Goal: Transaction & Acquisition: Purchase product/service

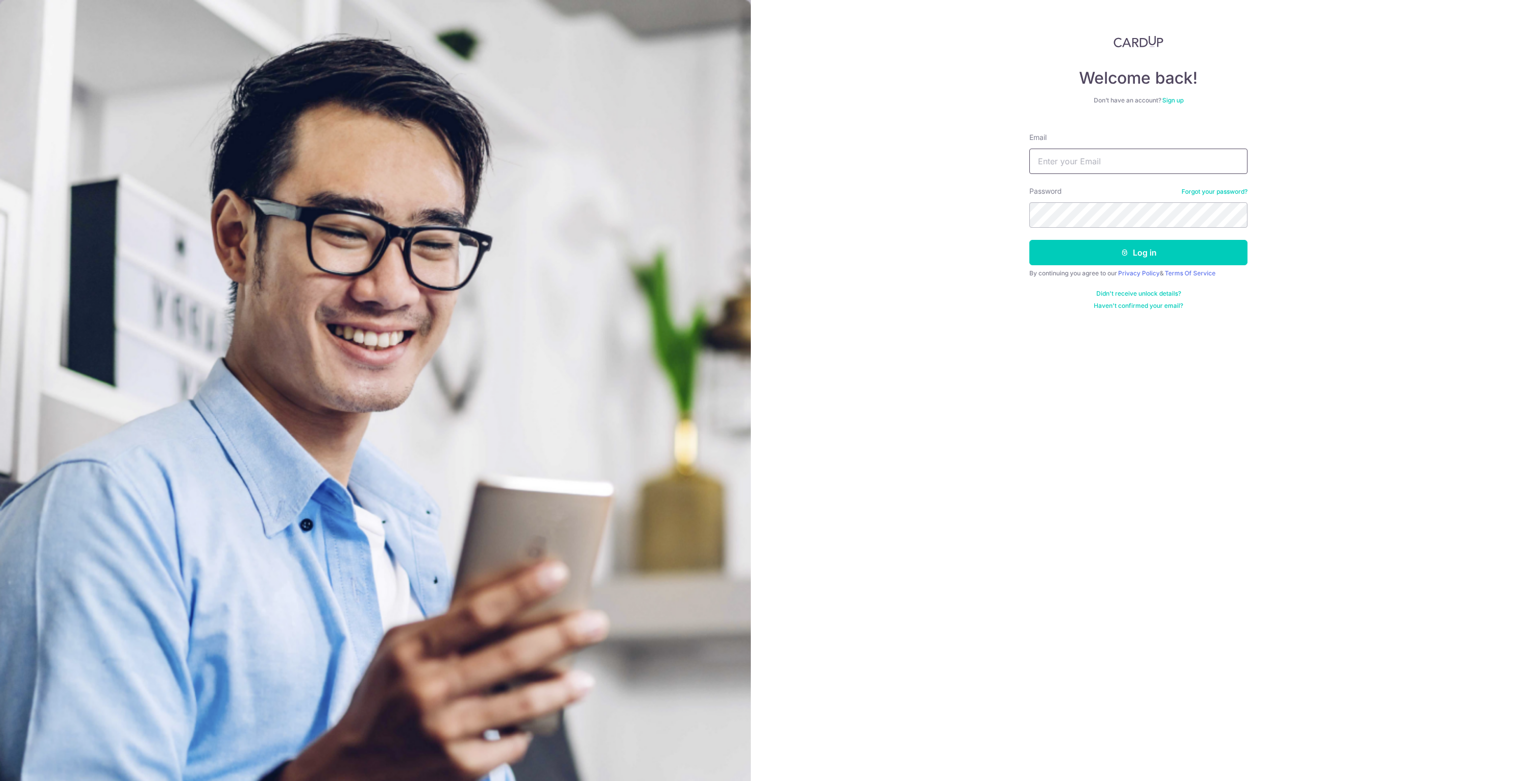
type input "asherlimeg+cardup@gmail.com"
click at [1138, 253] on button "Log in" at bounding box center [1138, 252] width 218 height 25
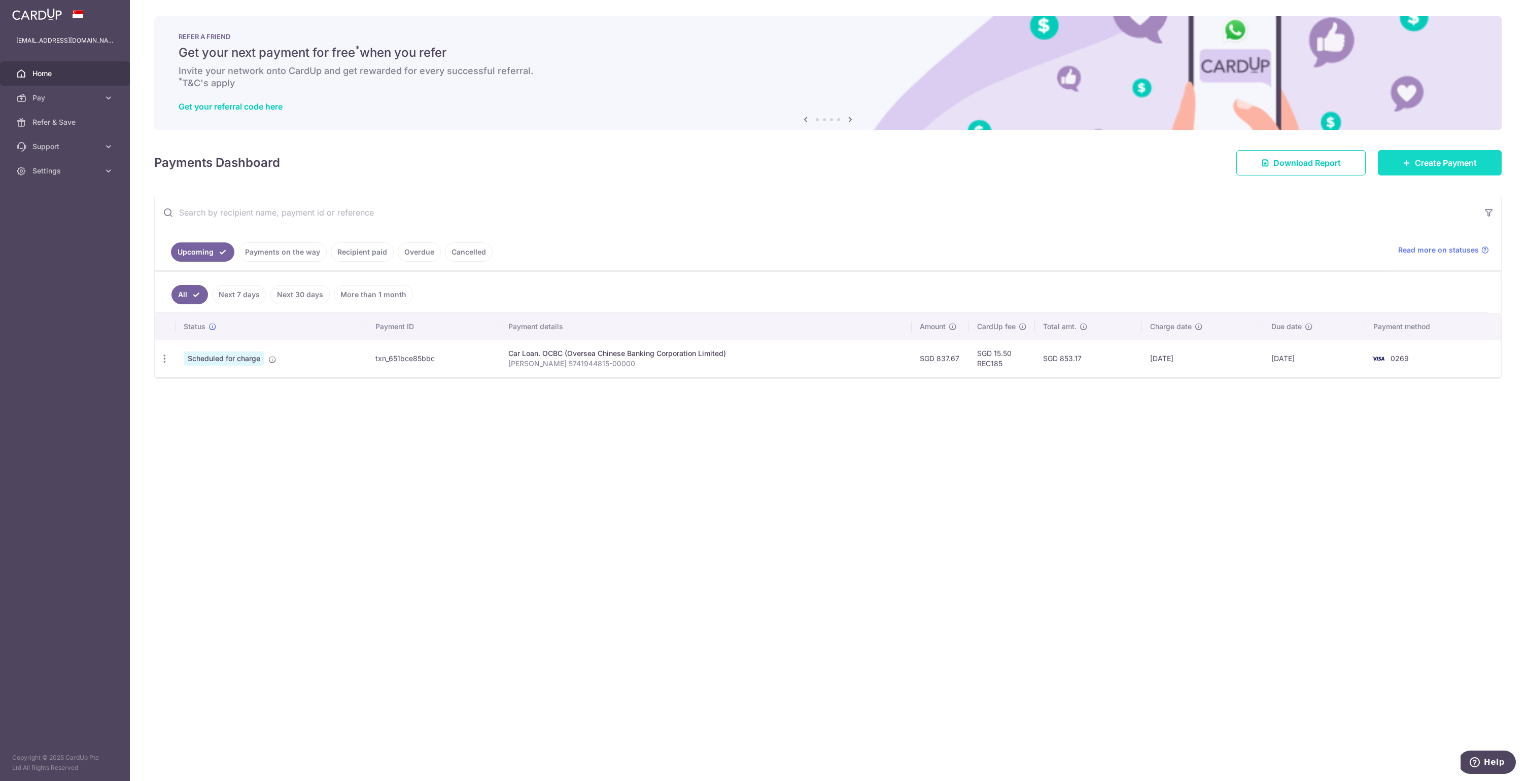
click at [1405, 160] on icon at bounding box center [1407, 163] width 8 height 8
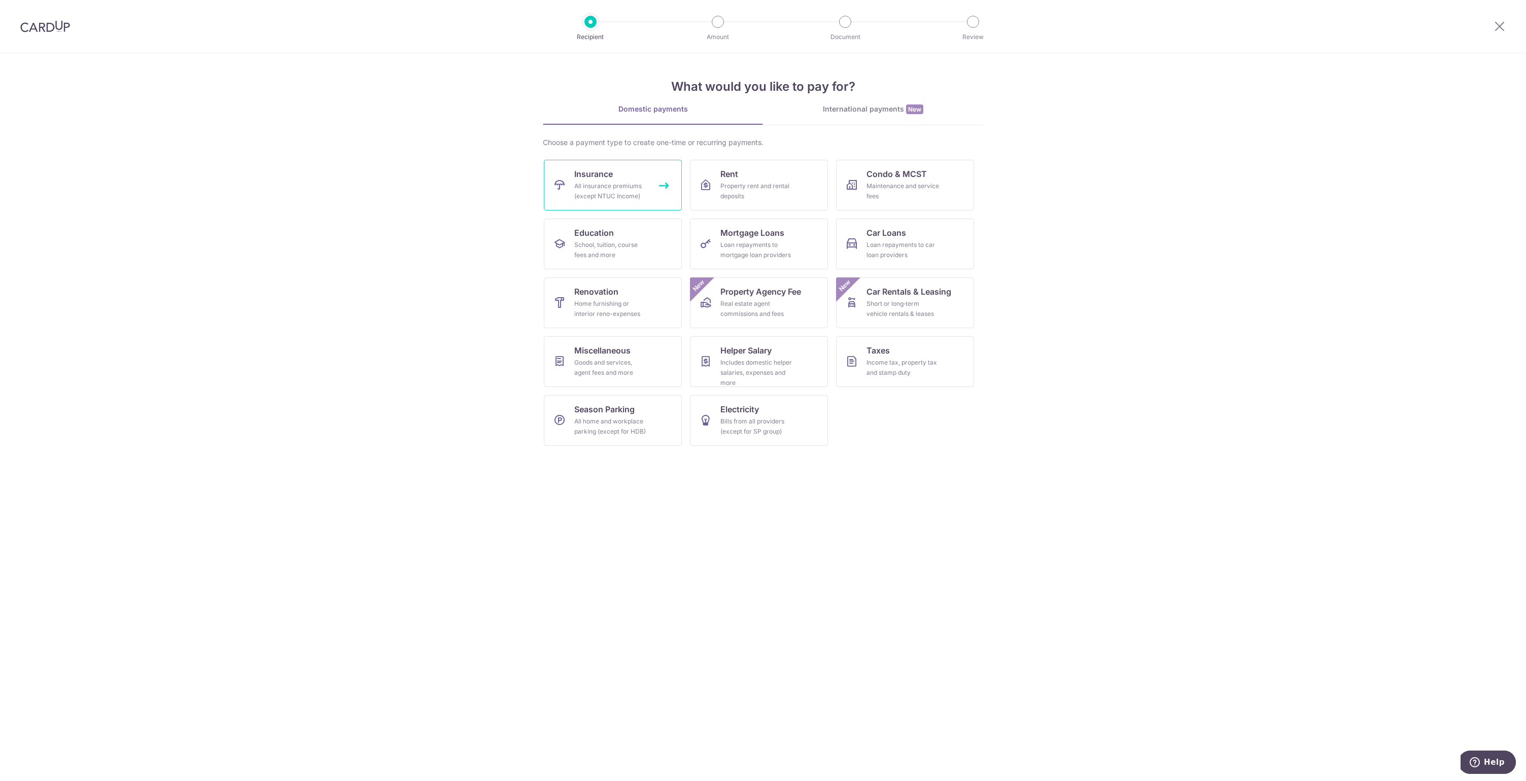
click at [634, 190] on div "All insurance premiums (except NTUC Income)" at bounding box center [610, 191] width 73 height 20
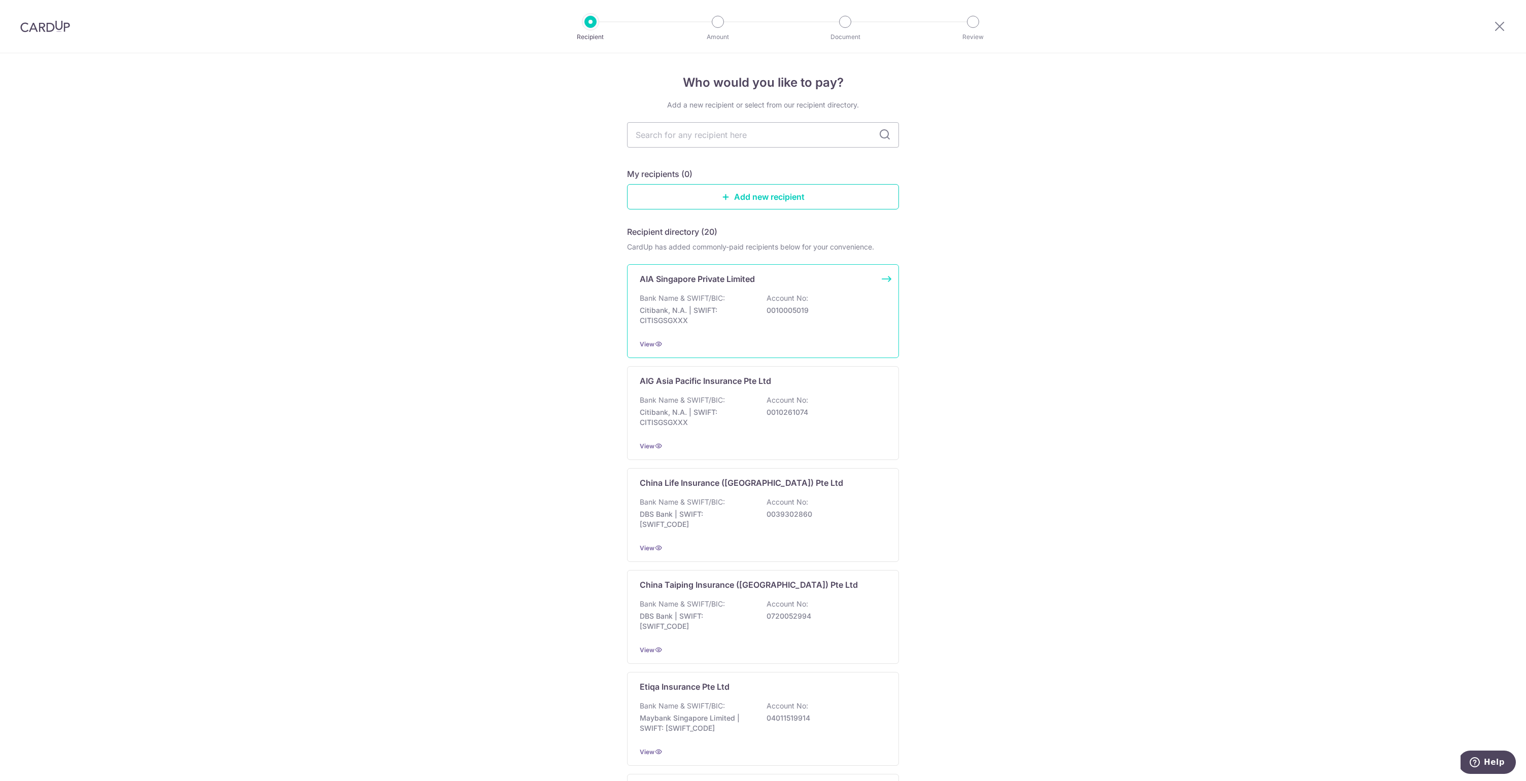
click at [681, 314] on p "Citibank, N.A. | SWIFT: CITISGSGXXX" at bounding box center [697, 315] width 114 height 20
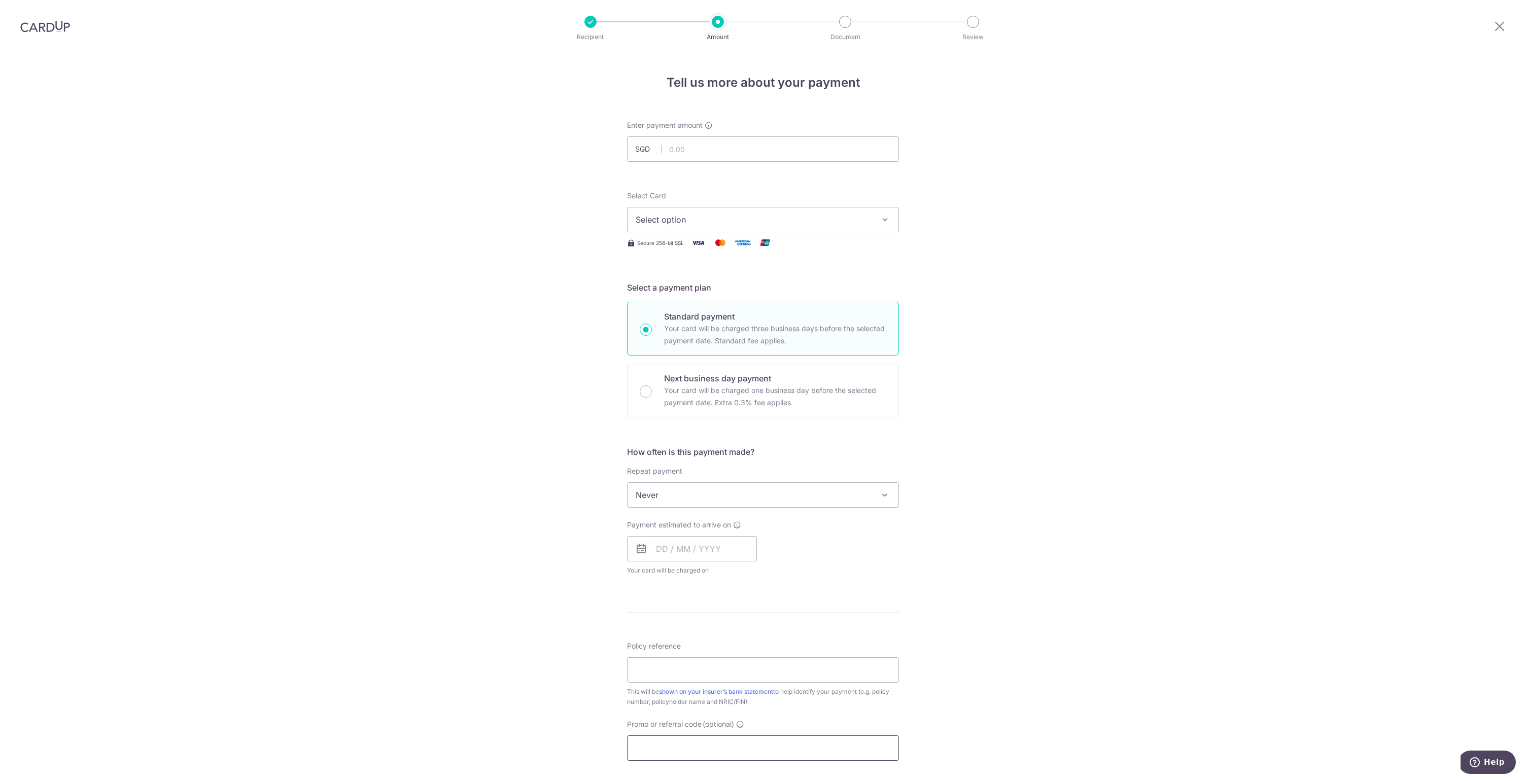
click at [666, 757] on input "Promo or referral code (optional)" at bounding box center [763, 748] width 272 height 25
type input "MILELION"
click at [599, 630] on div "Tell us more about your payment Enter payment amount SGD Select Card Select opt…" at bounding box center [763, 534] width 1526 height 963
click at [686, 155] on input "text" at bounding box center [763, 148] width 272 height 25
type input "761.93"
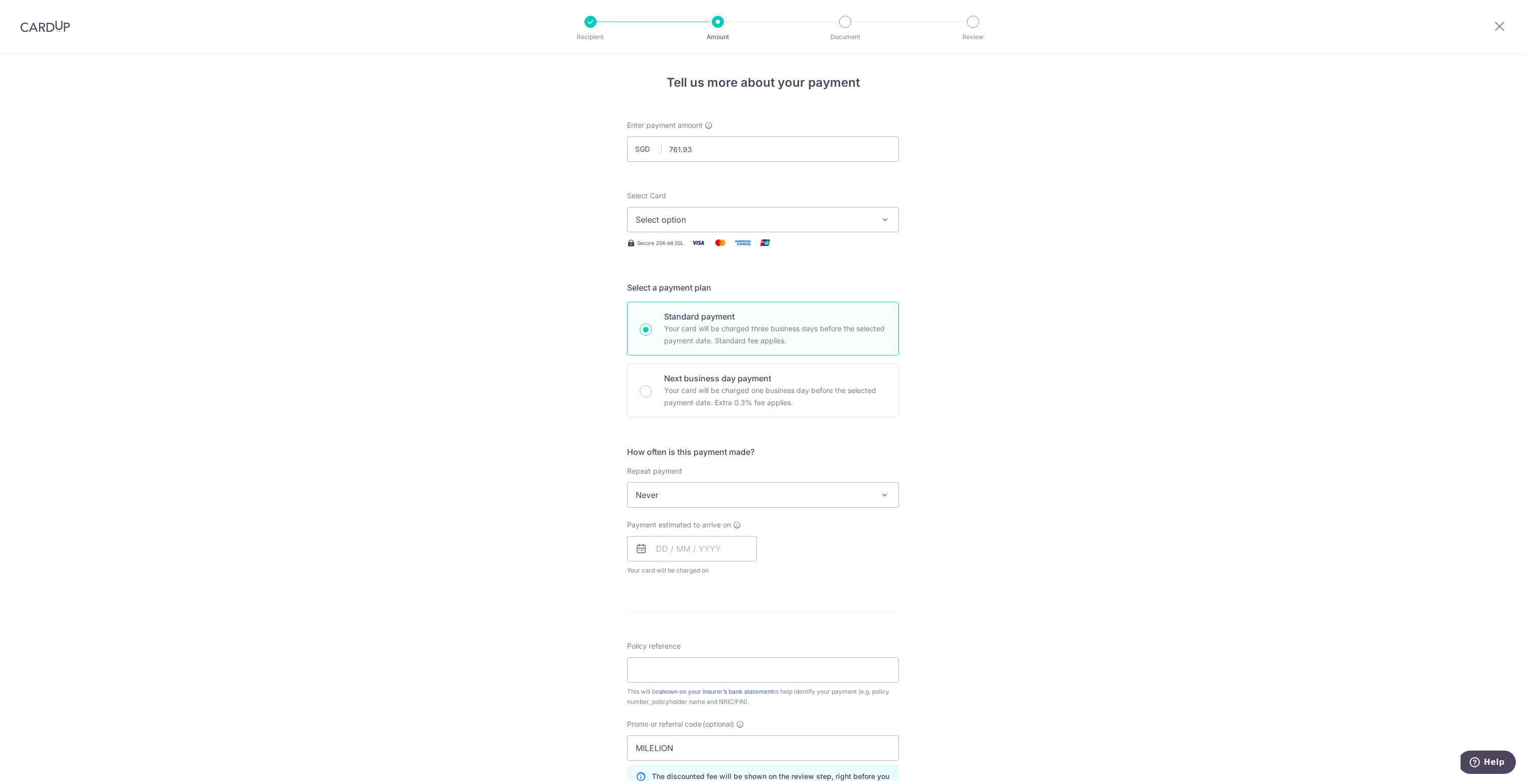
click at [913, 200] on div "Tell us more about your payment Enter payment amount SGD 761.93 761.93 Select C…" at bounding box center [763, 534] width 1526 height 963
click at [823, 221] on span "Select option" at bounding box center [754, 220] width 236 height 12
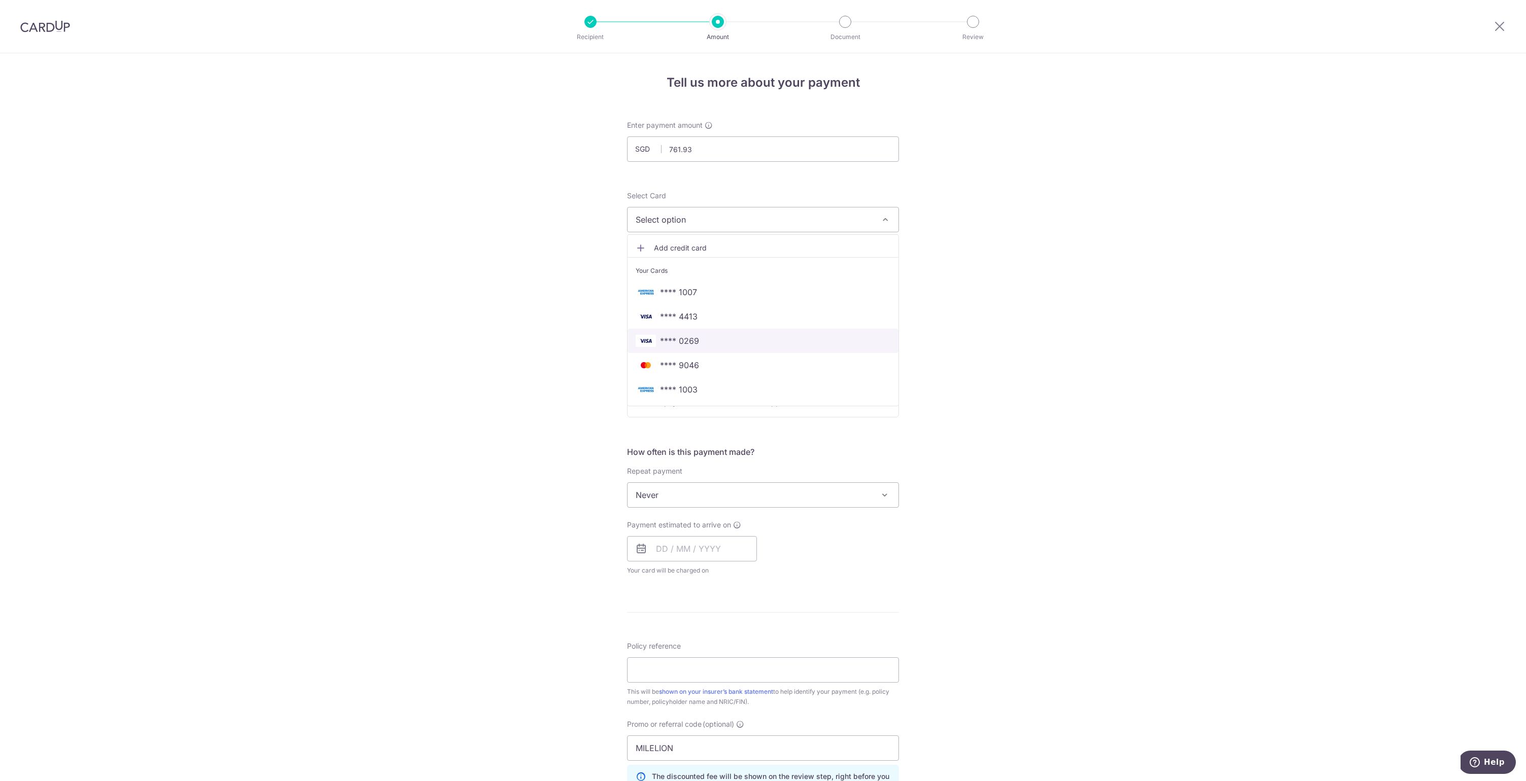
click at [680, 345] on span "**** 0269" at bounding box center [679, 341] width 39 height 12
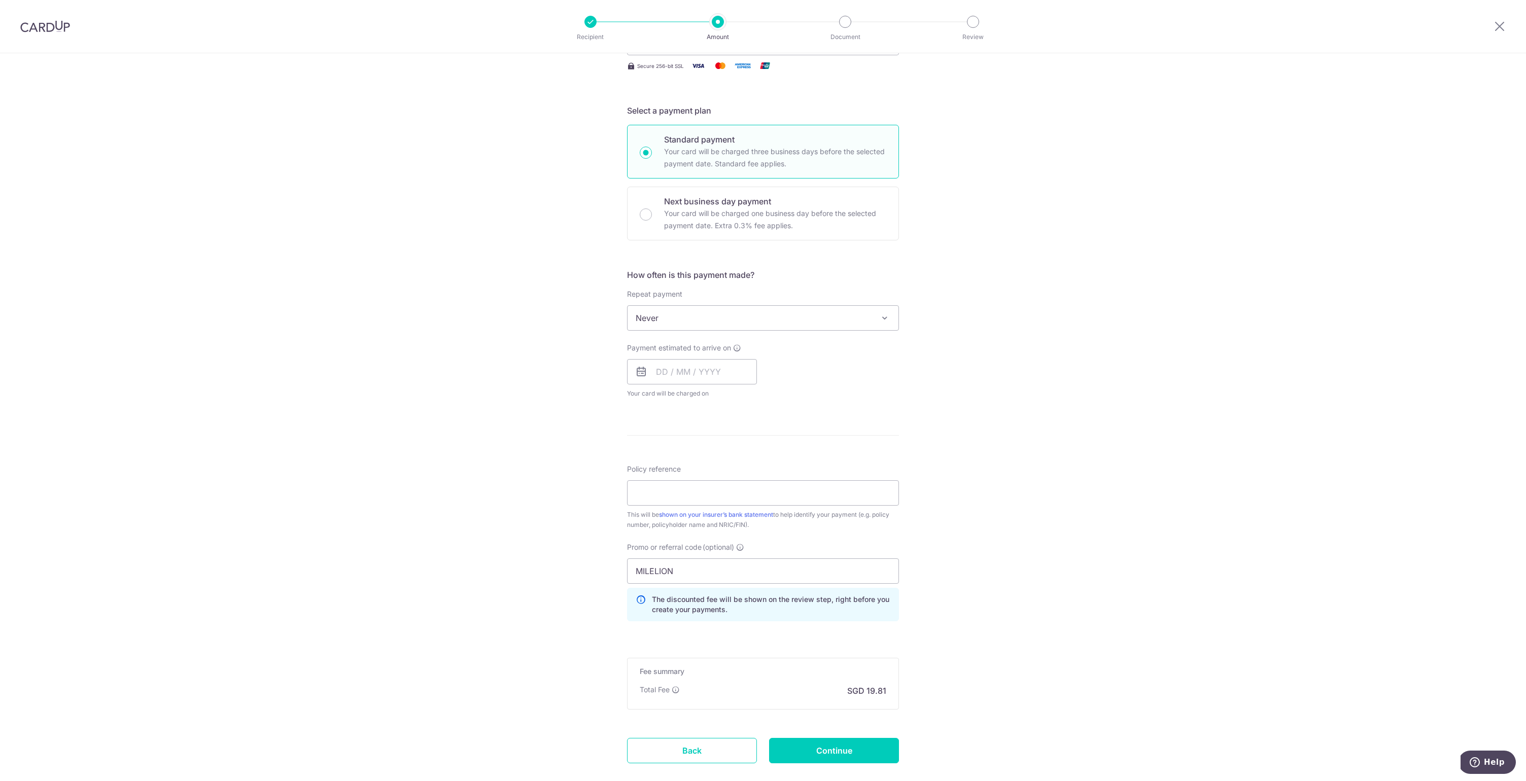
scroll to position [235, 0]
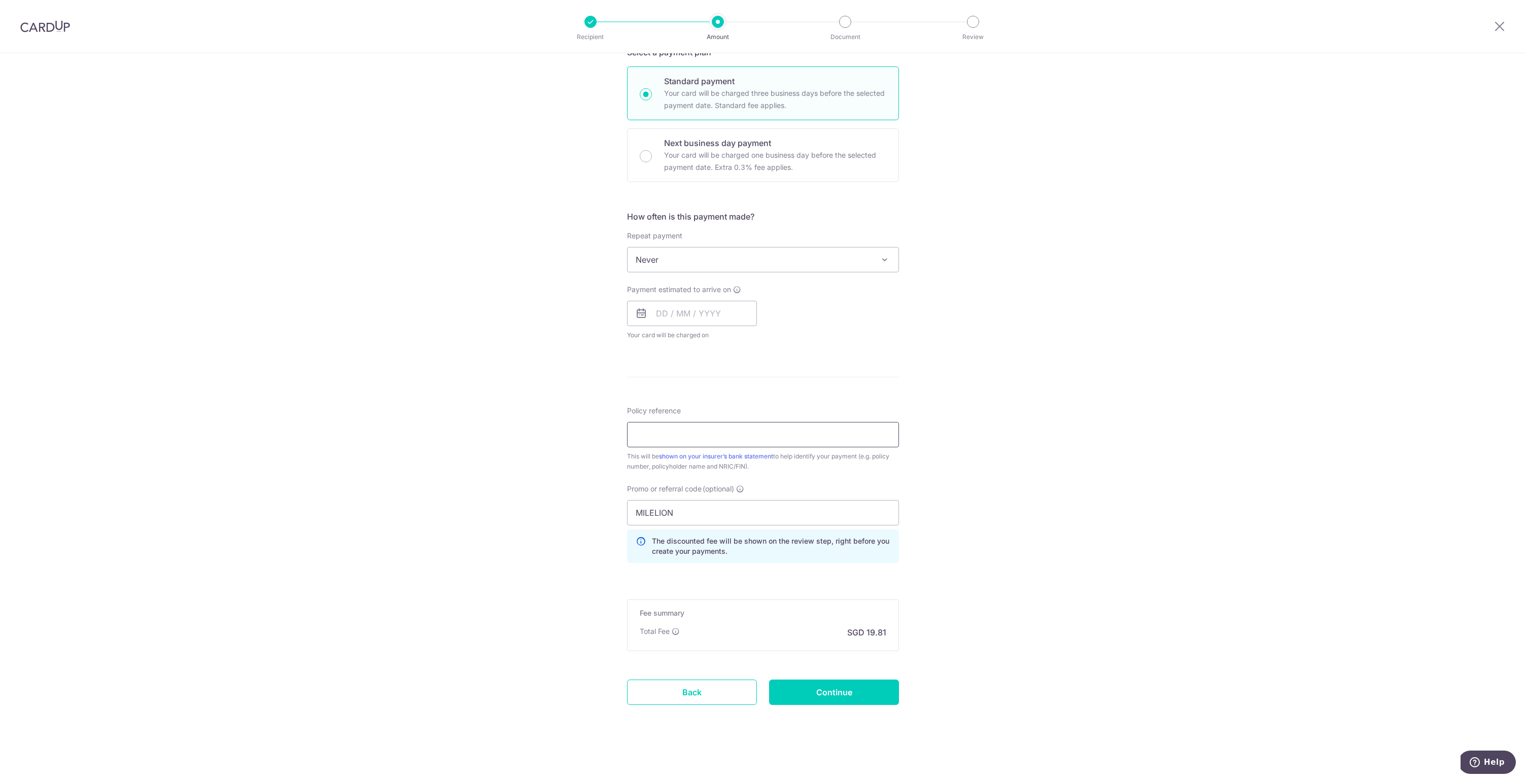
click at [665, 437] on input "Policy reference" at bounding box center [763, 434] width 272 height 25
type input "P561041621"
click at [600, 440] on div "Tell us more about your payment Enter payment amount SGD 761.93 761.93 Select C…" at bounding box center [763, 299] width 1526 height 963
click at [825, 698] on input "Continue" at bounding box center [834, 692] width 130 height 25
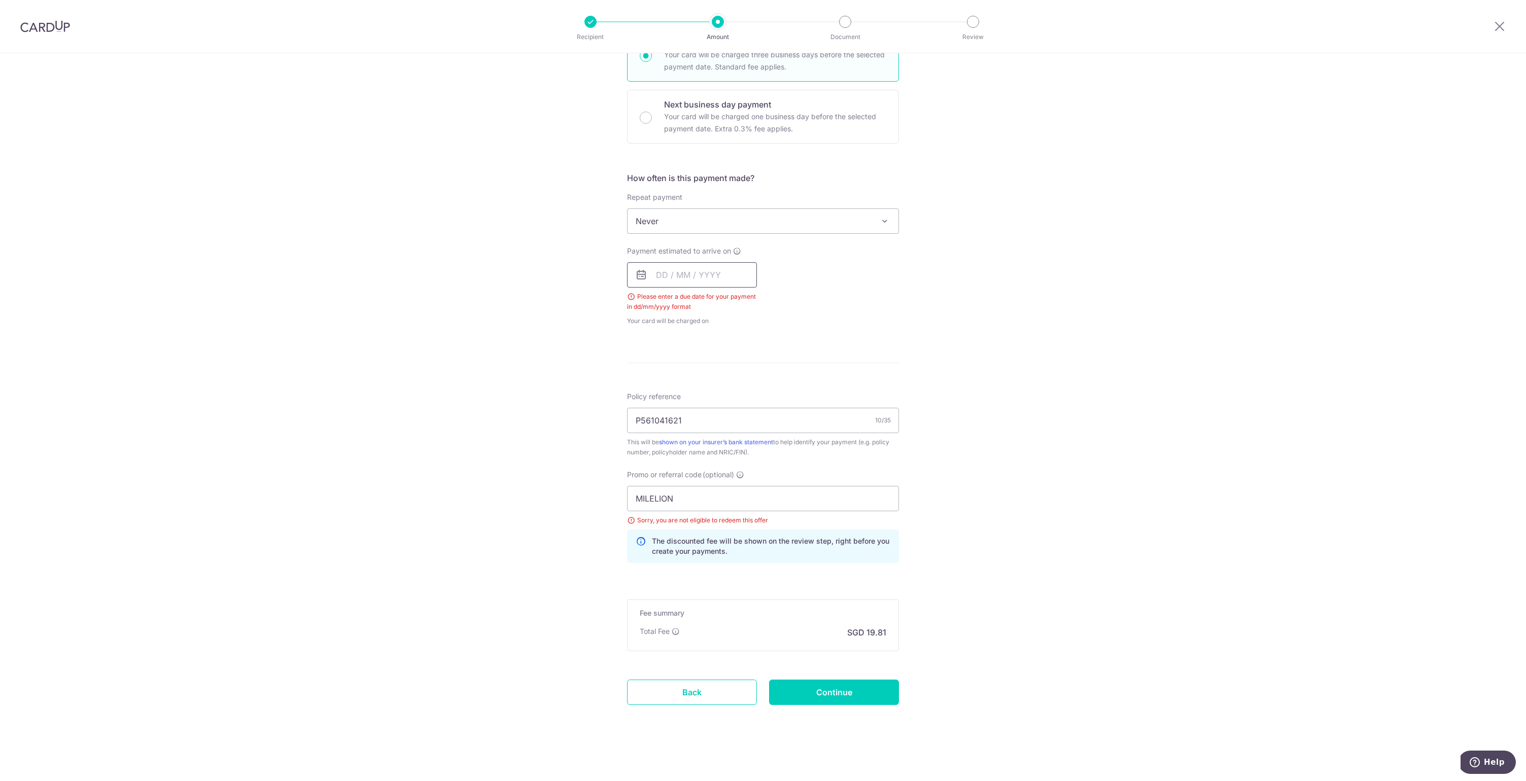
click at [689, 279] on input "text" at bounding box center [692, 274] width 130 height 25
click at [744, 365] on link "10" at bounding box center [749, 367] width 16 height 16
type input "[DATE]"
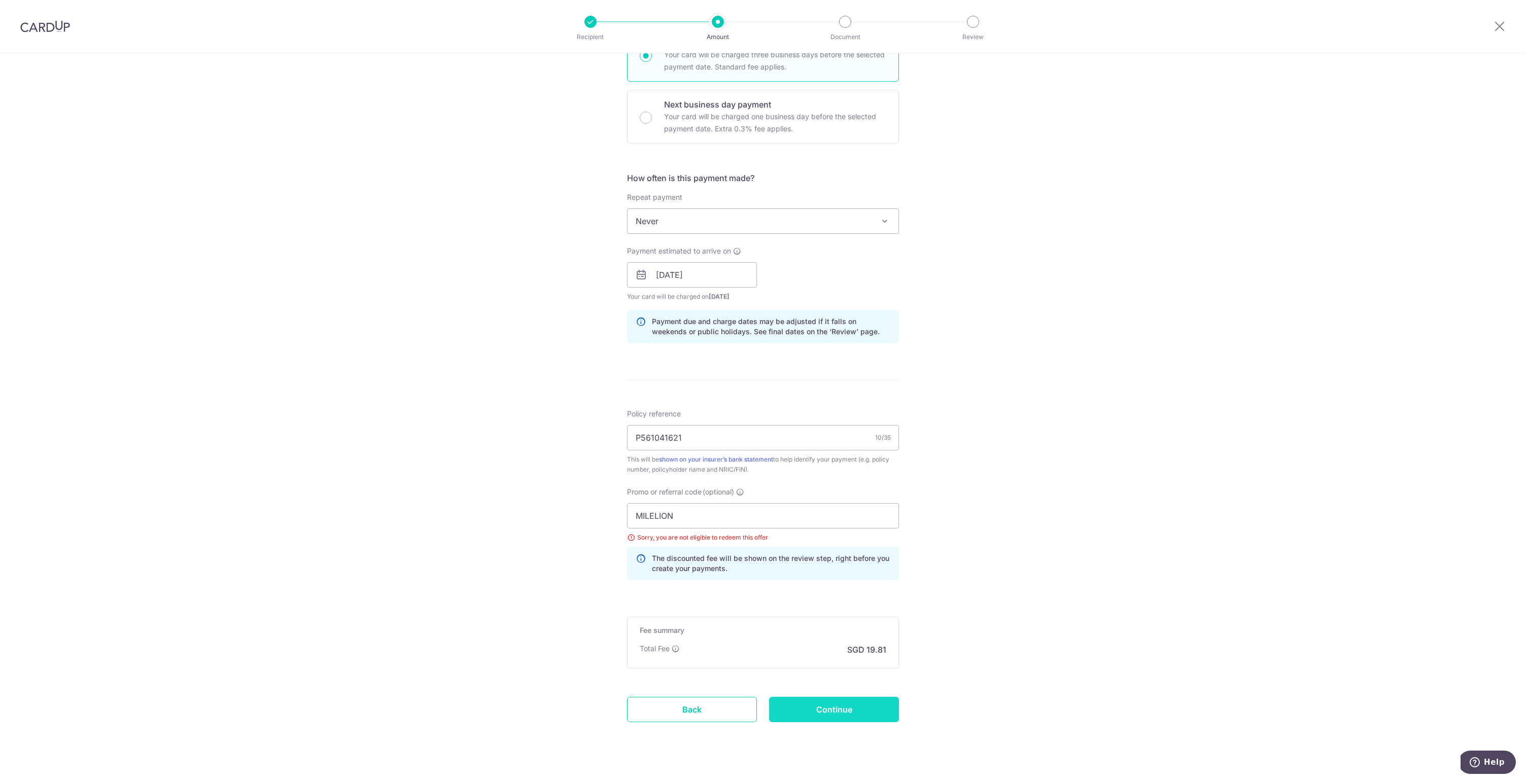
click at [821, 715] on input "Continue" at bounding box center [834, 709] width 130 height 25
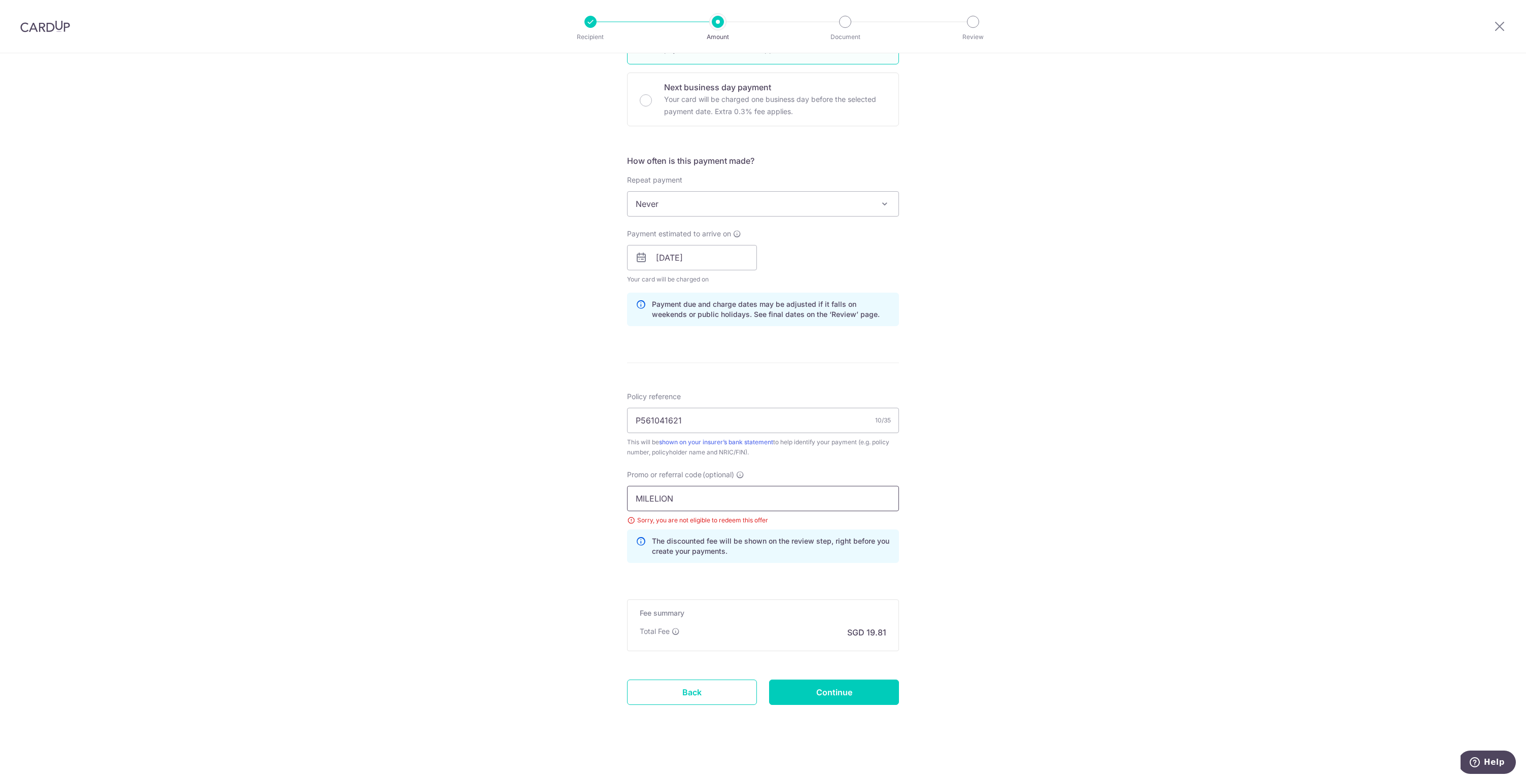
click at [644, 501] on input "MILELION" at bounding box center [763, 498] width 272 height 25
click at [643, 501] on input "MILELION" at bounding box center [763, 498] width 272 height 25
type input "OFF225"
click at [987, 560] on div "Tell us more about your payment Enter payment amount SGD 761.93 761.93 Select C…" at bounding box center [763, 271] width 1526 height 1019
click at [812, 688] on input "Continue" at bounding box center [834, 692] width 130 height 25
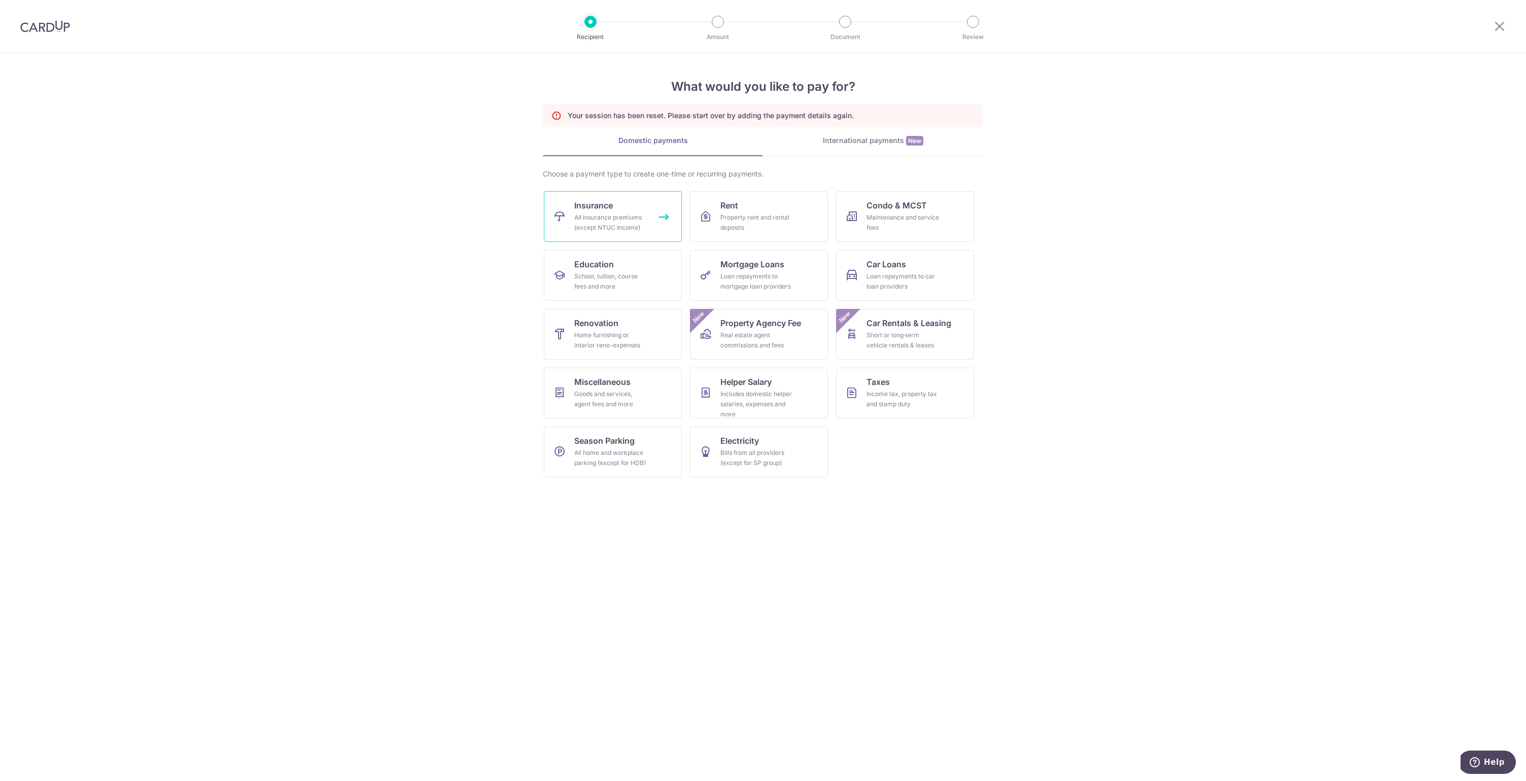
click at [615, 215] on div "All insurance premiums (except NTUC Income)" at bounding box center [610, 223] width 73 height 20
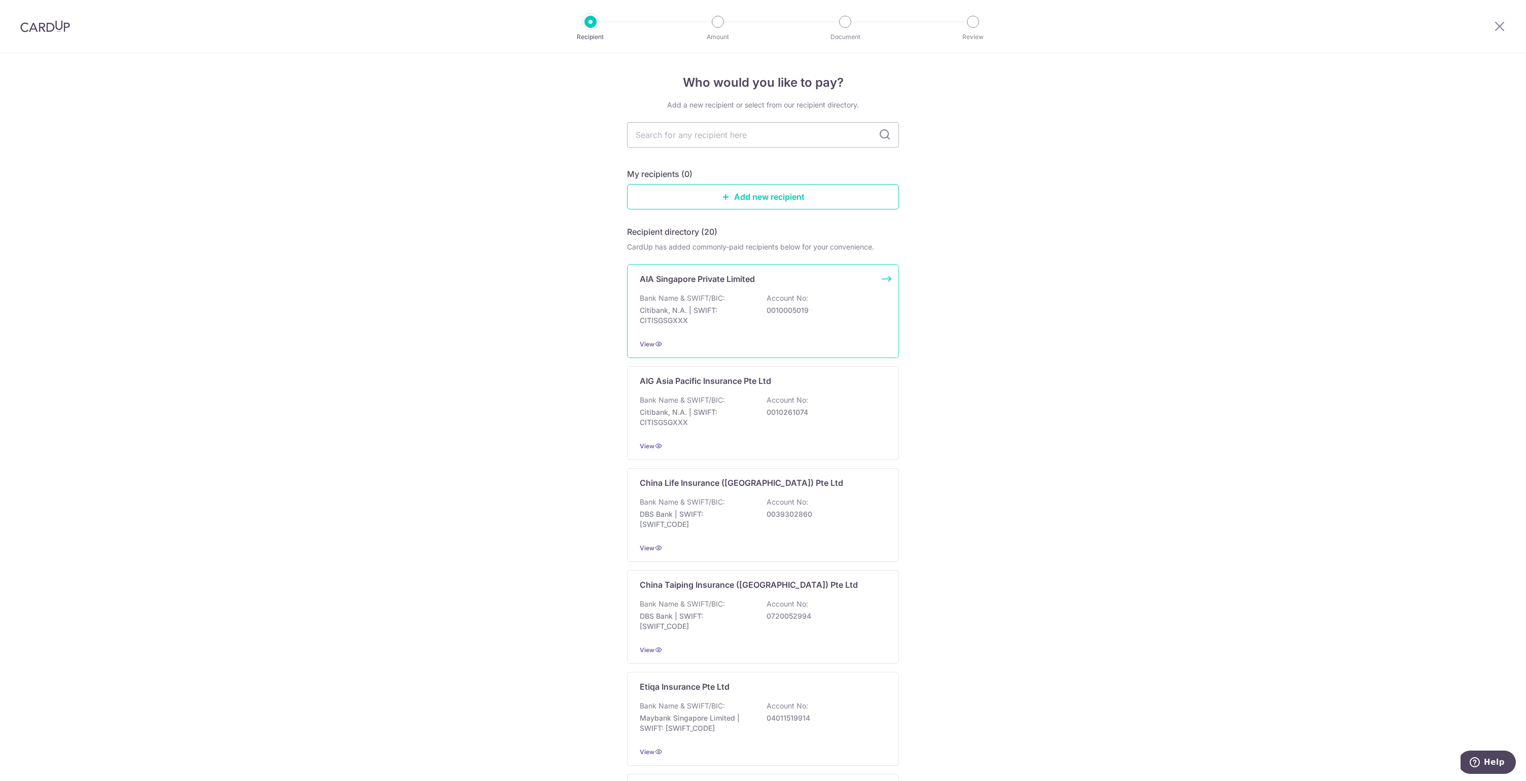
click at [742, 299] on div "Bank Name & SWIFT/BIC: Citibank, N.A. | SWIFT: CITISGSGXXX Account No: 00100050…" at bounding box center [763, 312] width 247 height 38
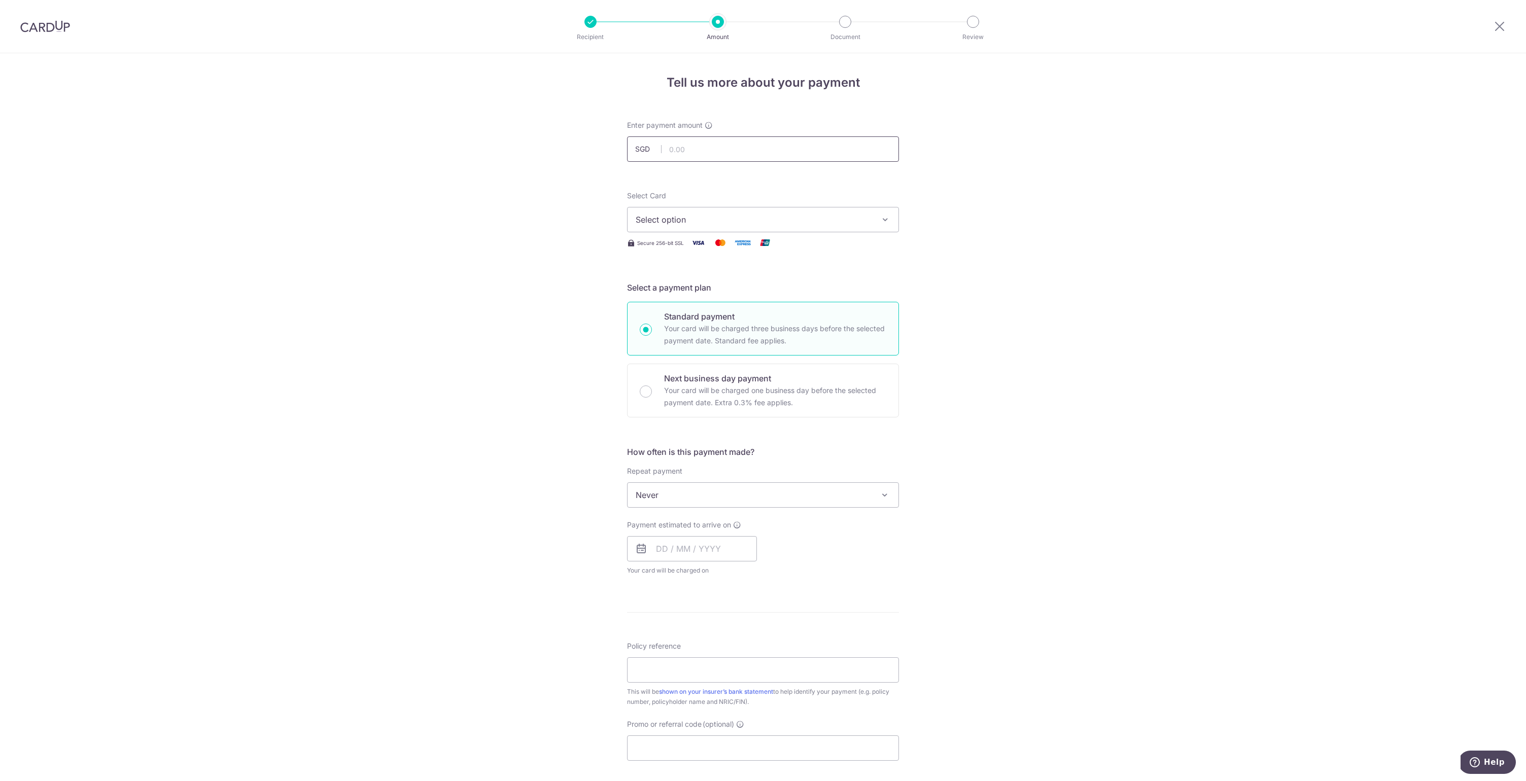
click at [703, 156] on input "text" at bounding box center [763, 148] width 272 height 25
type input "761.93"
click at [767, 217] on span "Select option" at bounding box center [754, 220] width 236 height 12
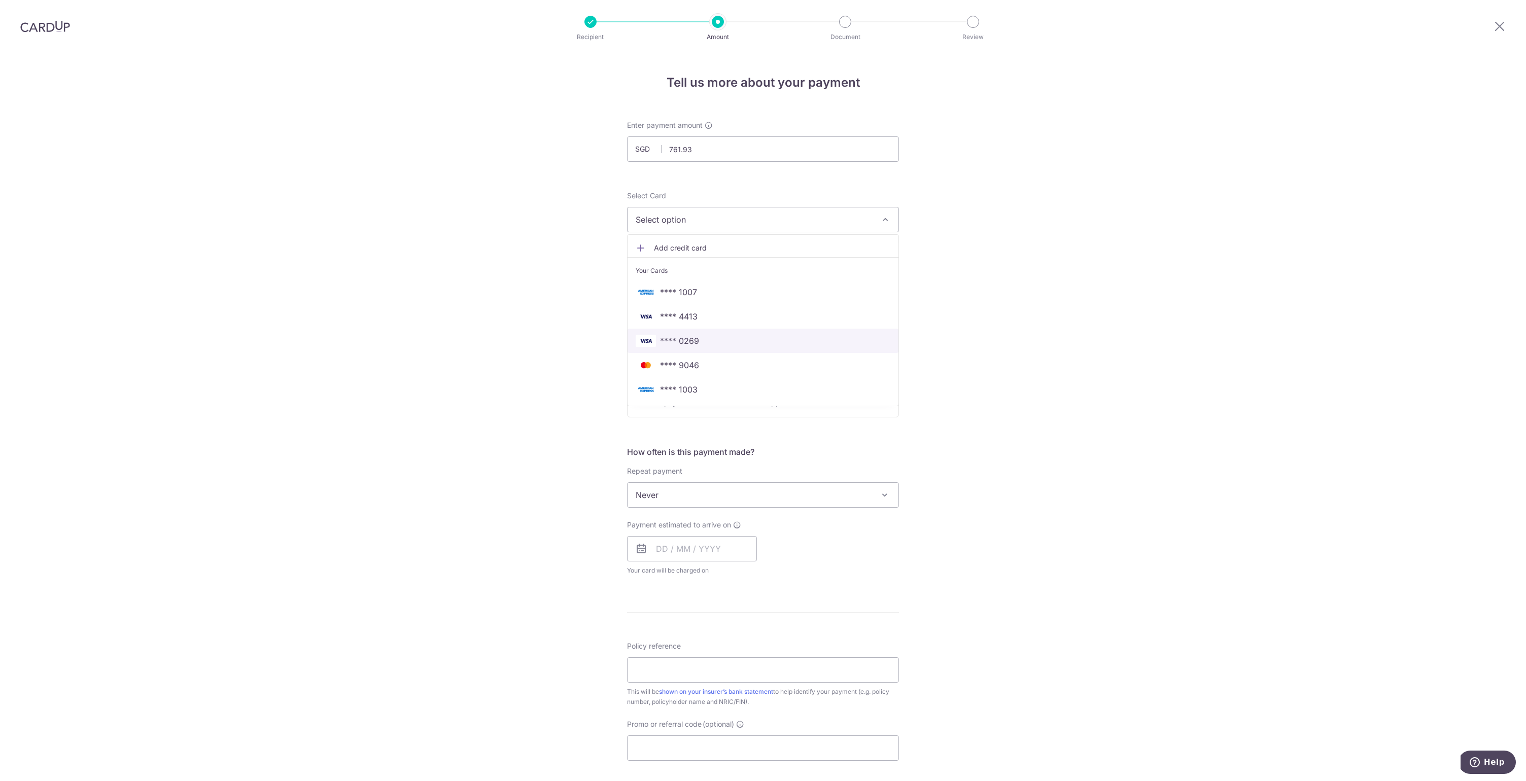
click at [694, 346] on span "**** 0269" at bounding box center [679, 341] width 39 height 12
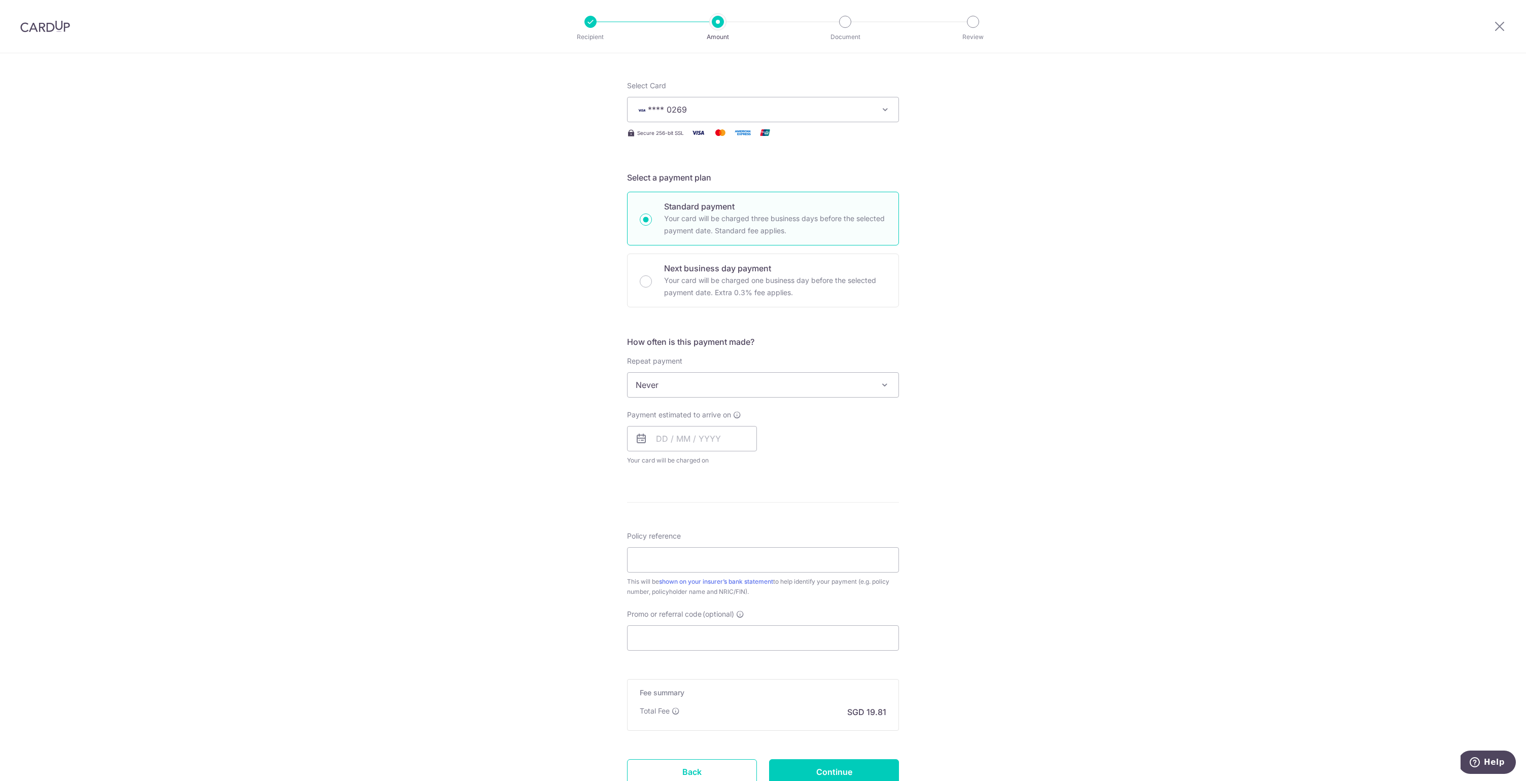
scroll to position [177, 0]
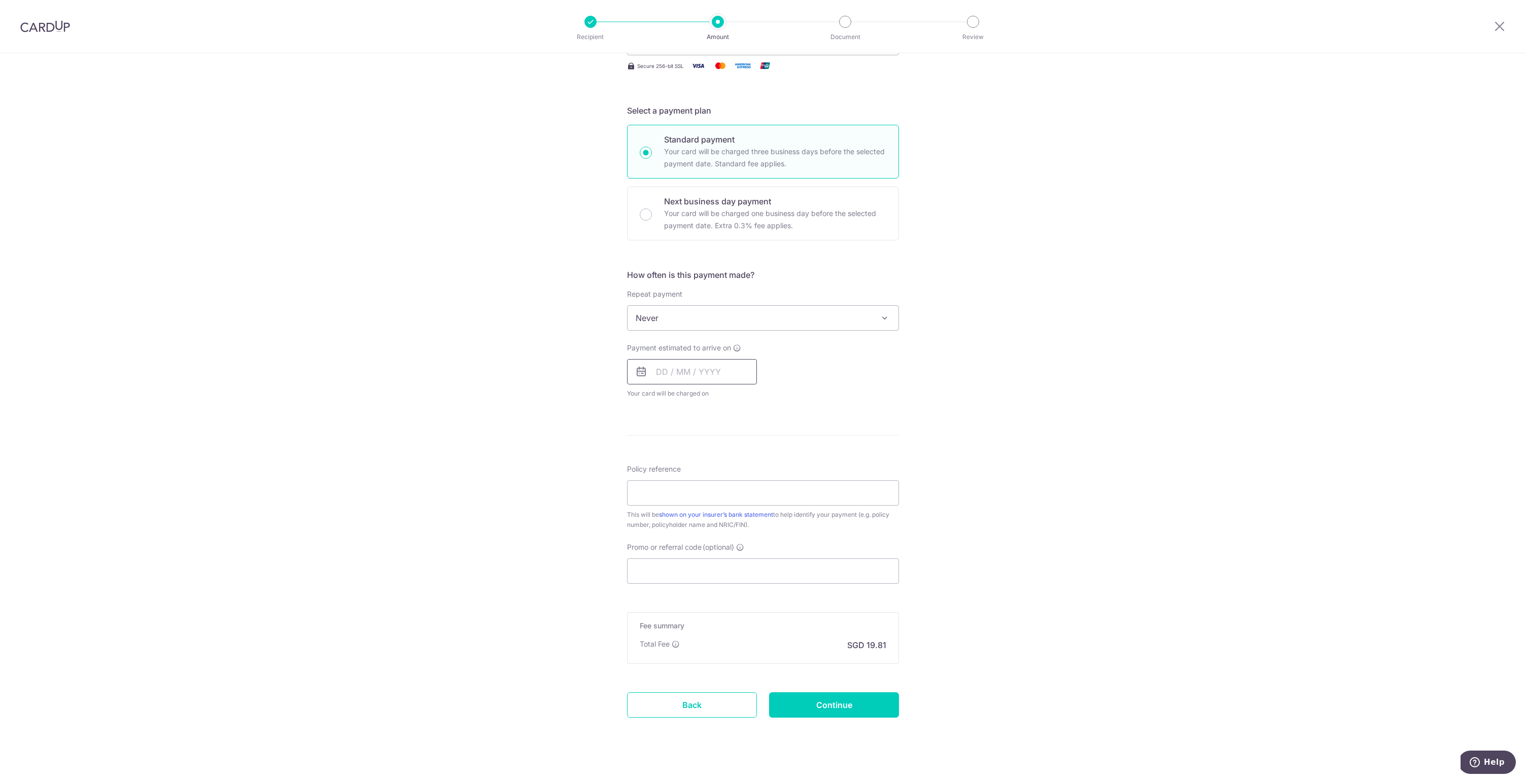
click at [704, 365] on input "text" at bounding box center [692, 371] width 130 height 25
click at [745, 473] on td "10" at bounding box center [749, 464] width 20 height 20
type input "[DATE]"
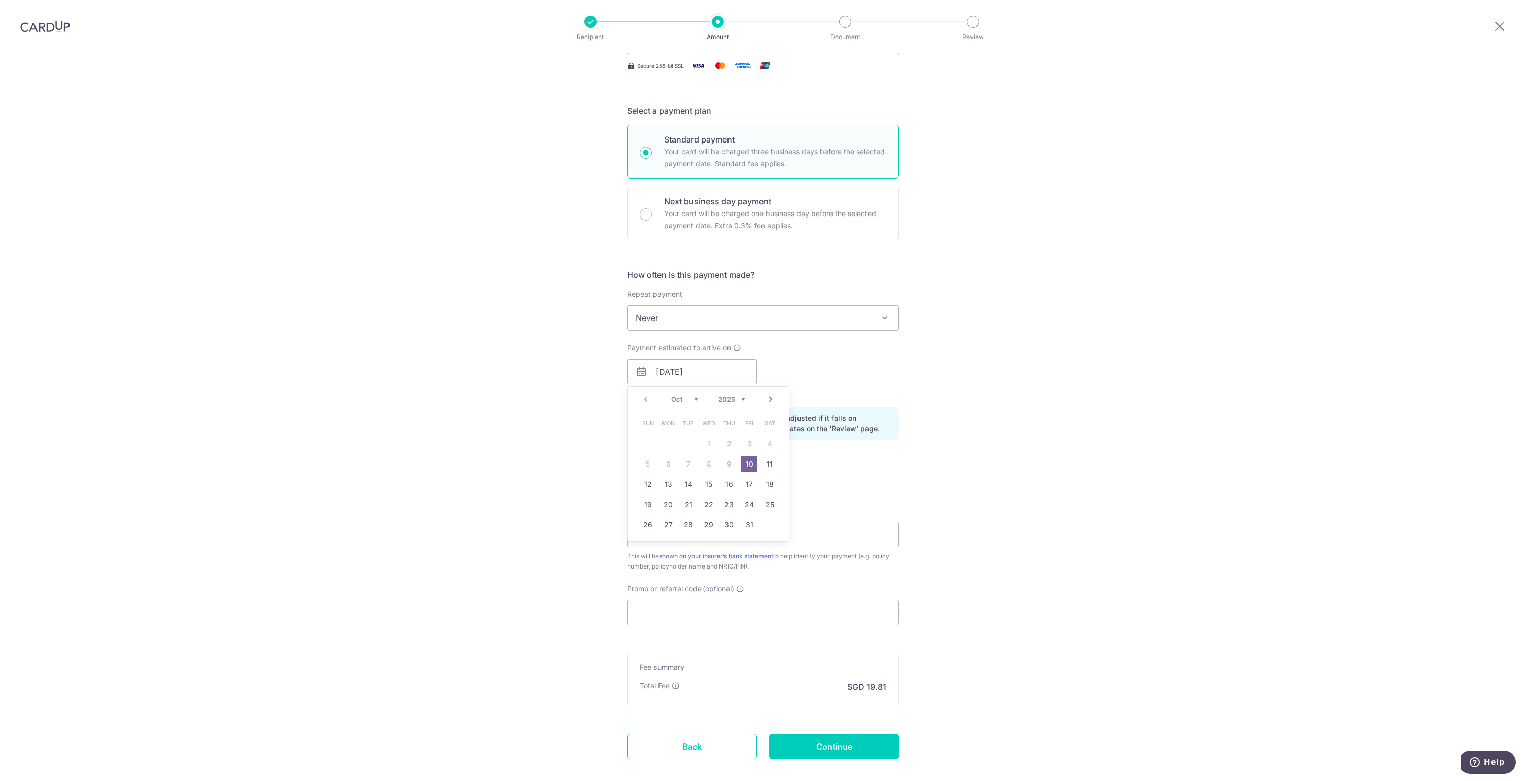
click at [744, 467] on form "Enter payment amount SGD 761.93 761.93 Select Card **** 0269 Add credit card Yo…" at bounding box center [763, 365] width 272 height 845
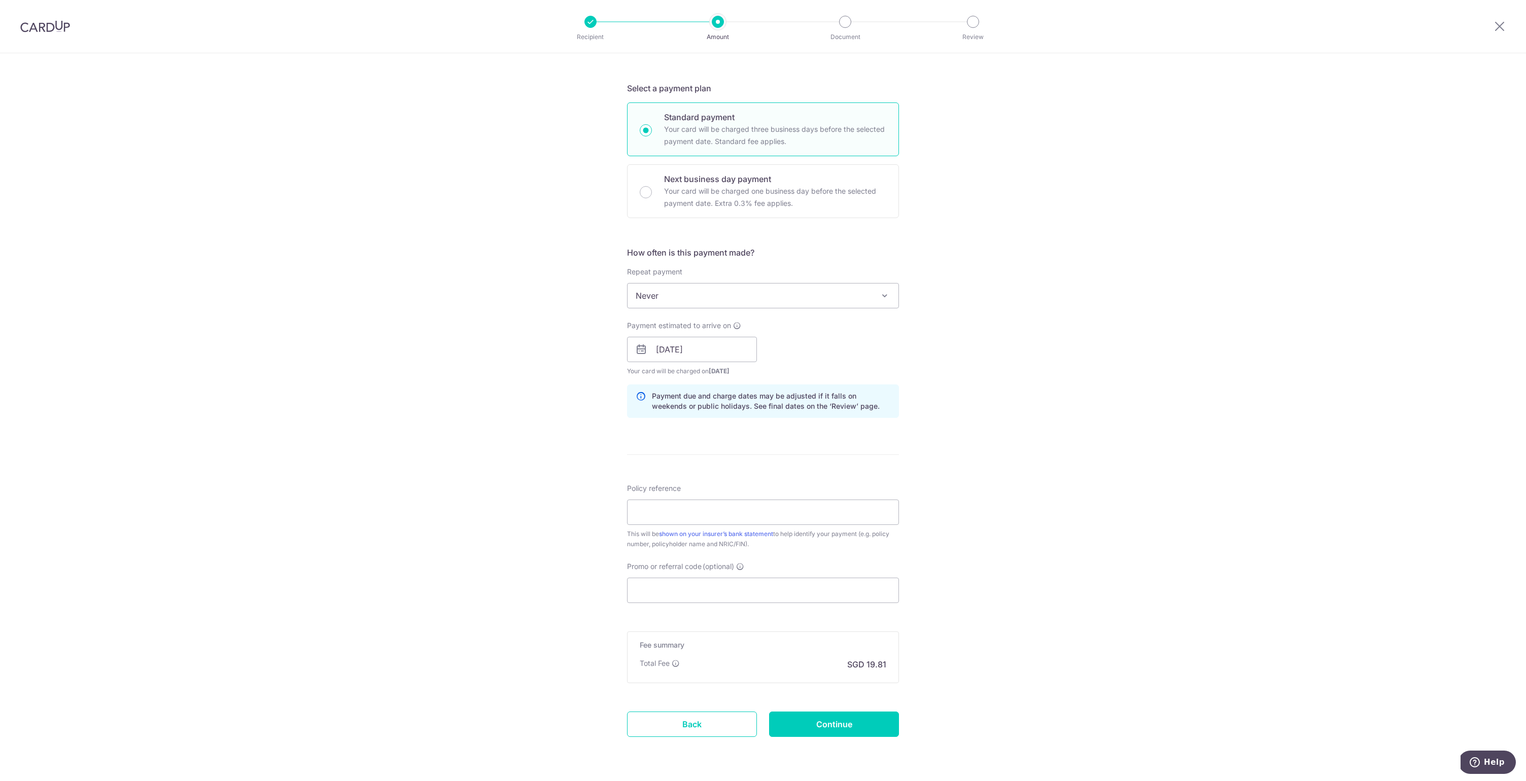
scroll to position [231, 0]
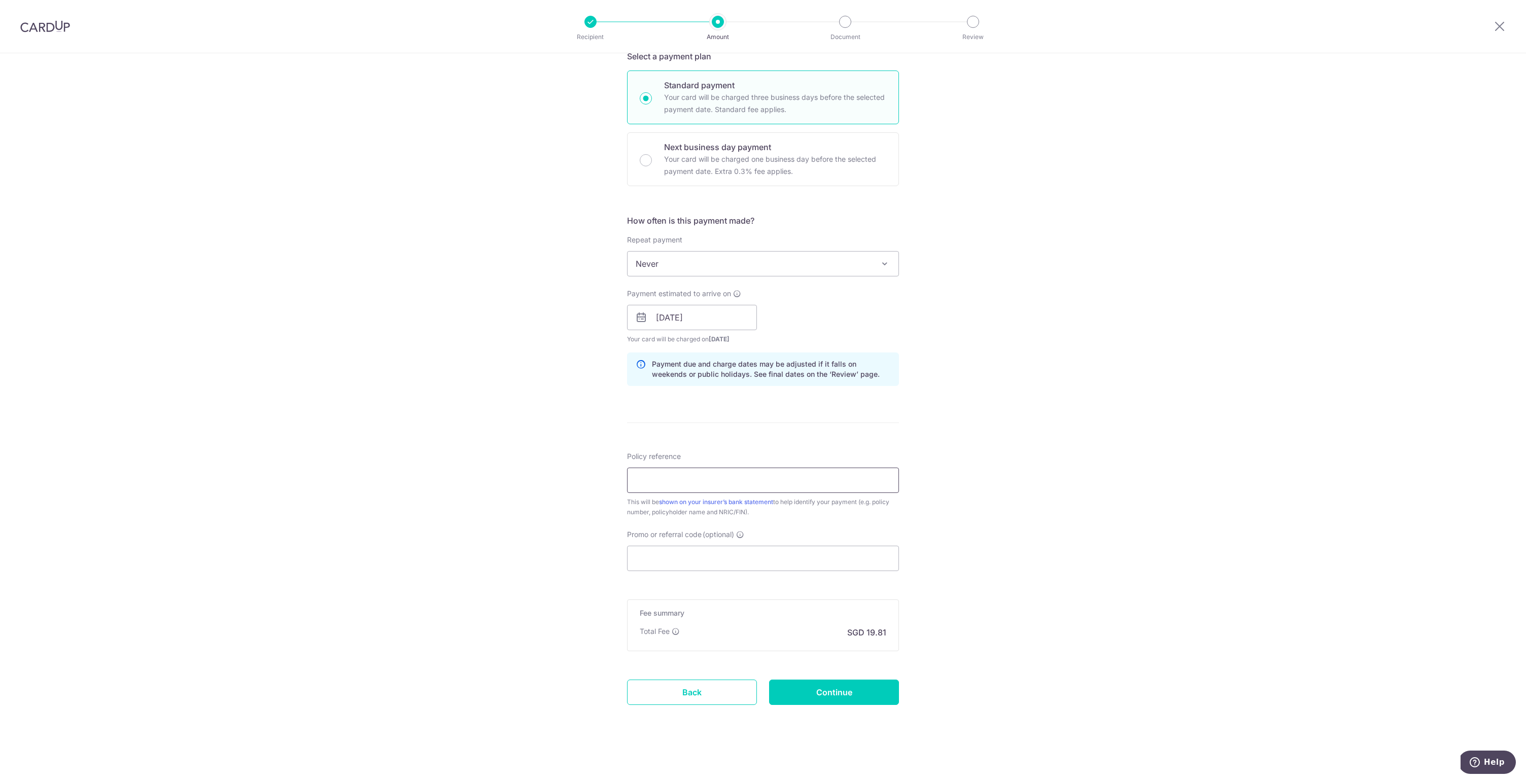
click at [667, 486] on input "Policy reference" at bounding box center [763, 480] width 272 height 25
type input "P561041621"
click at [740, 562] on input "Promo or referral code (optional)" at bounding box center [763, 558] width 272 height 25
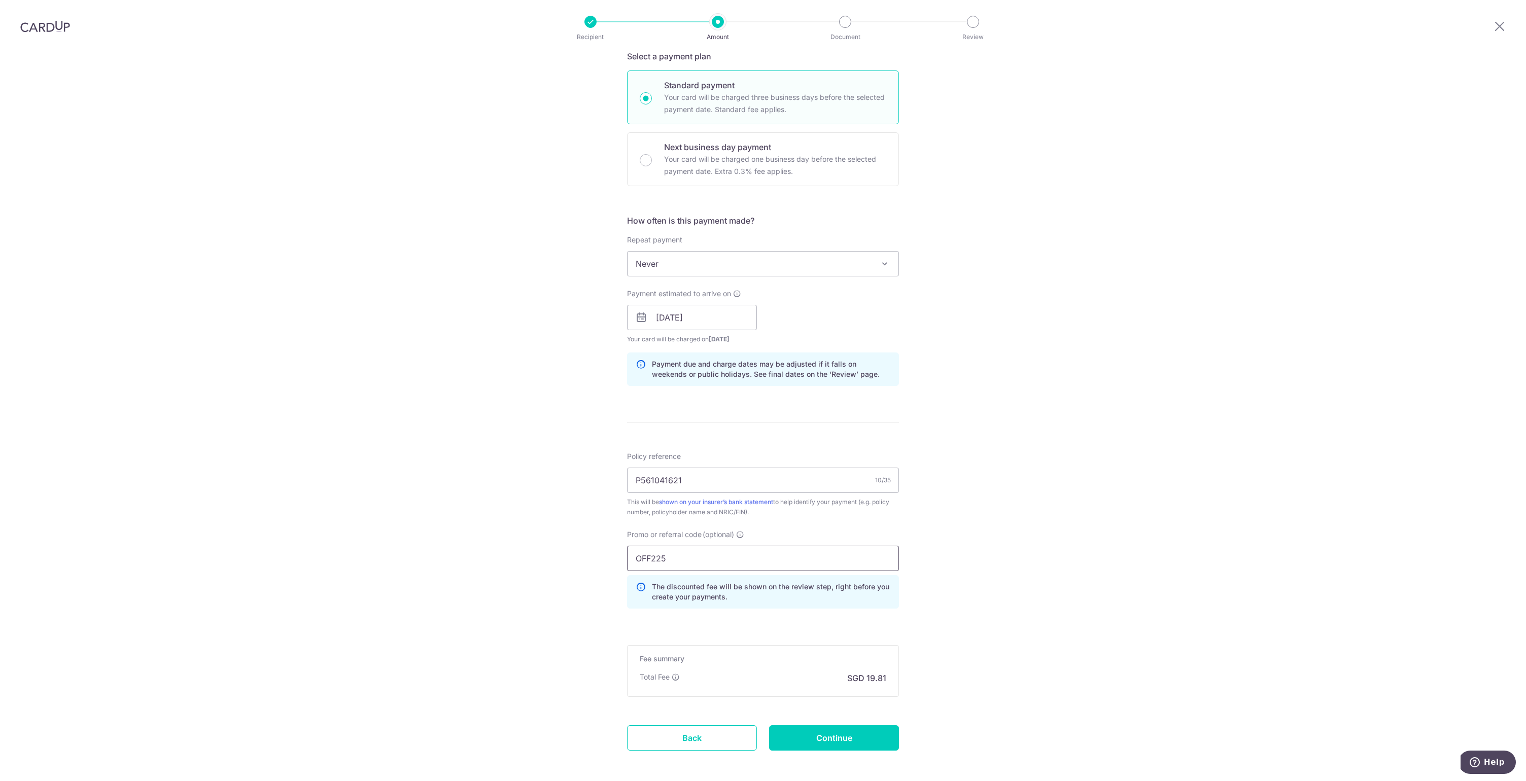
type input "OFF225"
click at [1032, 572] on div "Tell us more about your payment Enter payment amount SGD 761.93 761.93 Select C…" at bounding box center [763, 324] width 1526 height 1005
click at [874, 728] on input "Continue" at bounding box center [834, 735] width 130 height 25
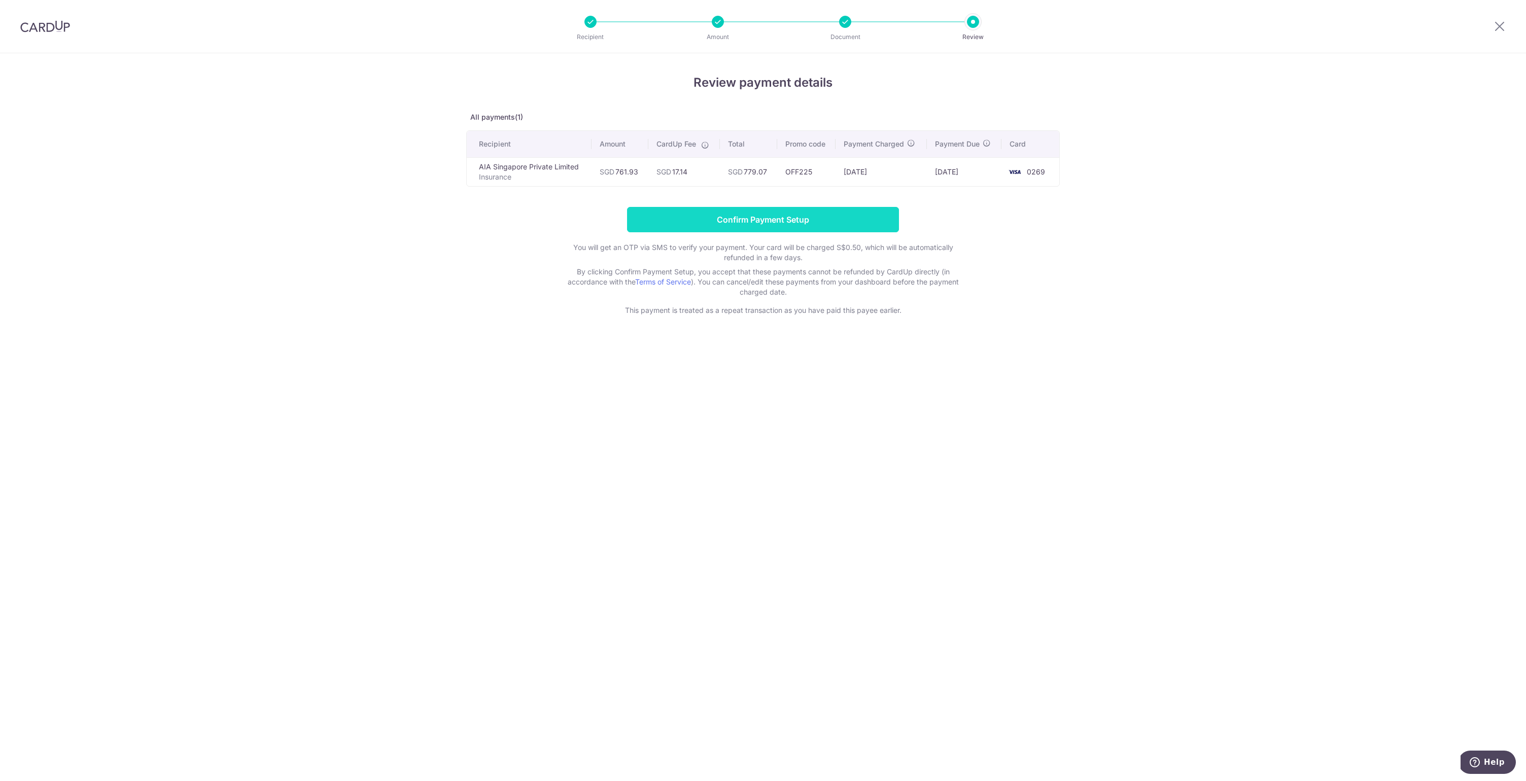
click at [783, 220] on input "Confirm Payment Setup" at bounding box center [763, 219] width 272 height 25
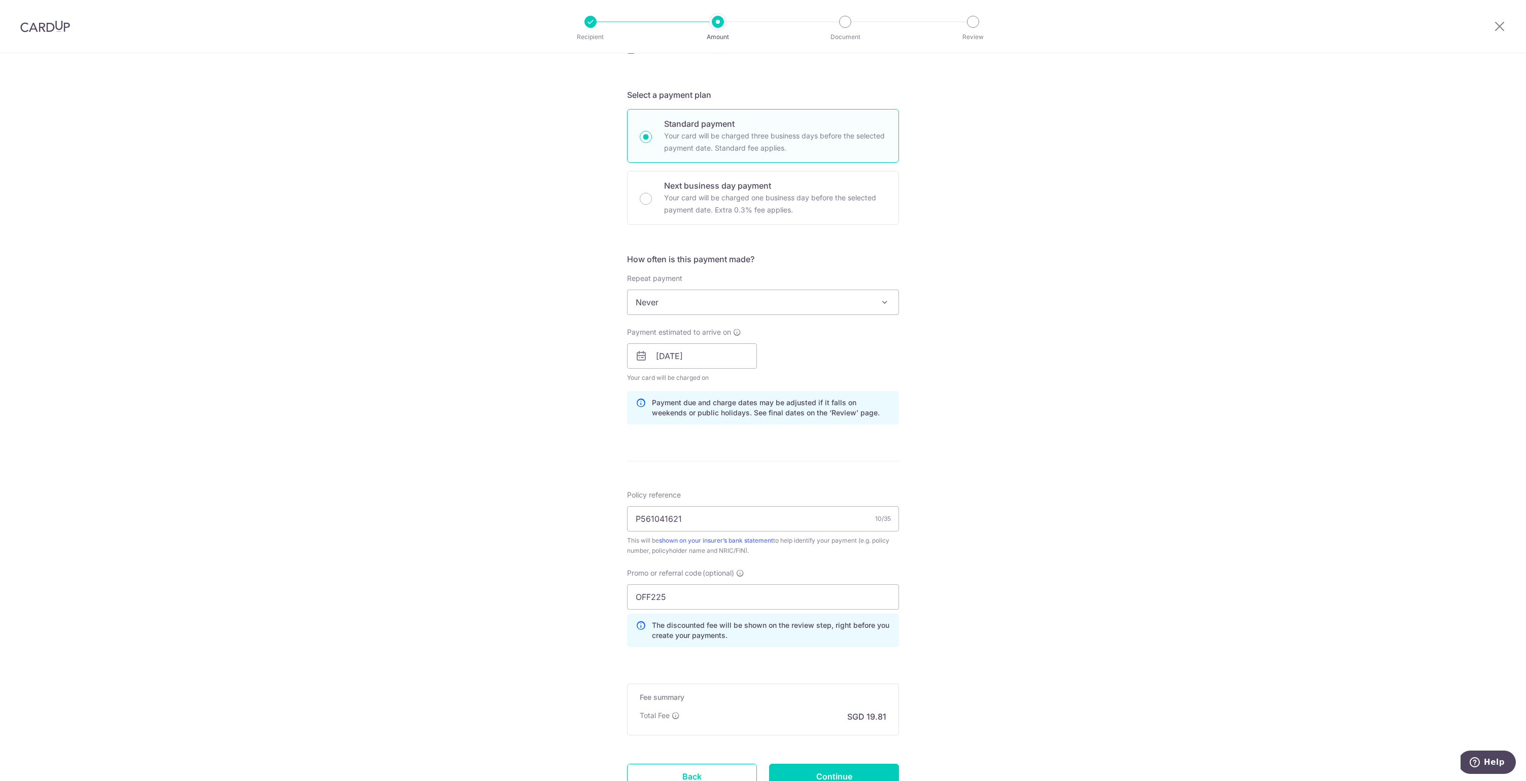
scroll to position [319, 0]
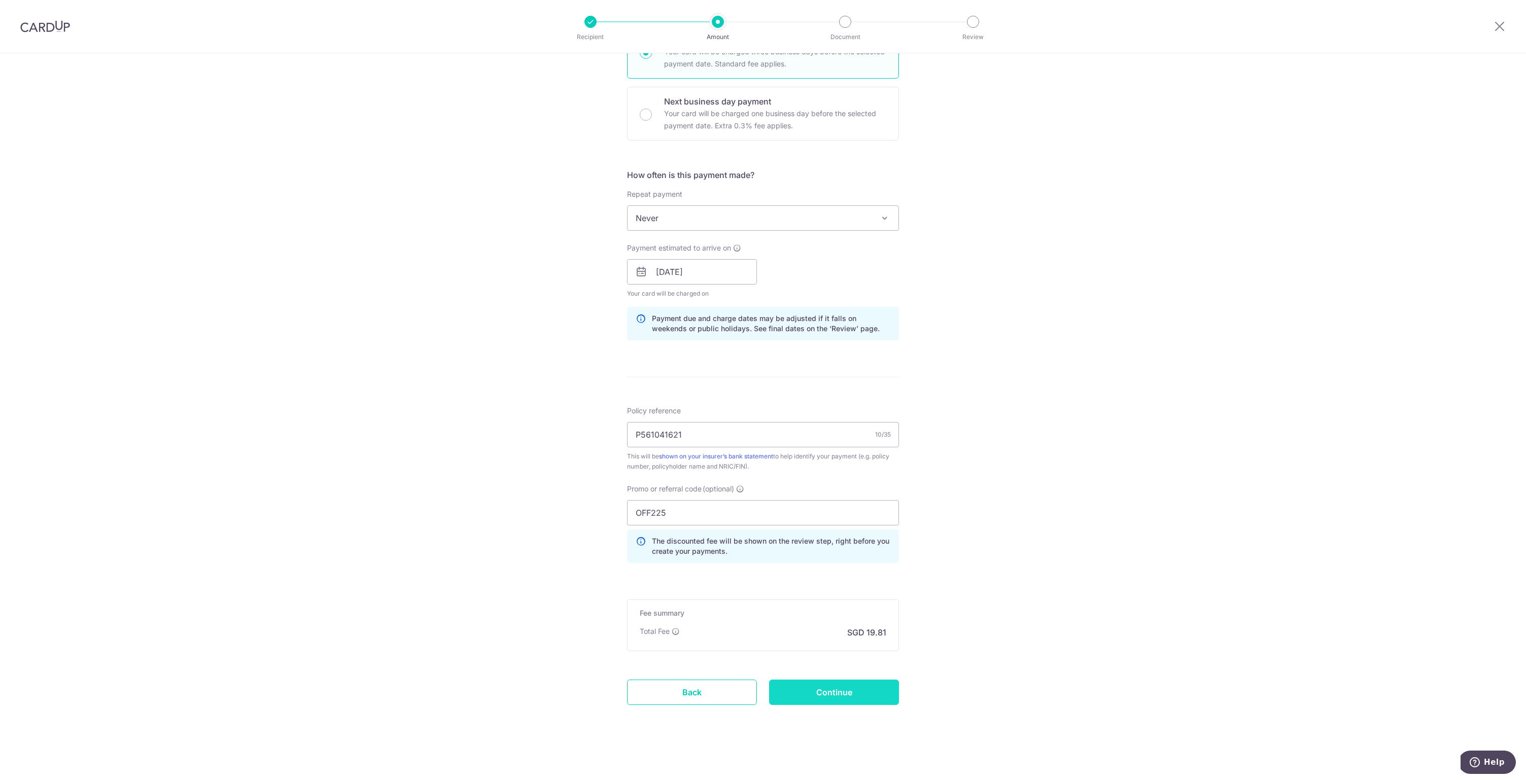
click at [826, 695] on input "Continue" at bounding box center [834, 692] width 130 height 25
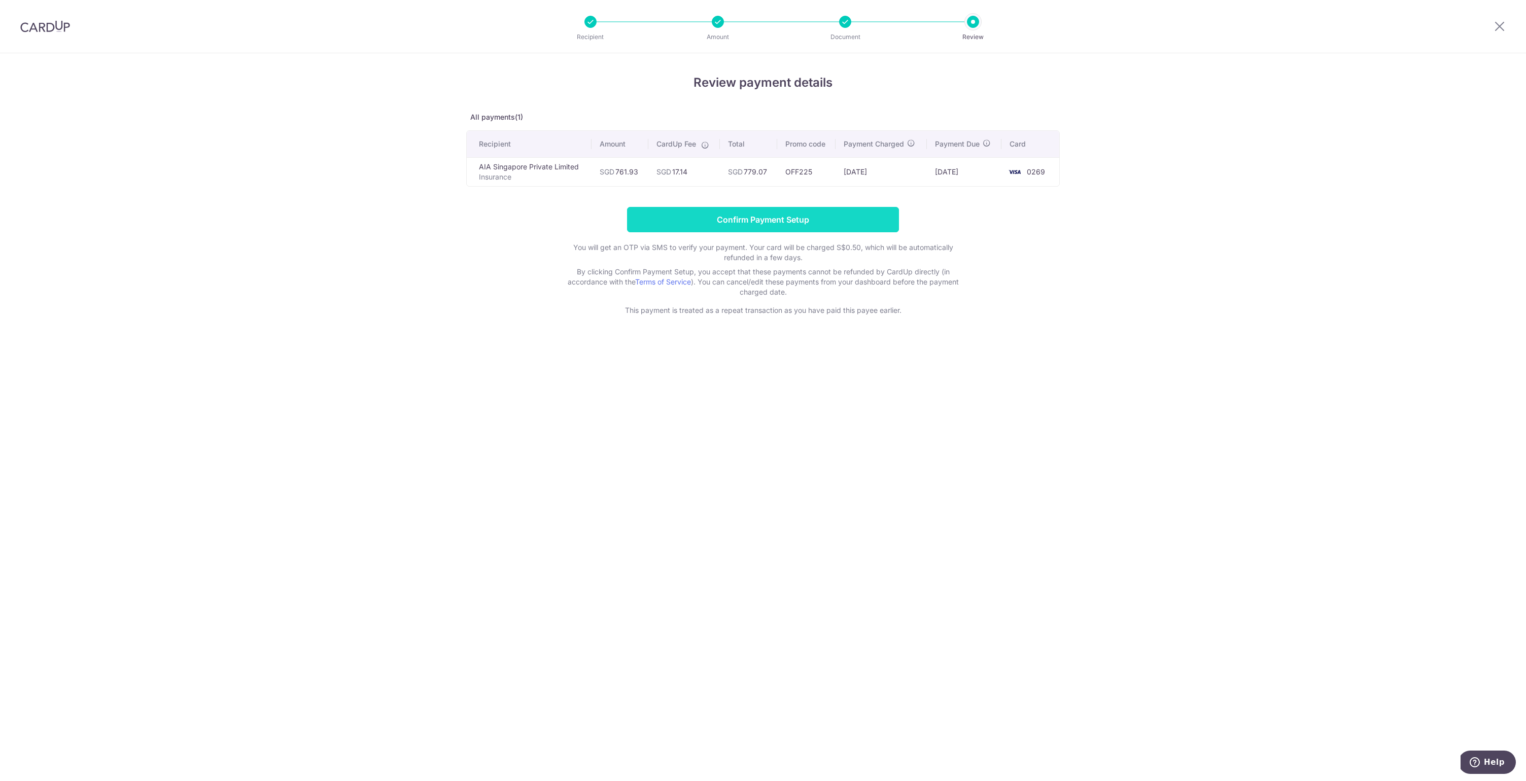
click at [829, 212] on input "Confirm Payment Setup" at bounding box center [763, 219] width 272 height 25
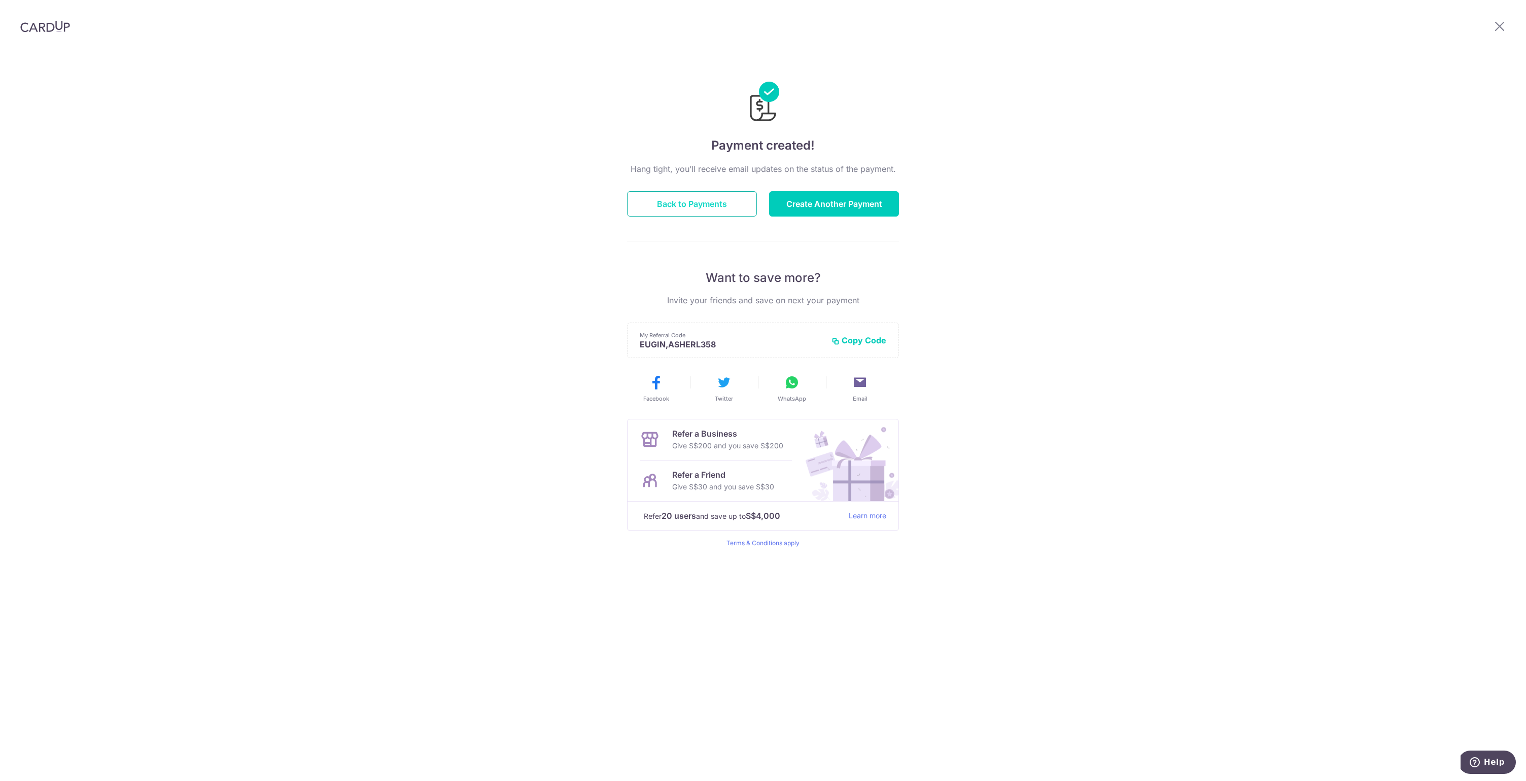
click at [707, 206] on button "Back to Payments" at bounding box center [692, 203] width 130 height 25
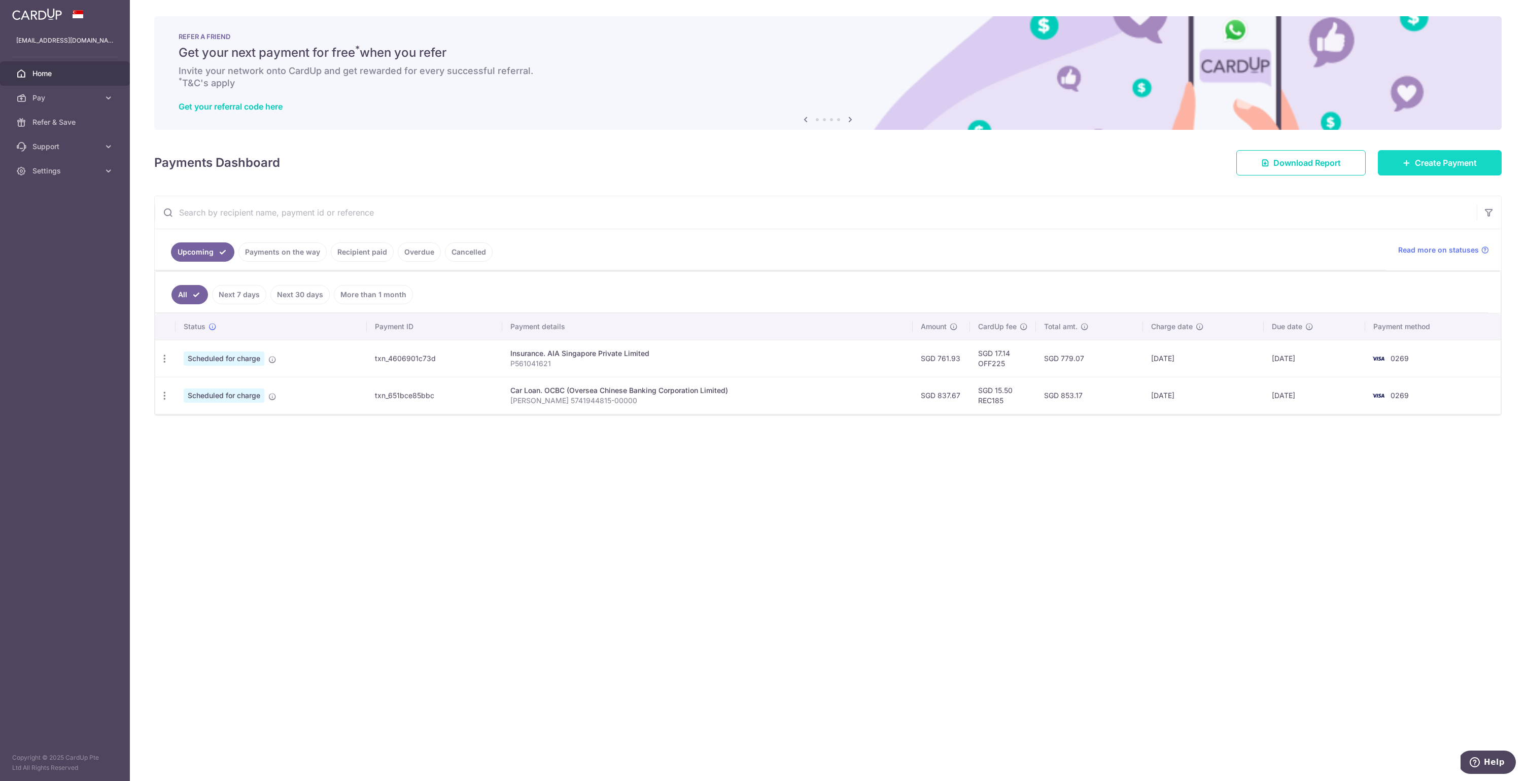
click at [1431, 162] on span "Create Payment" at bounding box center [1446, 163] width 62 height 12
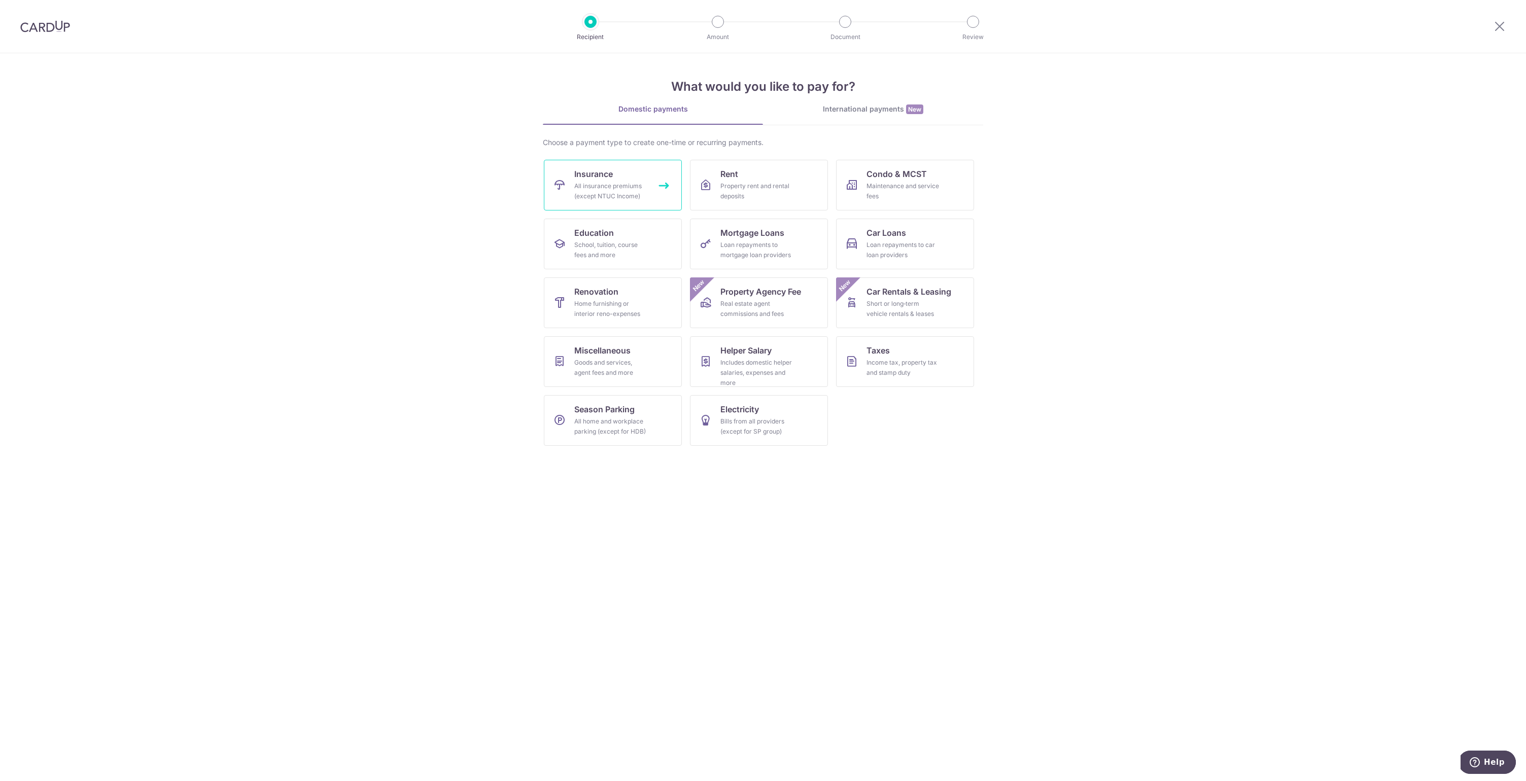
click at [620, 200] on div "All insurance premiums (except NTUC Income)" at bounding box center [610, 191] width 73 height 20
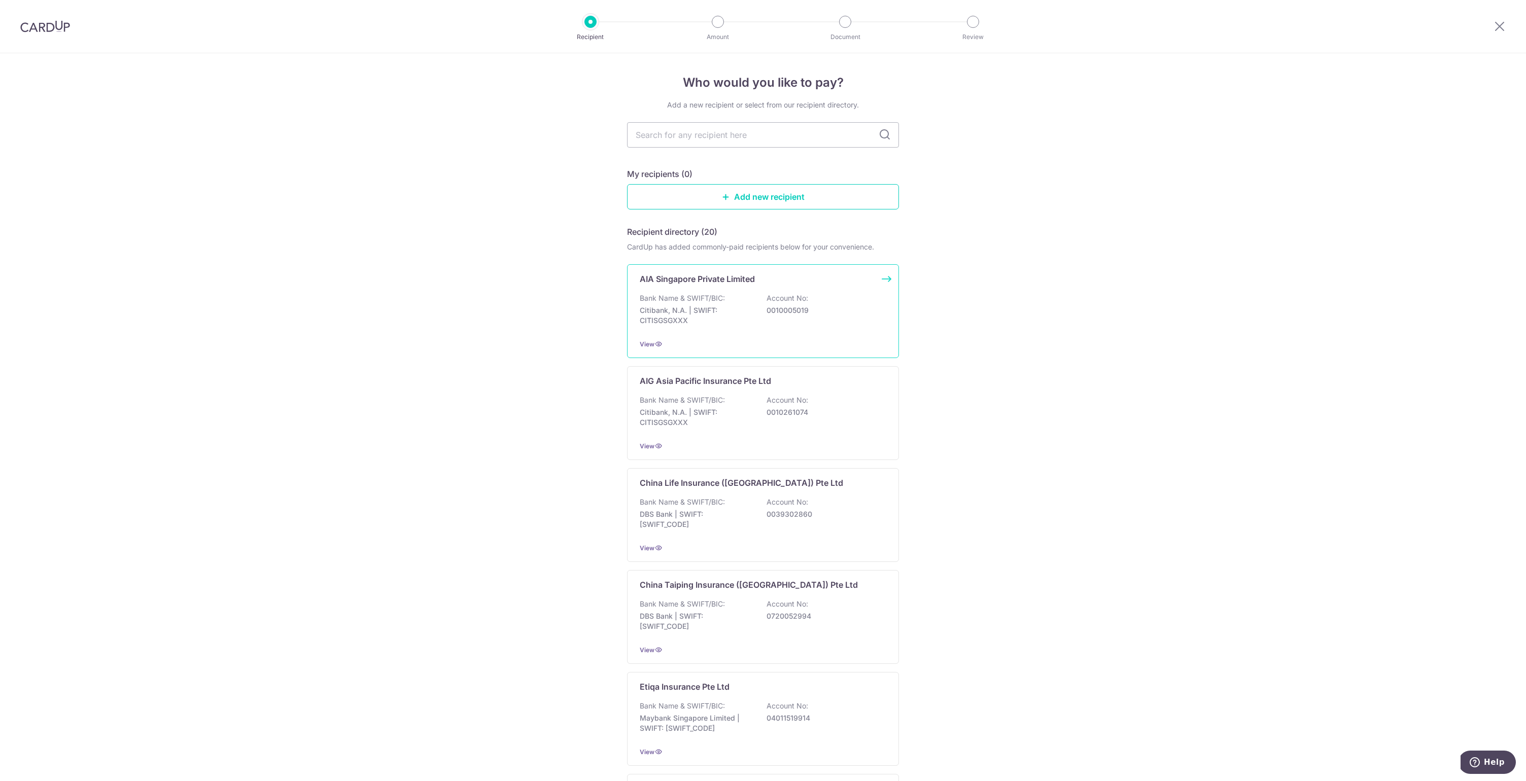
click at [726, 304] on div "Bank Name & SWIFT/BIC: Citibank, N.A. | SWIFT: CITISGSGXXX Account No: 00100050…" at bounding box center [763, 312] width 247 height 38
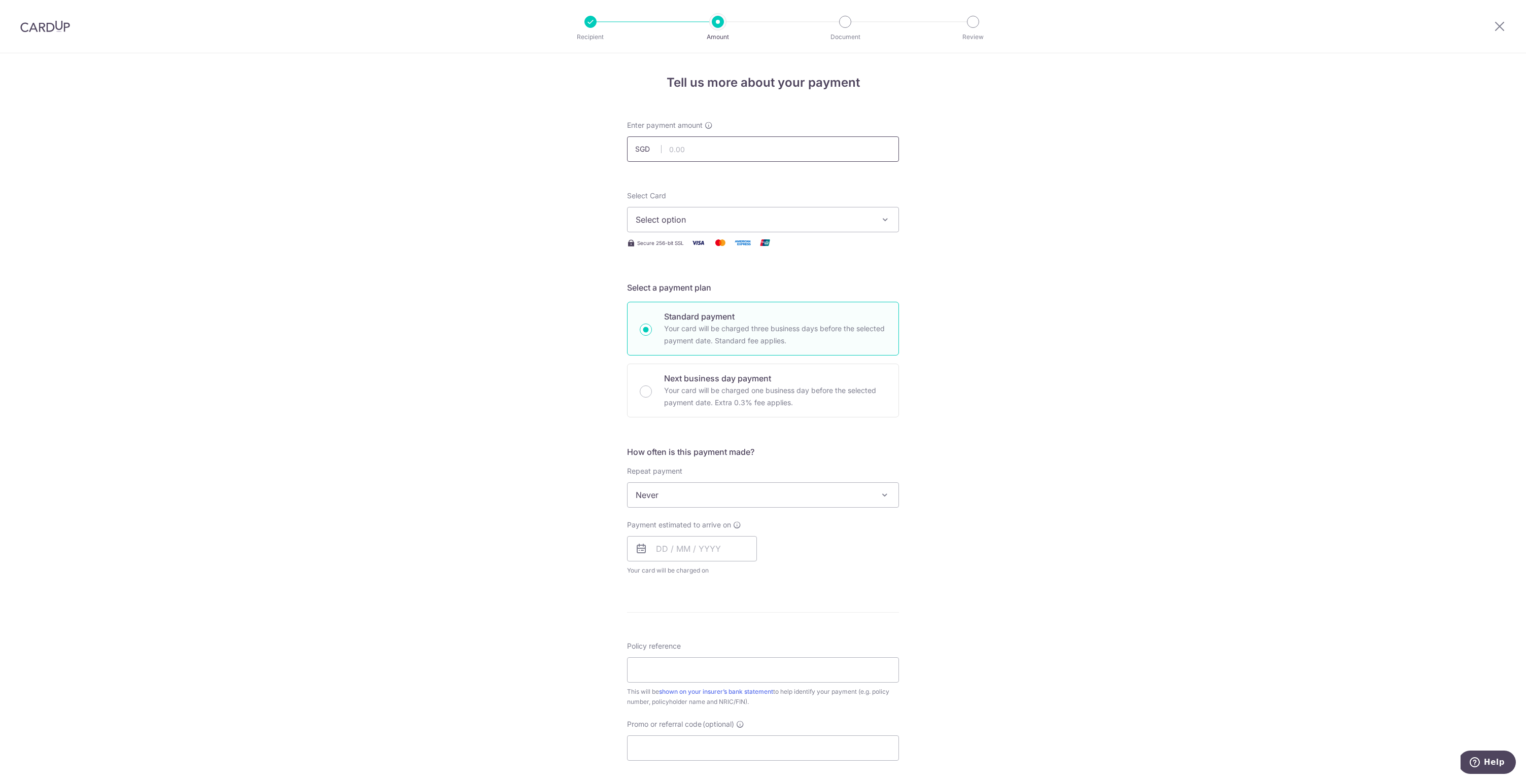
click at [694, 151] on input "text" at bounding box center [763, 148] width 272 height 25
type input "4,000.00"
click at [693, 229] on button "Select option" at bounding box center [763, 219] width 272 height 25
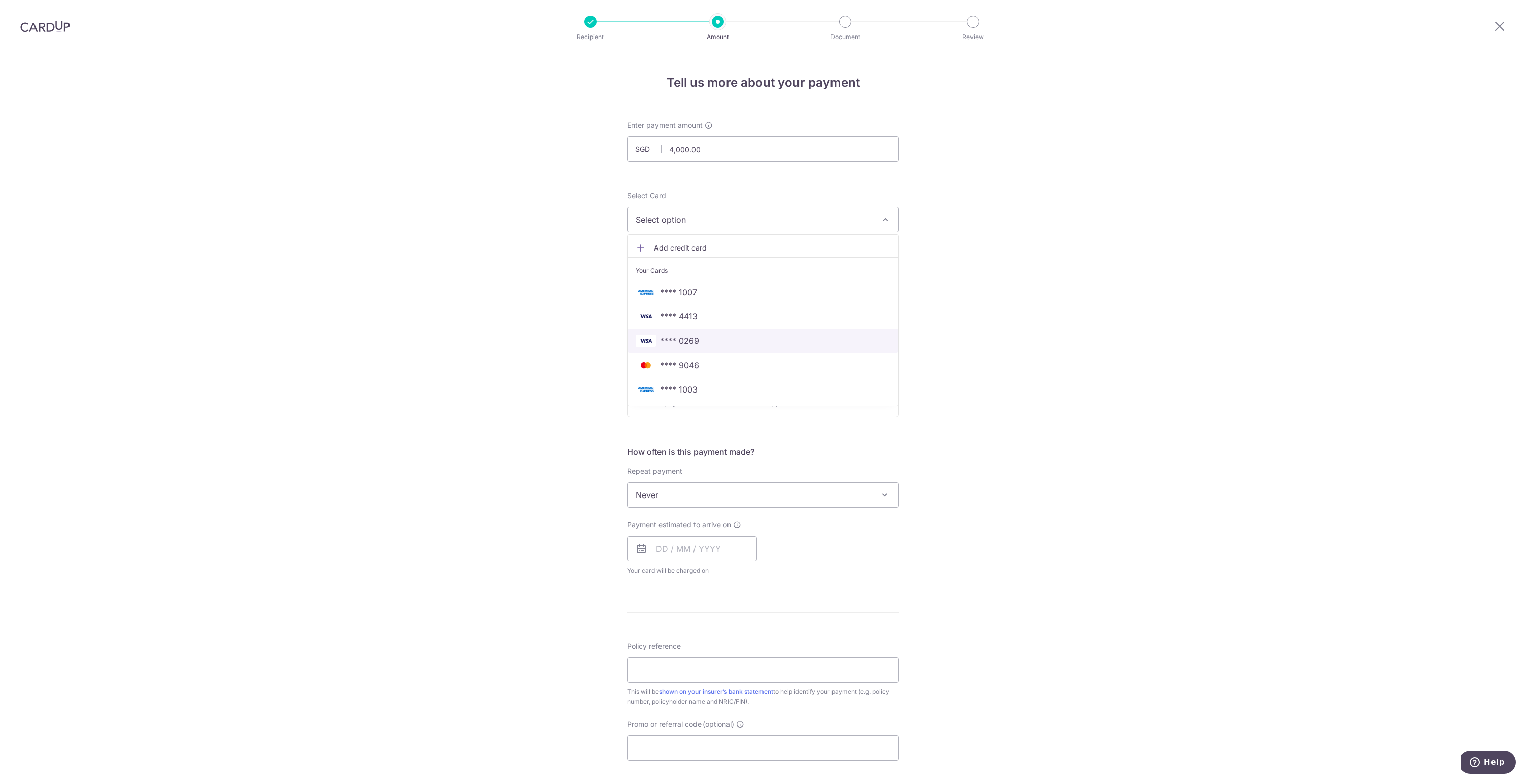
click at [692, 344] on span "**** 0269" at bounding box center [679, 341] width 39 height 12
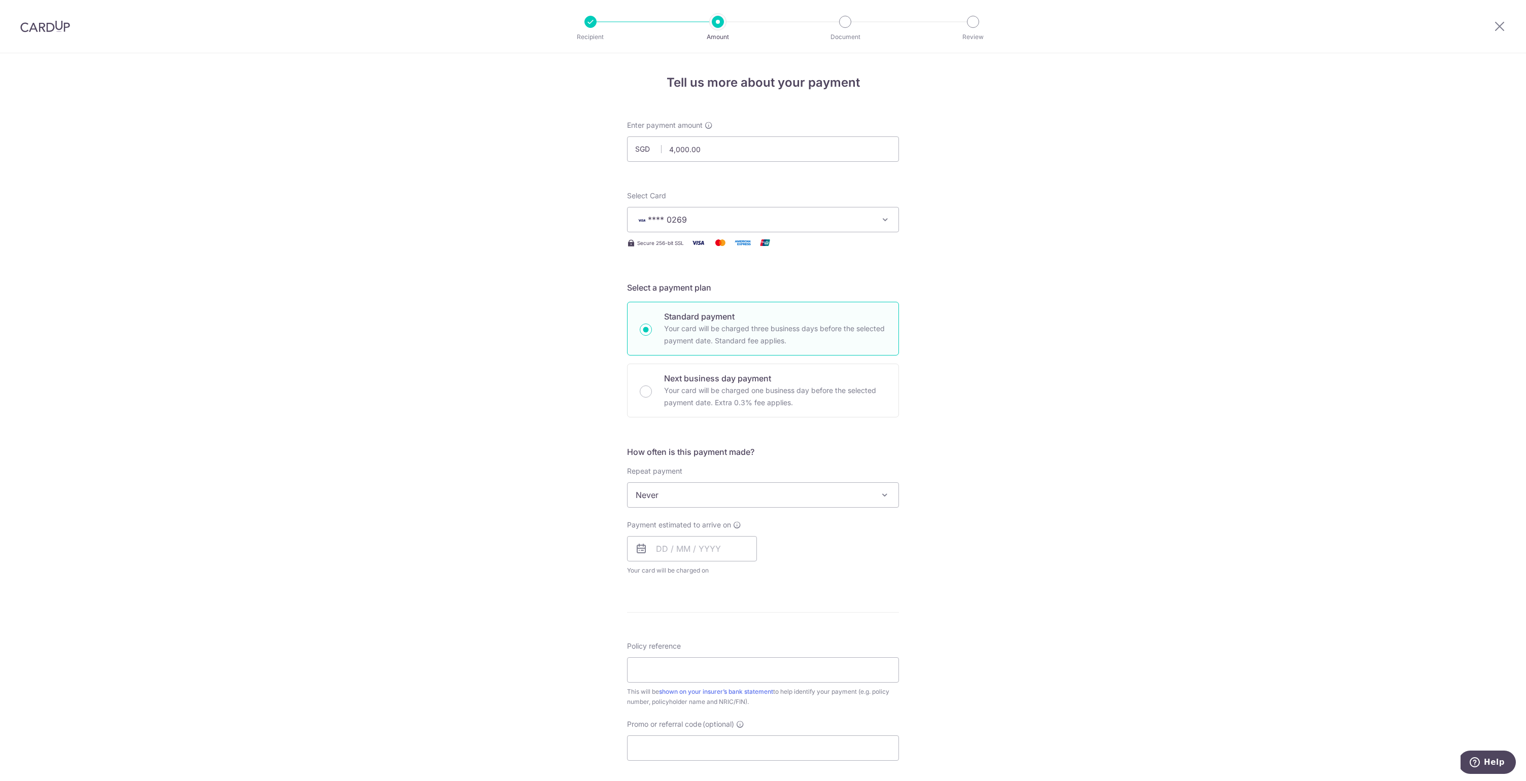
click at [662, 500] on span "Never" at bounding box center [763, 495] width 271 height 24
click at [582, 499] on div "Tell us more about your payment Enter payment amount SGD 4,000.00 4000.00 Selec…" at bounding box center [763, 512] width 1526 height 918
click at [651, 551] on input "text" at bounding box center [692, 548] width 130 height 25
click at [749, 636] on link "10" at bounding box center [749, 641] width 16 height 16
type input "[DATE]"
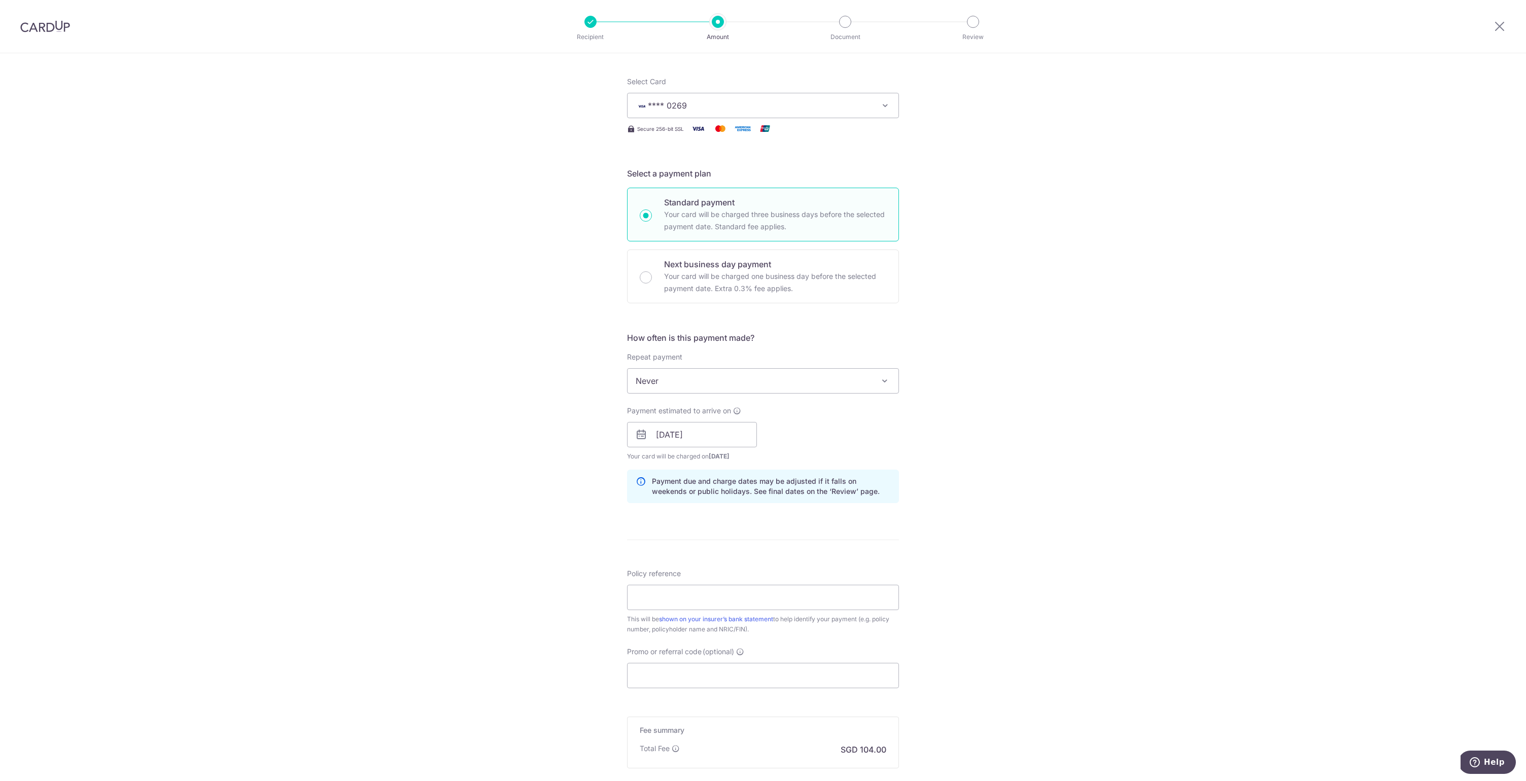
scroll to position [231, 0]
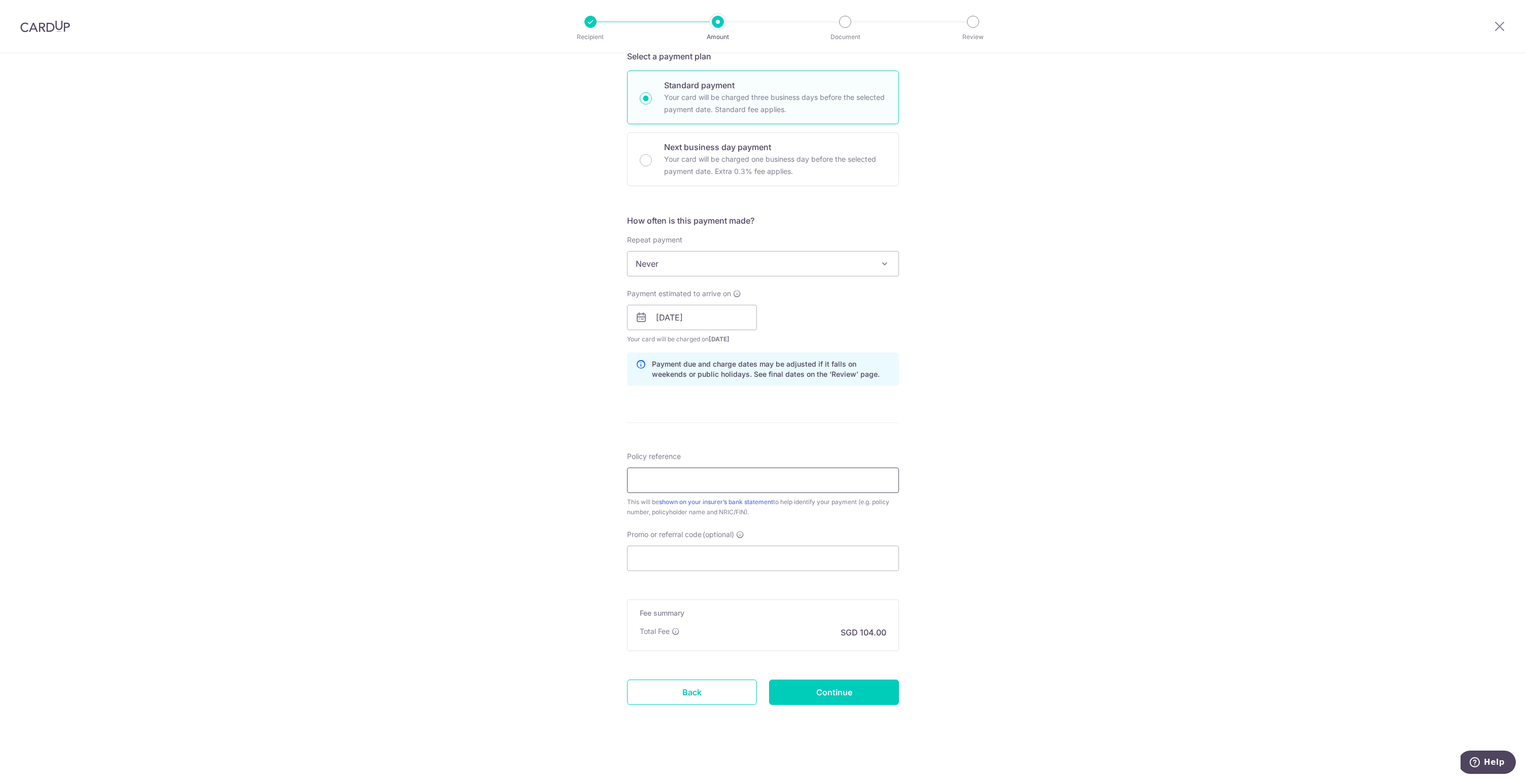
click at [705, 474] on input "Policy reference" at bounding box center [763, 480] width 272 height 25
type input "L544806430"
click at [713, 564] on input "Promo or referral code (optional)" at bounding box center [763, 558] width 272 height 25
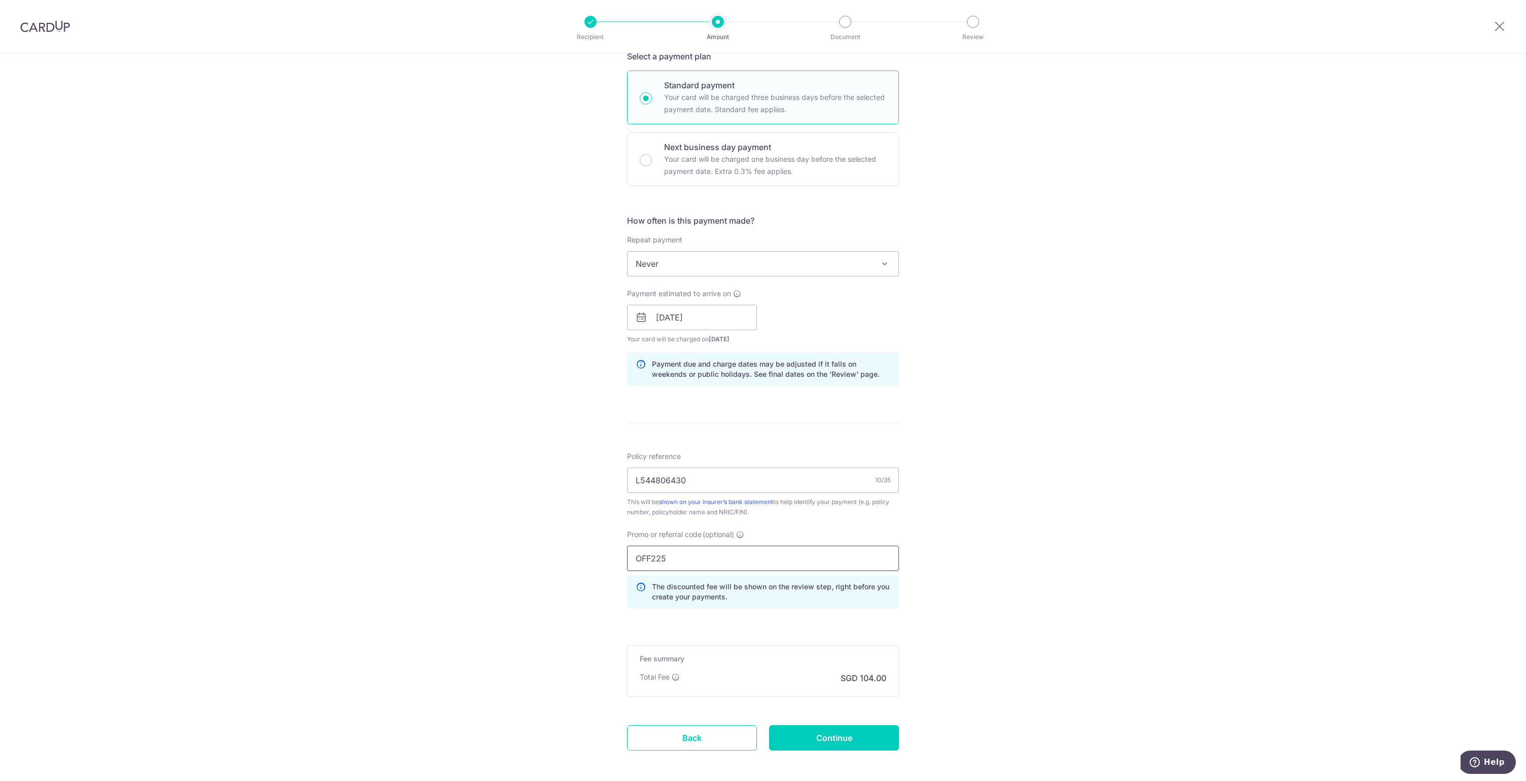
type input "OFF225"
click at [967, 552] on div "Tell us more about your payment Enter payment amount SGD 4,000.00 4000.00 Selec…" at bounding box center [763, 324] width 1526 height 1005
click at [861, 731] on input "Continue" at bounding box center [834, 737] width 130 height 25
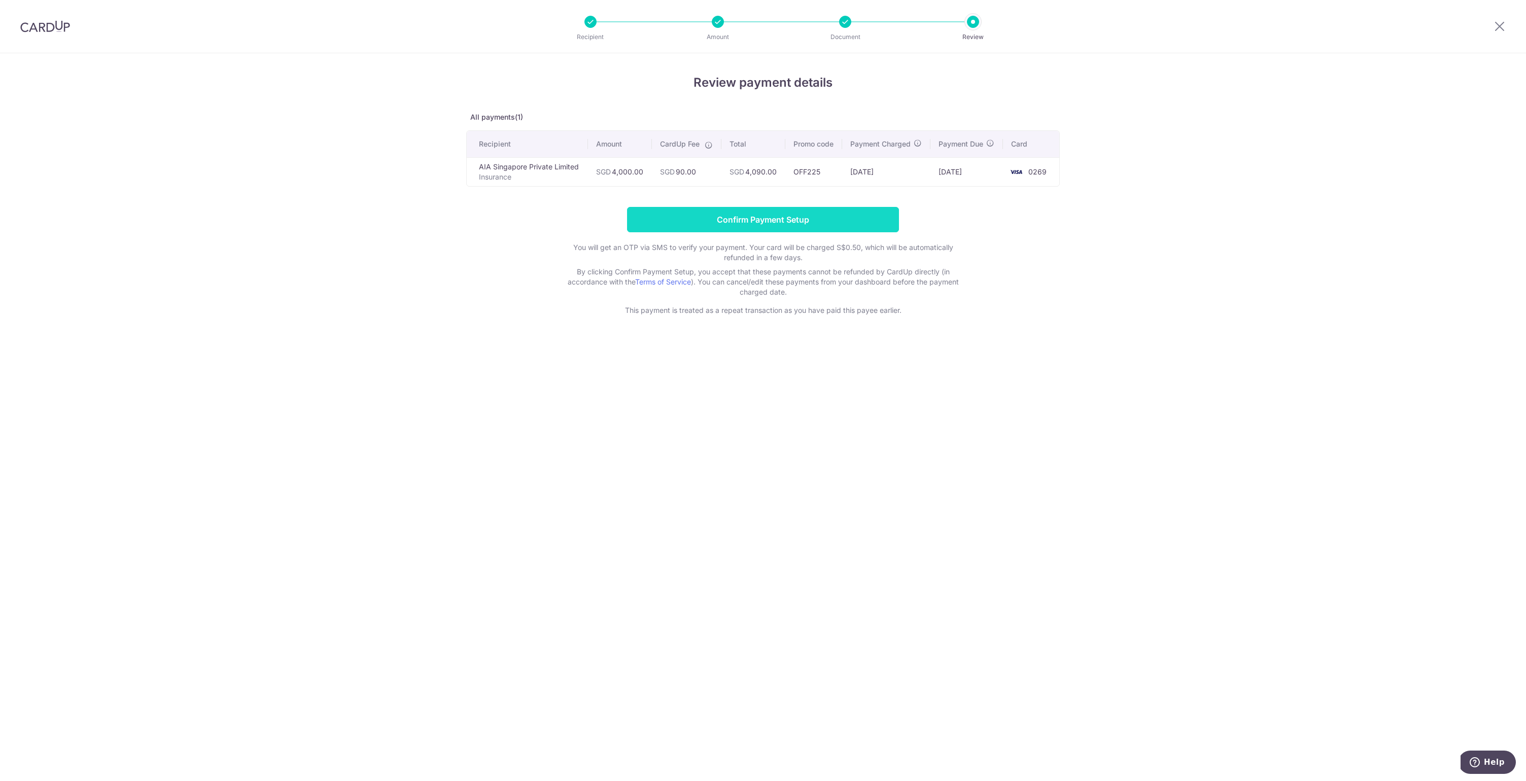
click at [774, 219] on input "Confirm Payment Setup" at bounding box center [763, 219] width 272 height 25
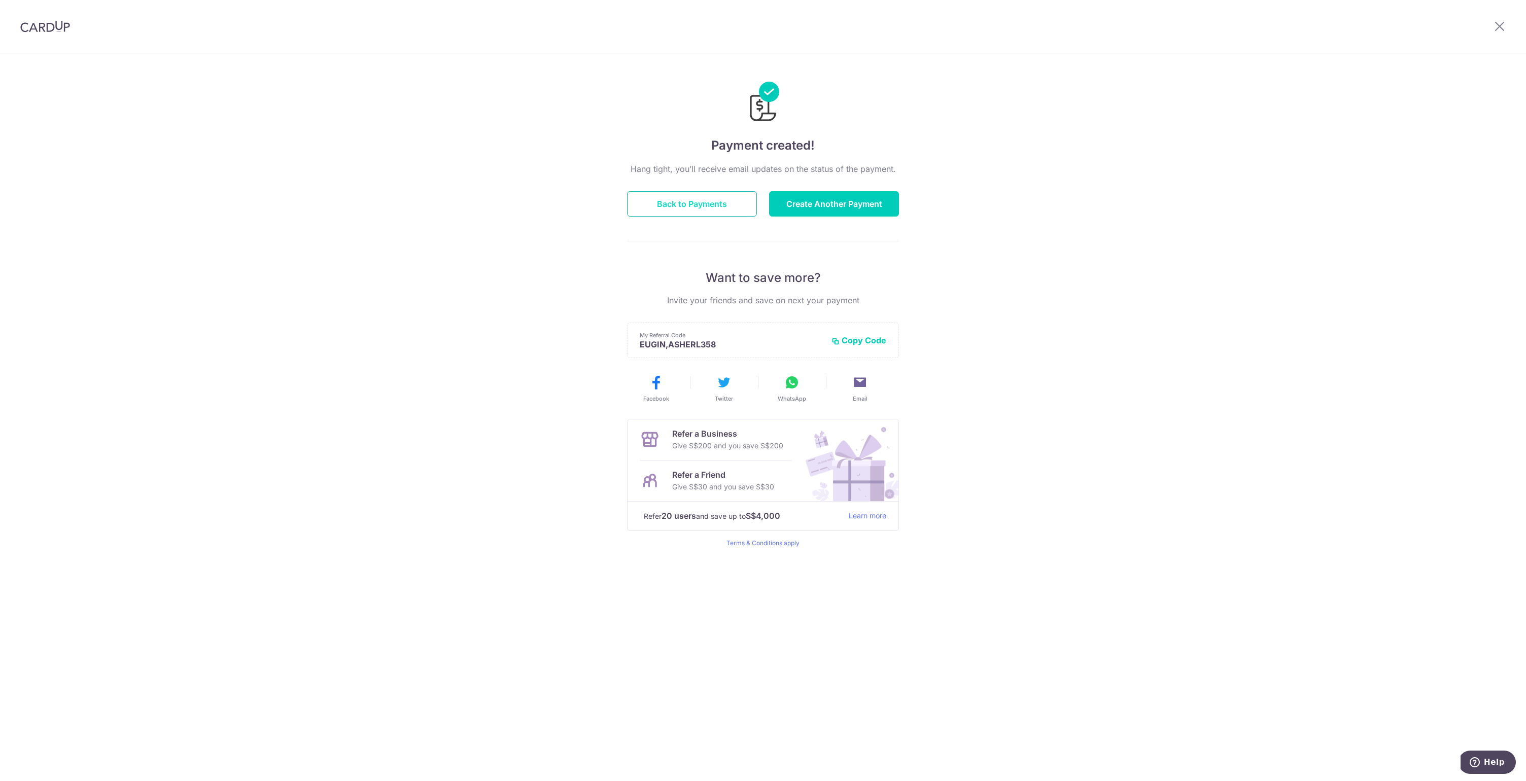
click at [712, 204] on button "Back to Payments" at bounding box center [692, 203] width 130 height 25
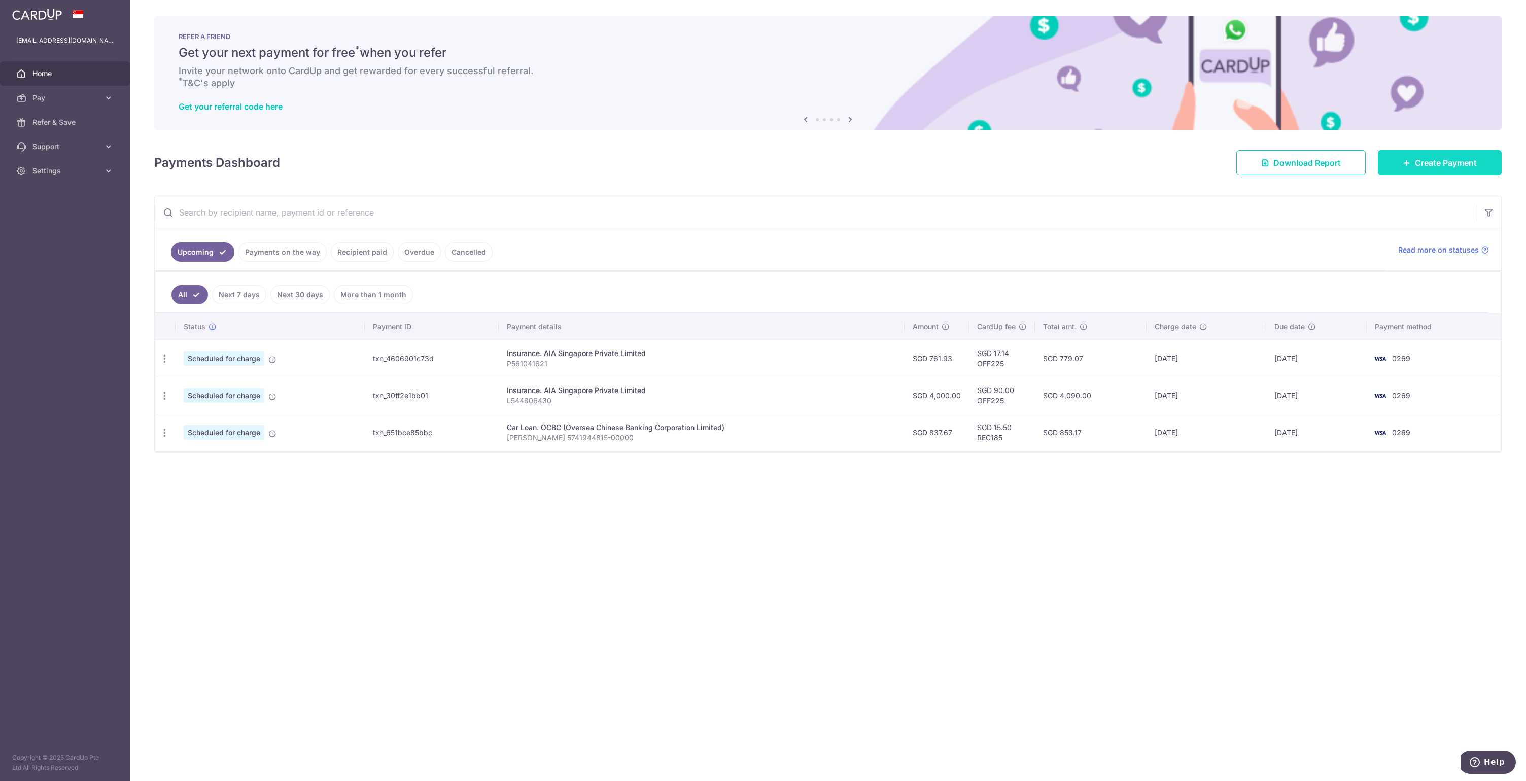
click at [1428, 171] on link "Create Payment" at bounding box center [1440, 162] width 124 height 25
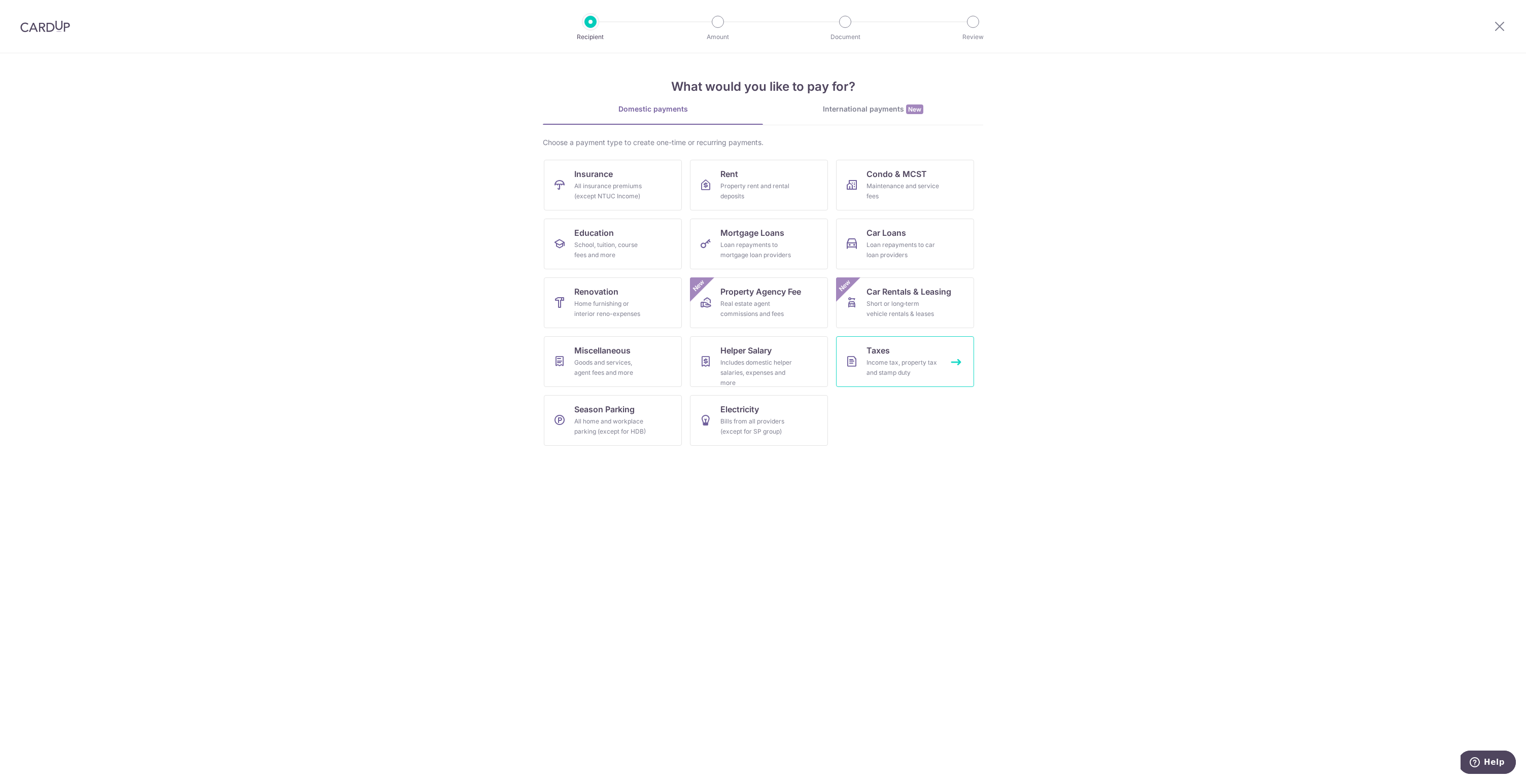
click at [898, 361] on div "Income tax, property tax and stamp duty" at bounding box center [902, 368] width 73 height 20
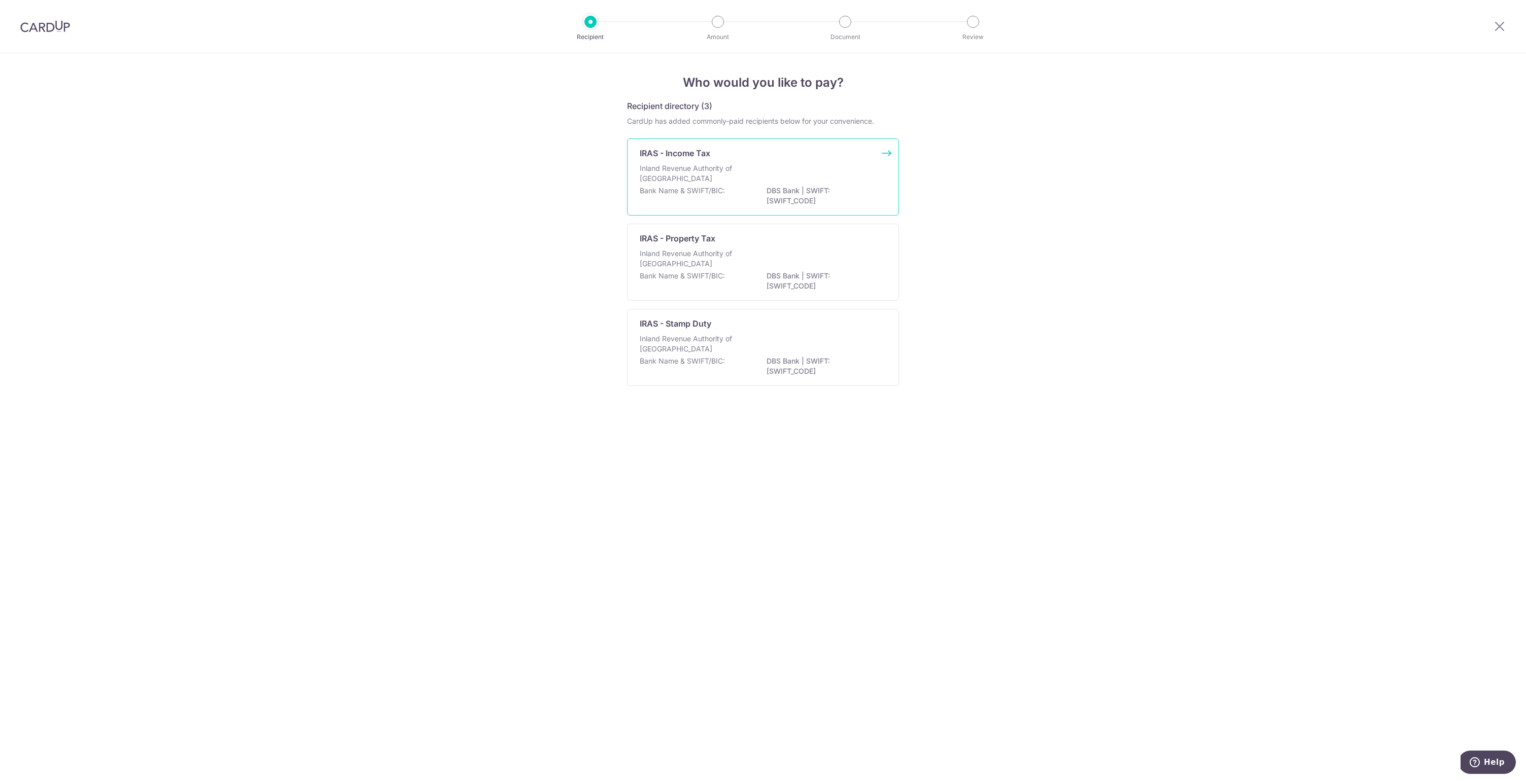
click at [731, 178] on p "Inland Revenue Authority of [GEOGRAPHIC_DATA]" at bounding box center [694, 173] width 108 height 20
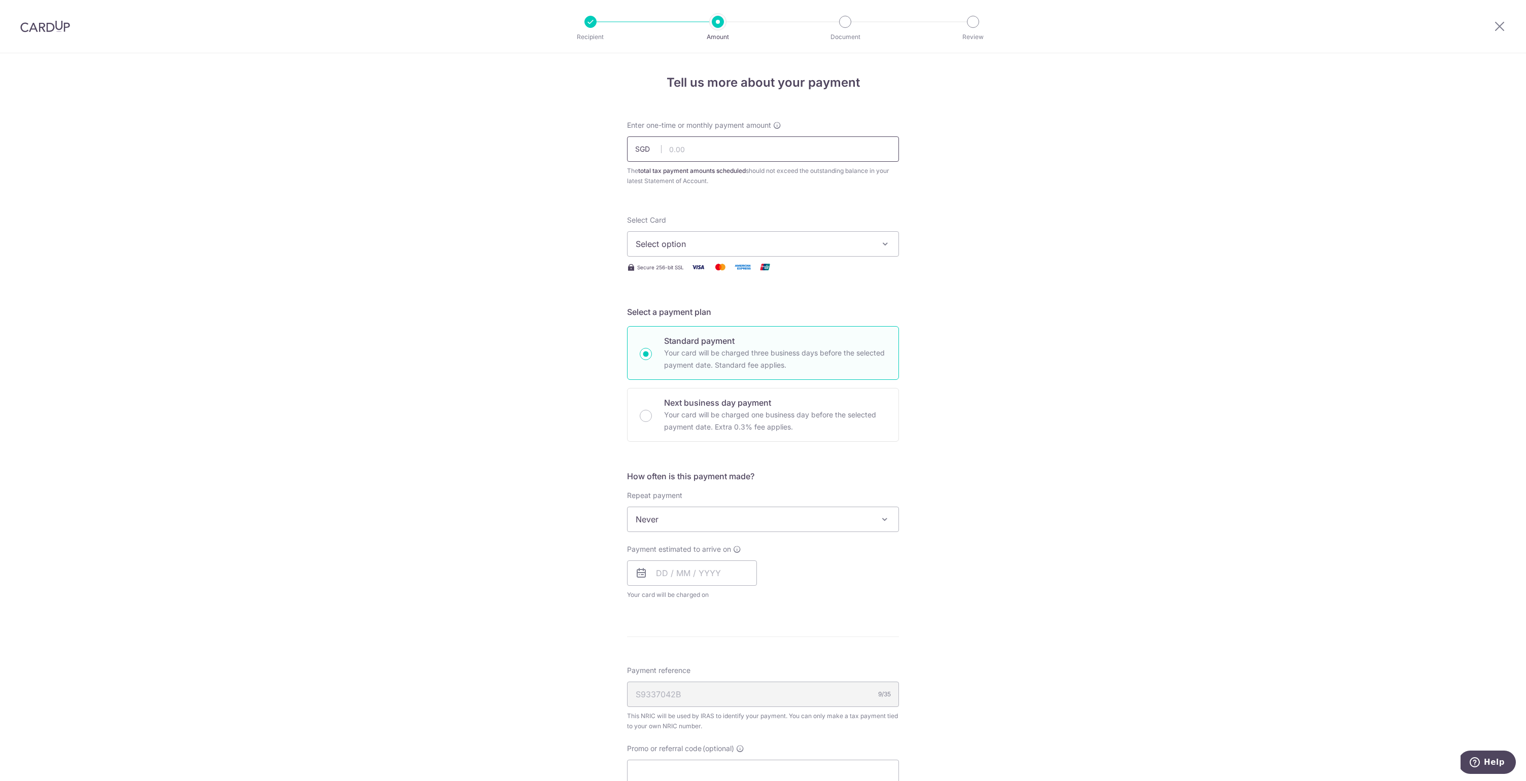
click at [736, 150] on input "text" at bounding box center [763, 148] width 272 height 25
type input "2,340.00"
click at [963, 188] on div "Tell us more about your payment Enter one-time or monthly payment amount SGD 2,…" at bounding box center [763, 524] width 1526 height 942
click at [846, 240] on span "Select option" at bounding box center [754, 244] width 236 height 12
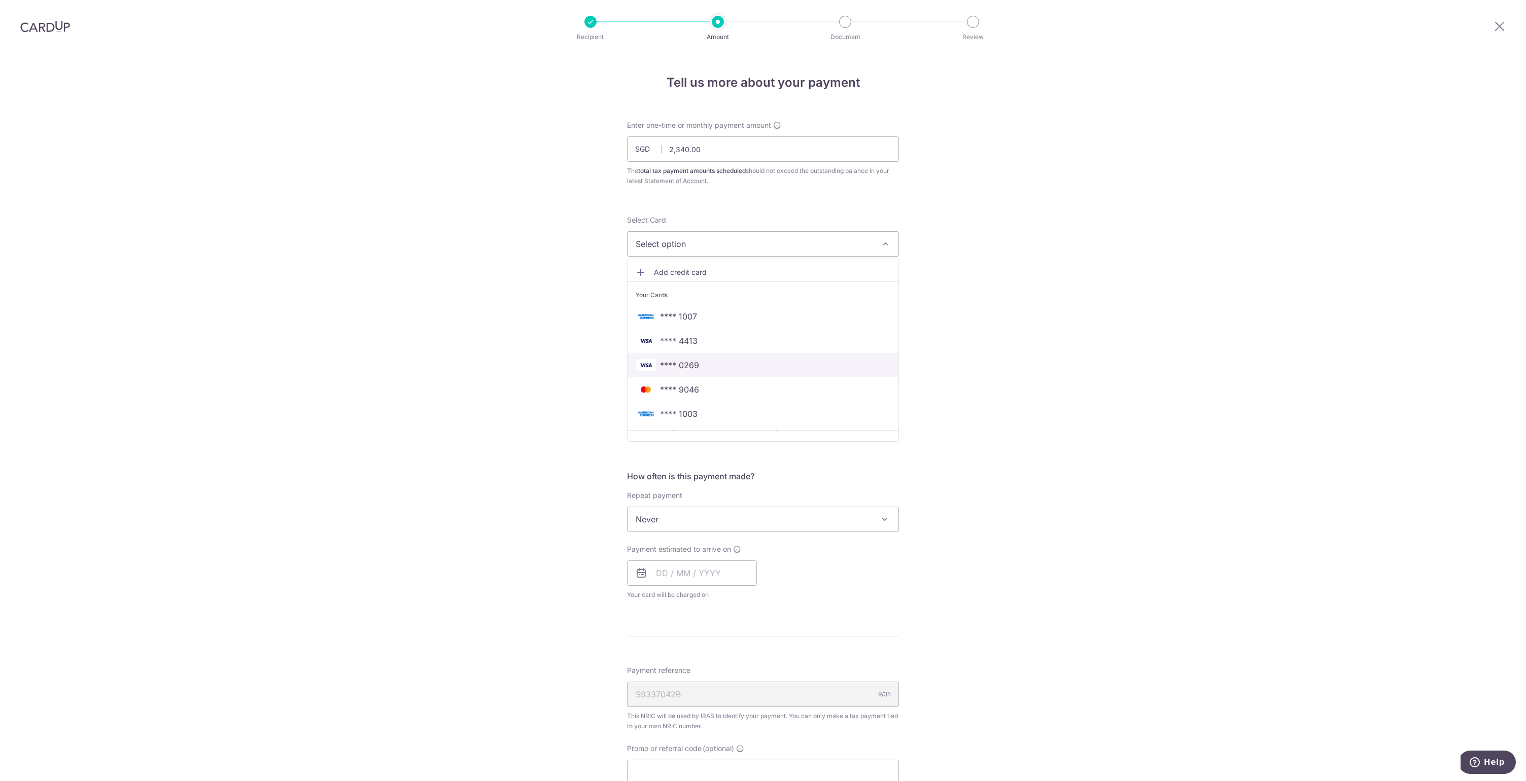
click at [681, 360] on span "**** 0269" at bounding box center [679, 365] width 39 height 12
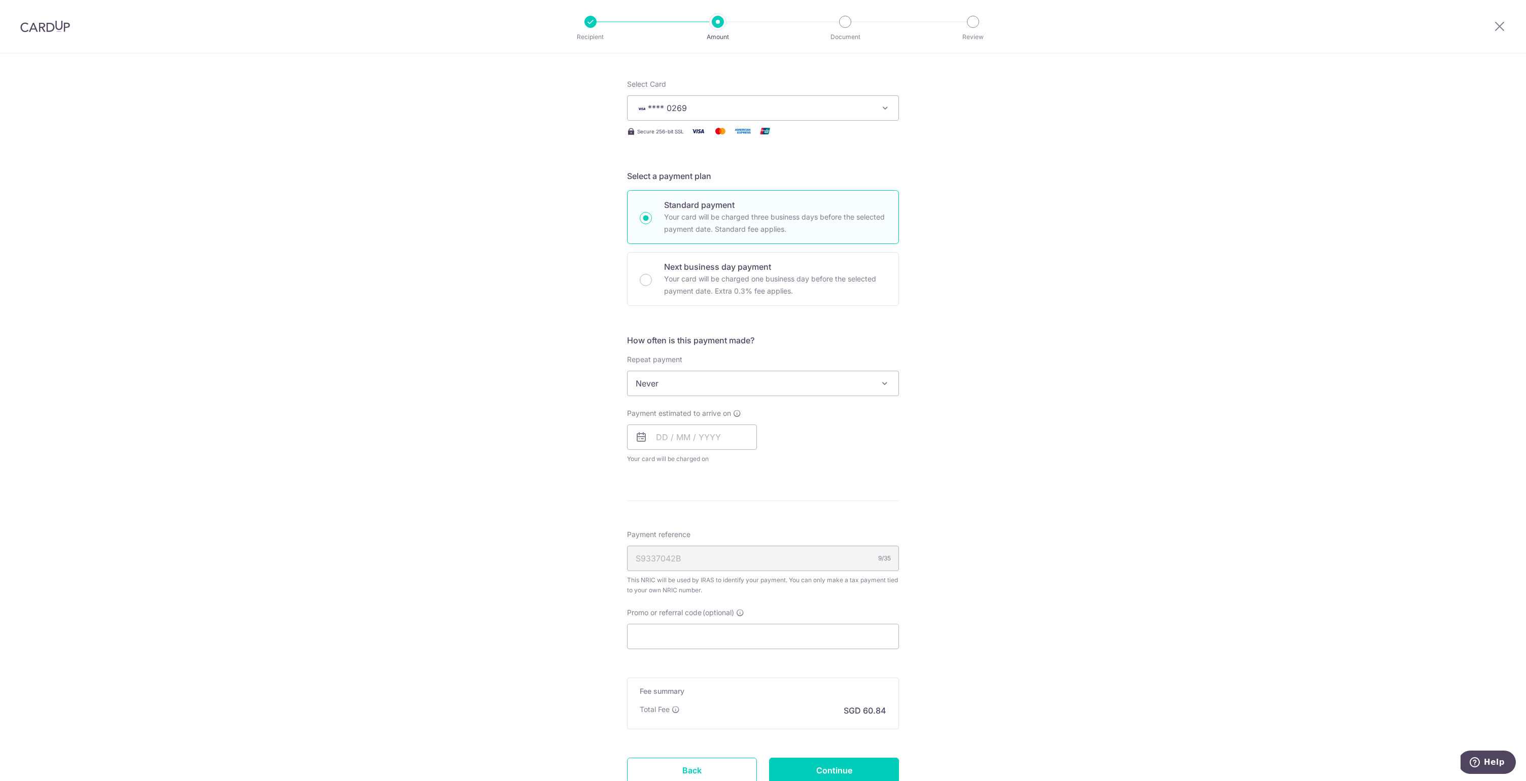
scroll to position [140, 0]
click at [679, 432] on input "text" at bounding box center [692, 433] width 130 height 25
click at [664, 548] on link "13" at bounding box center [668, 546] width 16 height 16
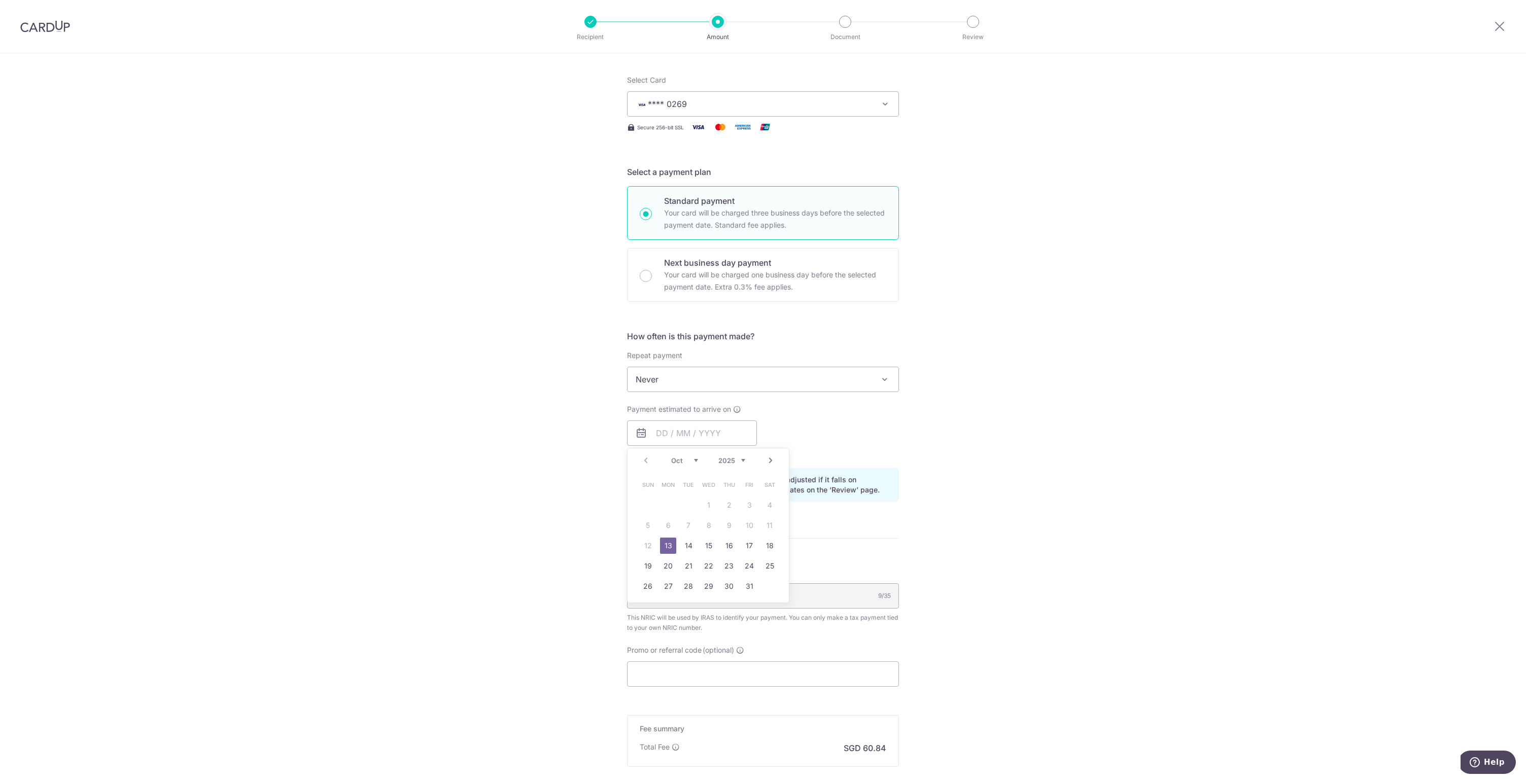
type input "13/10/2025"
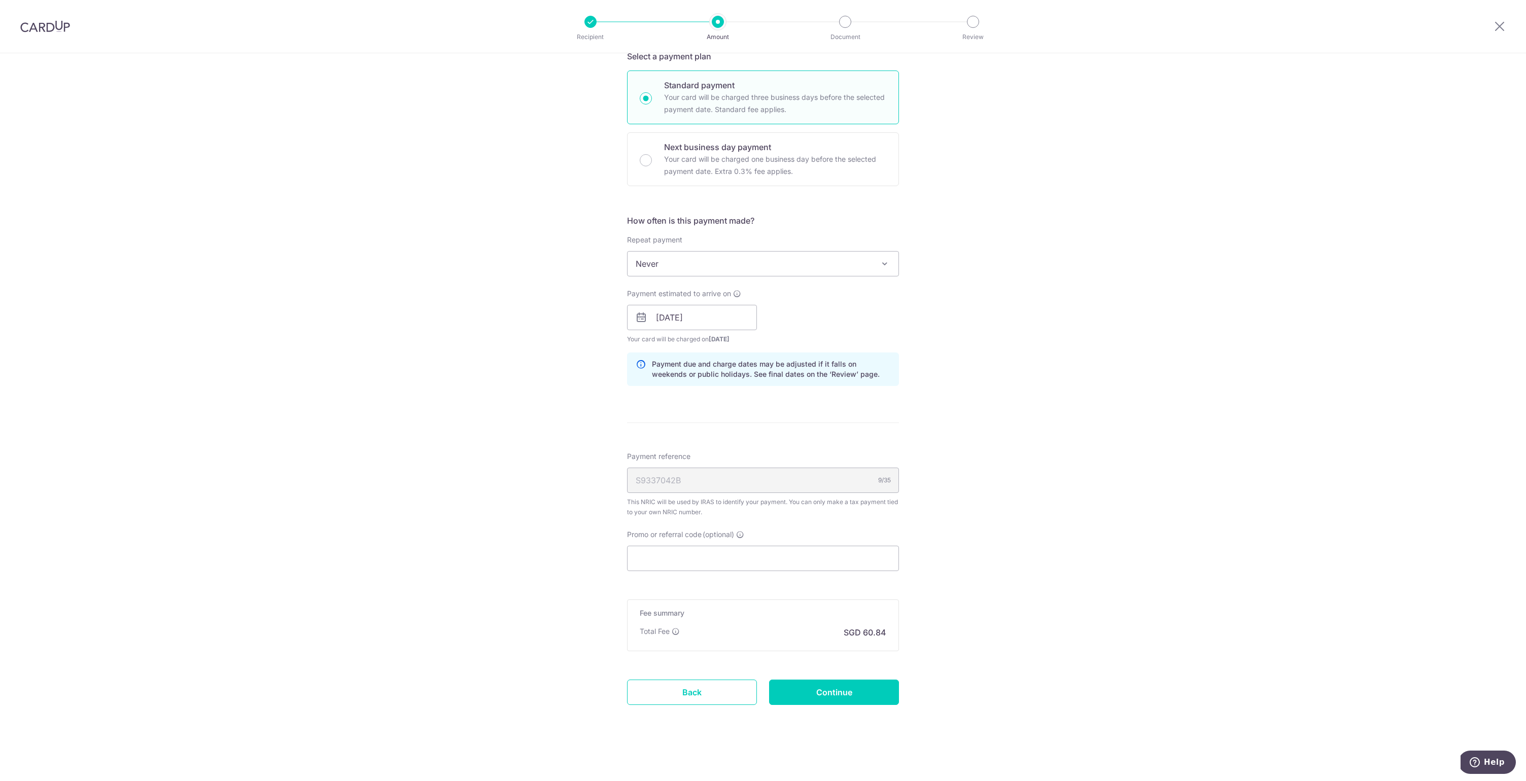
click at [720, 262] on span "Never" at bounding box center [763, 264] width 271 height 24
select select "3"
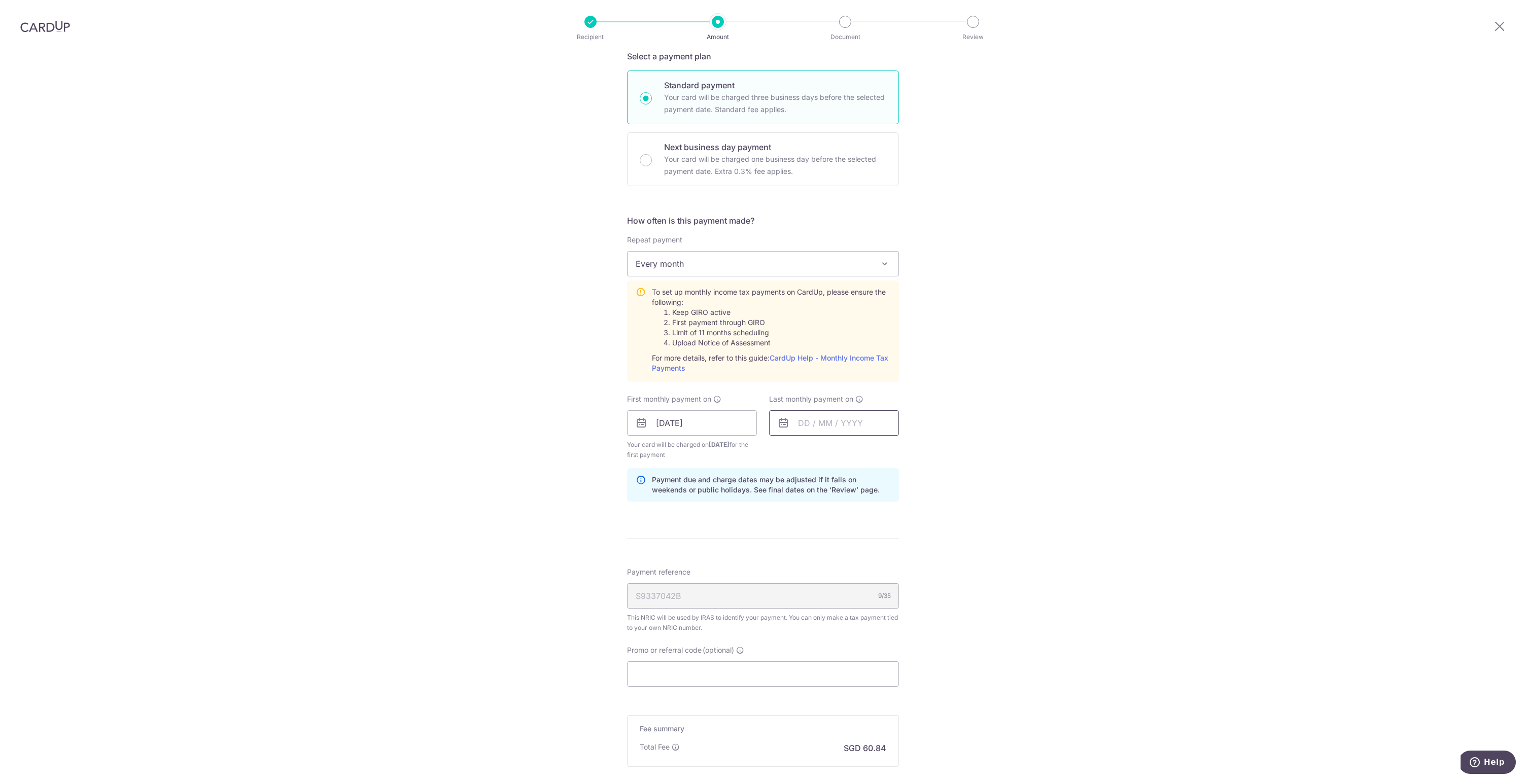
click at [808, 424] on input "text" at bounding box center [834, 422] width 130 height 25
click at [910, 455] on link "Next" at bounding box center [913, 450] width 12 height 12
click at [809, 520] on link "8" at bounding box center [810, 515] width 16 height 16
type input "08/12/2025"
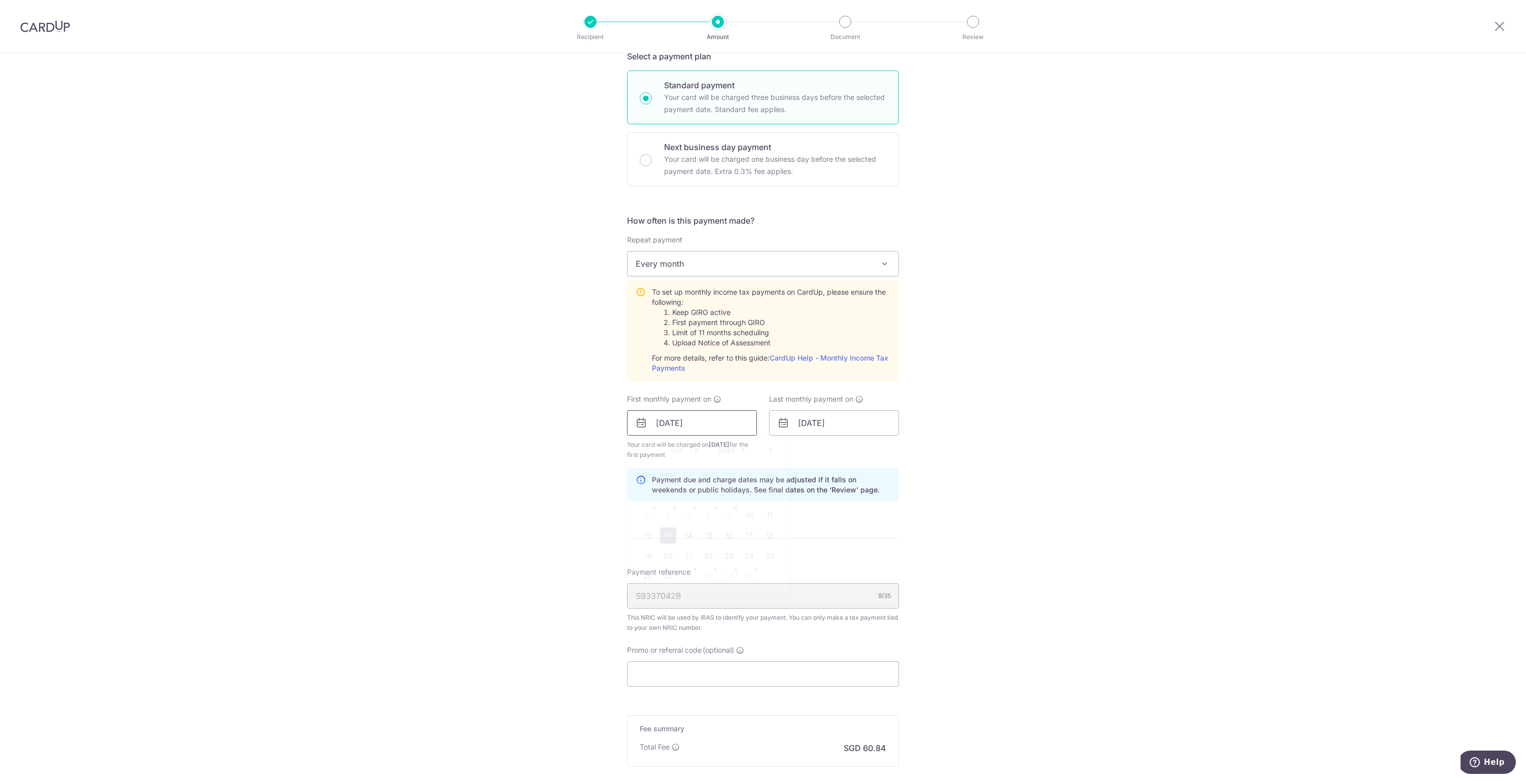
click at [710, 430] on input "13/10/2025" at bounding box center [692, 422] width 130 height 25
click at [751, 518] on link "10" at bounding box center [749, 515] width 16 height 16
type input "10/10/2025"
click at [847, 420] on input "text" at bounding box center [834, 422] width 130 height 25
click at [912, 451] on link "Next" at bounding box center [913, 450] width 12 height 12
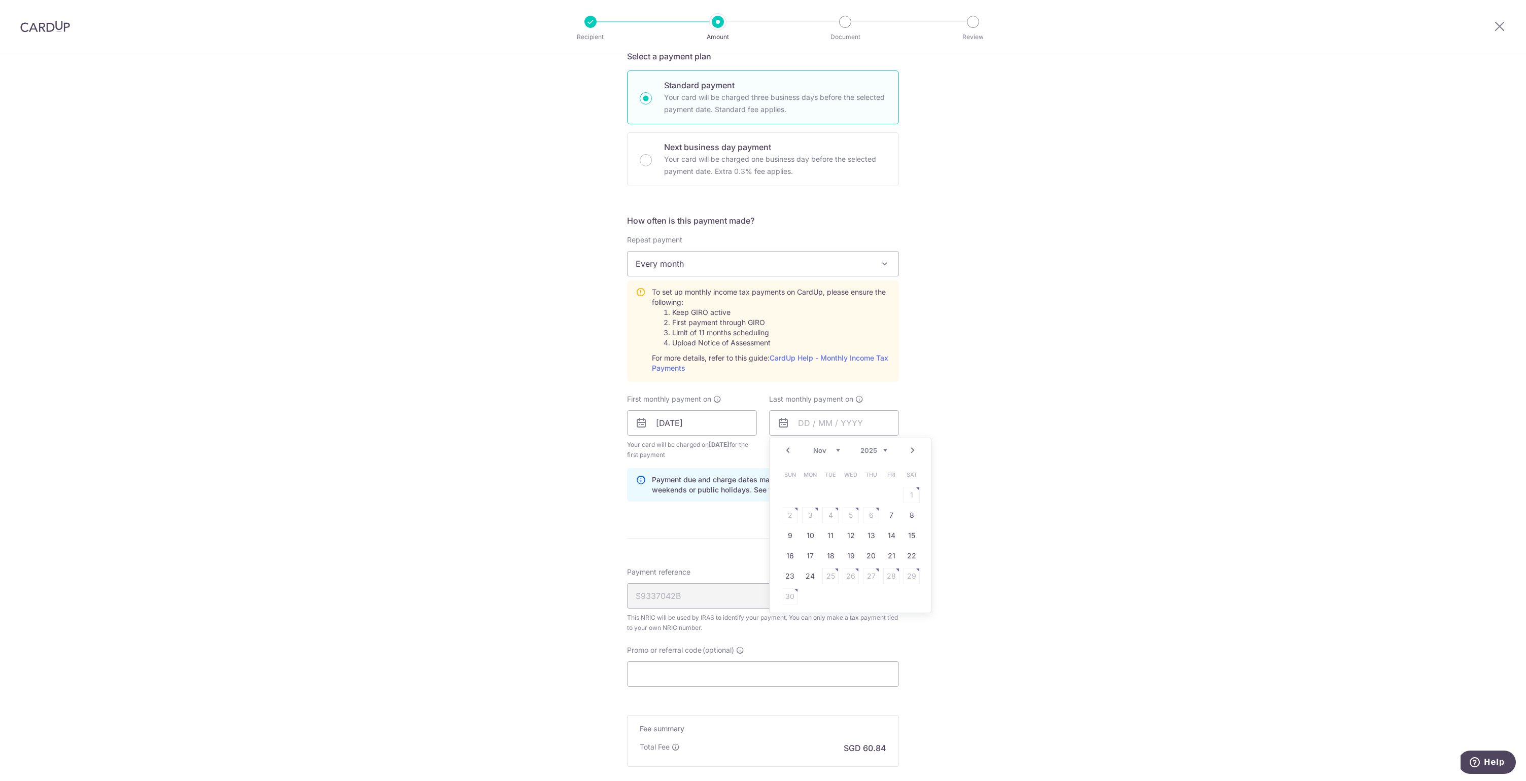
click at [912, 451] on link "Next" at bounding box center [913, 450] width 12 height 12
click at [845, 517] on link "10" at bounding box center [851, 515] width 16 height 16
type input "10/12/2025"
click at [964, 468] on div "Tell us more about your payment Enter one-time or monthly payment amount SGD 2,…" at bounding box center [763, 347] width 1526 height 1099
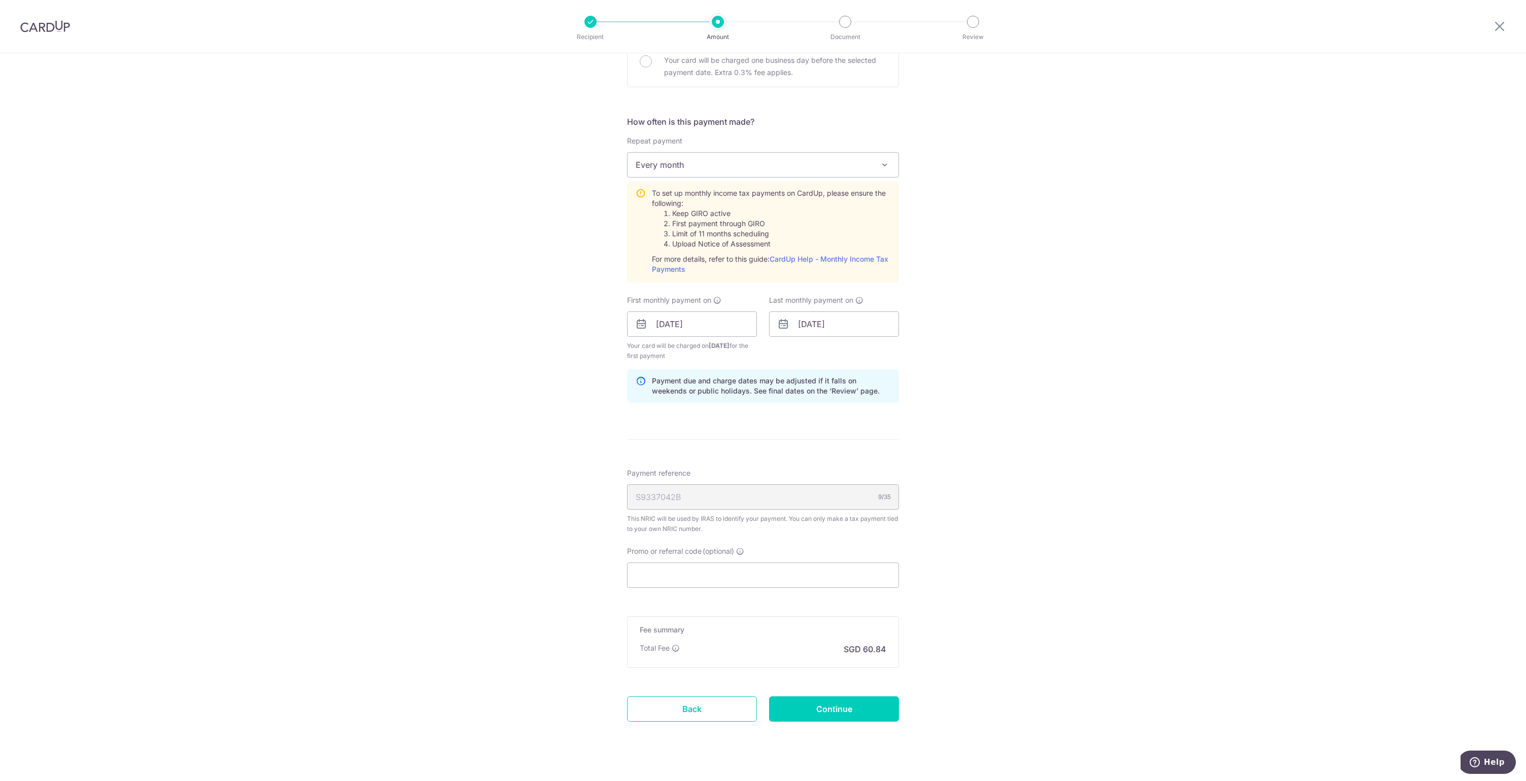
scroll to position [371, 0]
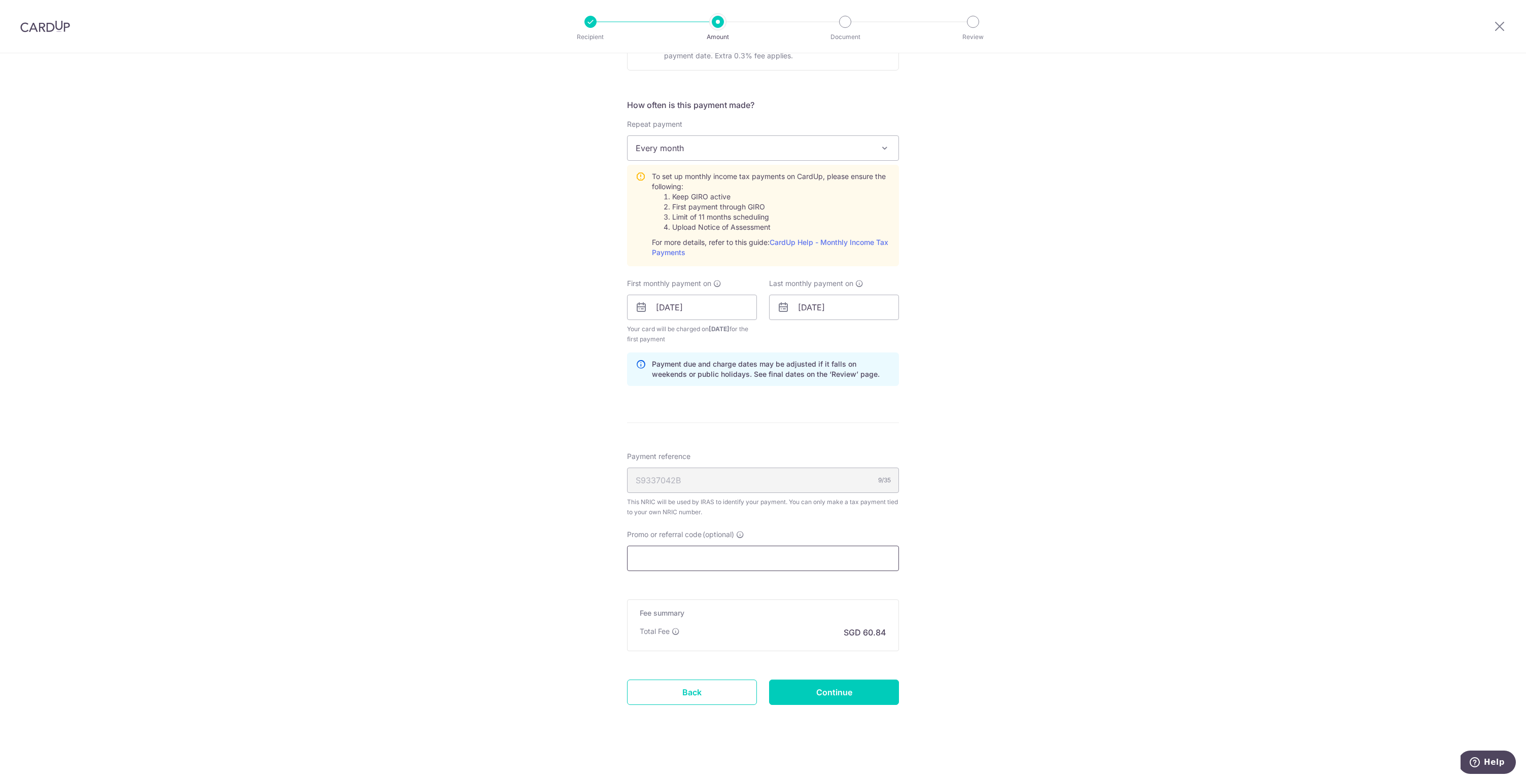
click at [865, 560] on input "Promo or referral code (optional)" at bounding box center [763, 558] width 272 height 25
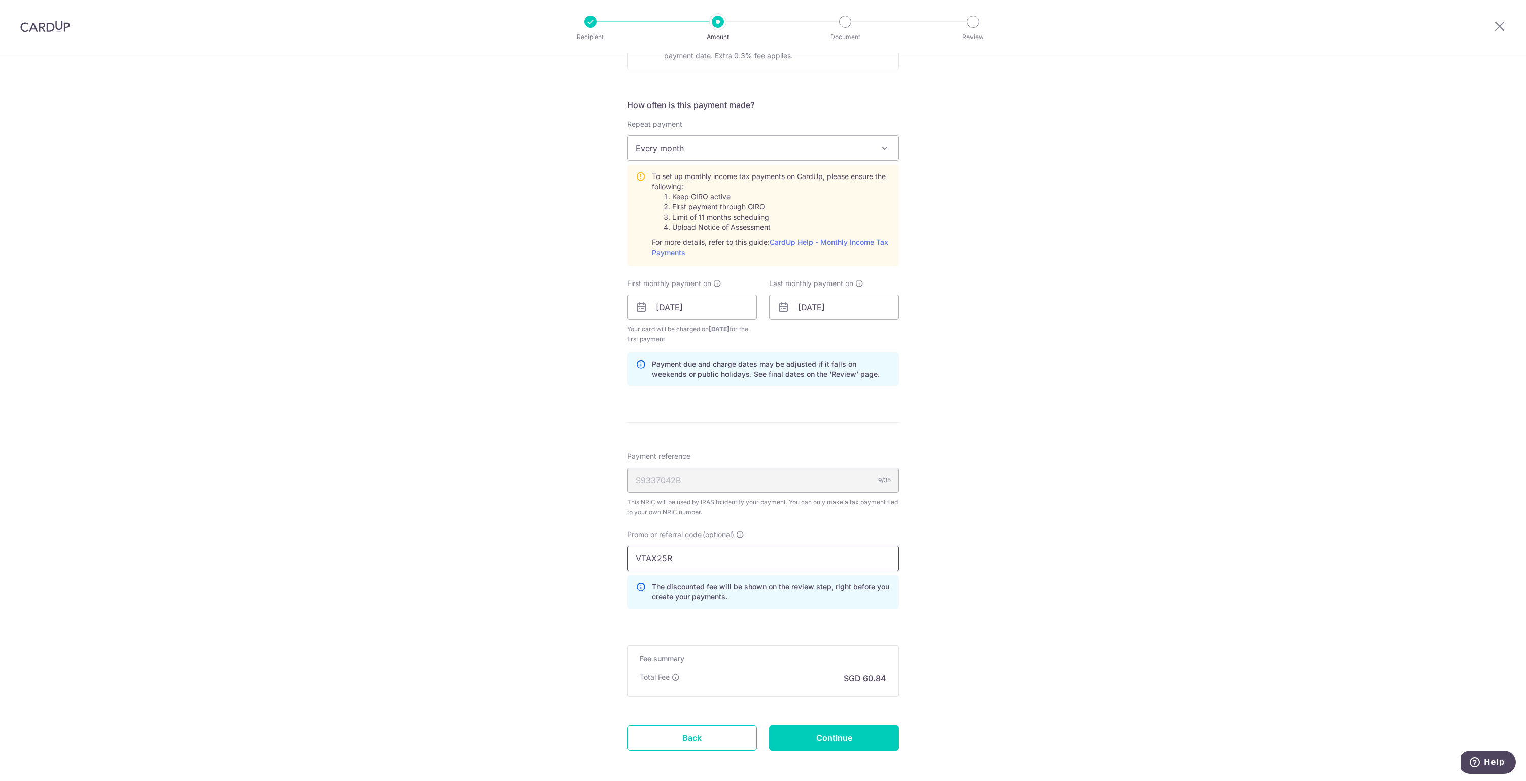
type input "VTAX25R"
drag, startPoint x: 1020, startPoint y: 630, endPoint x: 1015, endPoint y: 629, distance: 5.1
click at [1020, 630] on div "Tell us more about your payment Enter one-time or monthly payment amount SGD 2,…" at bounding box center [763, 254] width 1526 height 1145
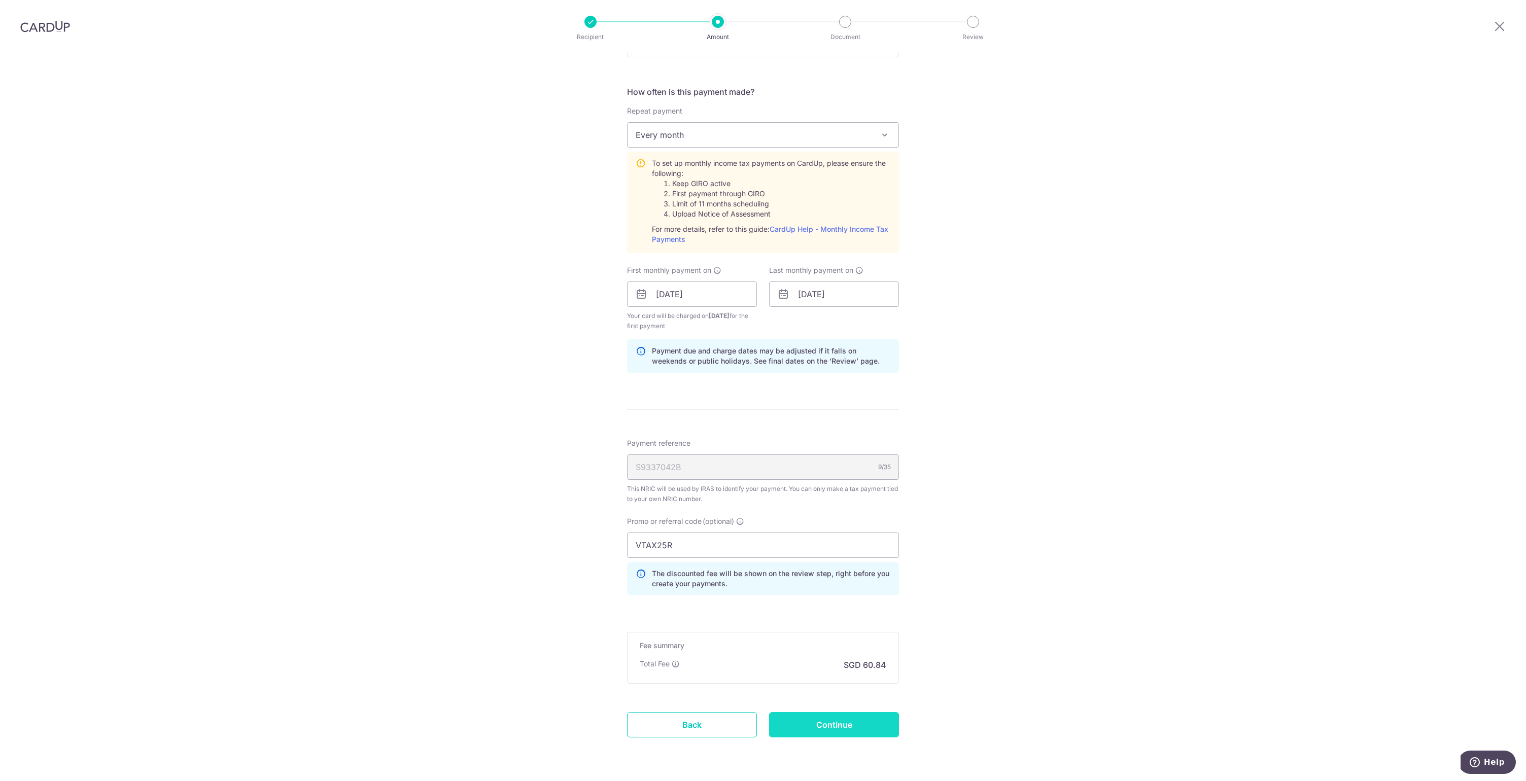
click at [828, 725] on input "Continue" at bounding box center [834, 724] width 130 height 25
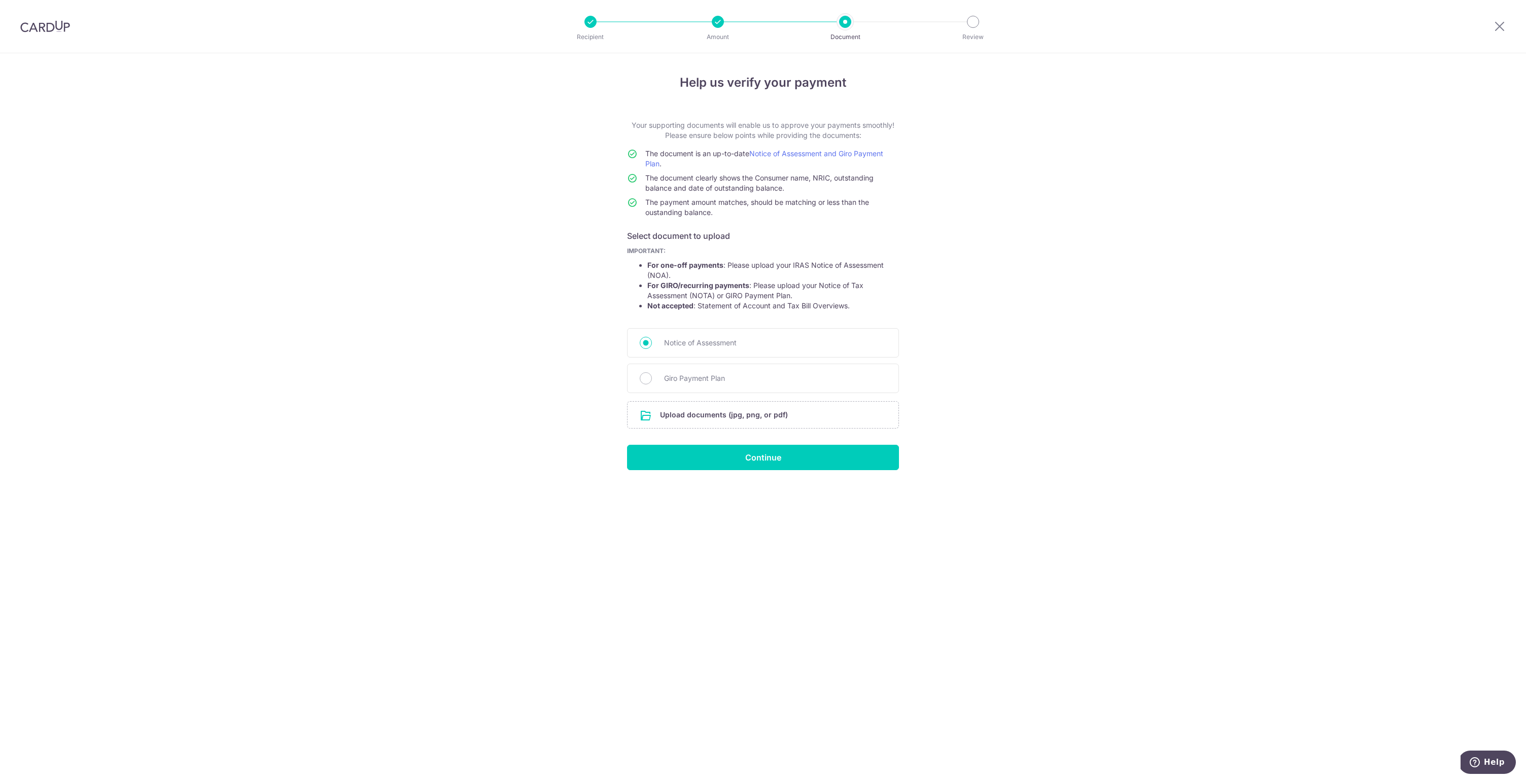
click at [721, 22] on div at bounding box center [718, 22] width 12 height 12
click at [729, 28] on div "Recipient Amount Document Review" at bounding box center [781, 26] width 435 height 53
click at [1490, 22] on div at bounding box center [1499, 26] width 53 height 53
click at [1495, 27] on icon at bounding box center [1499, 26] width 12 height 13
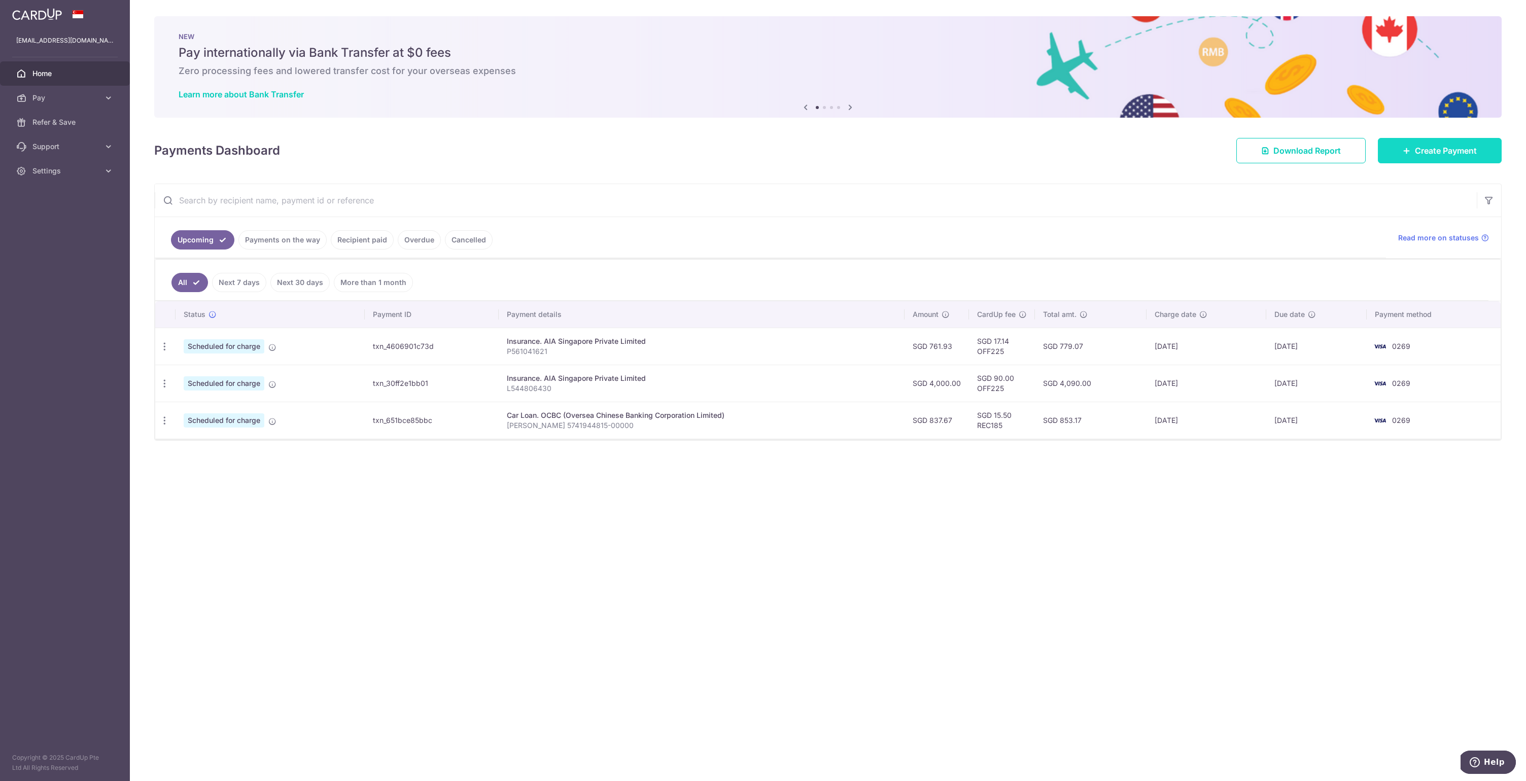
click at [1403, 154] on icon at bounding box center [1407, 151] width 8 height 8
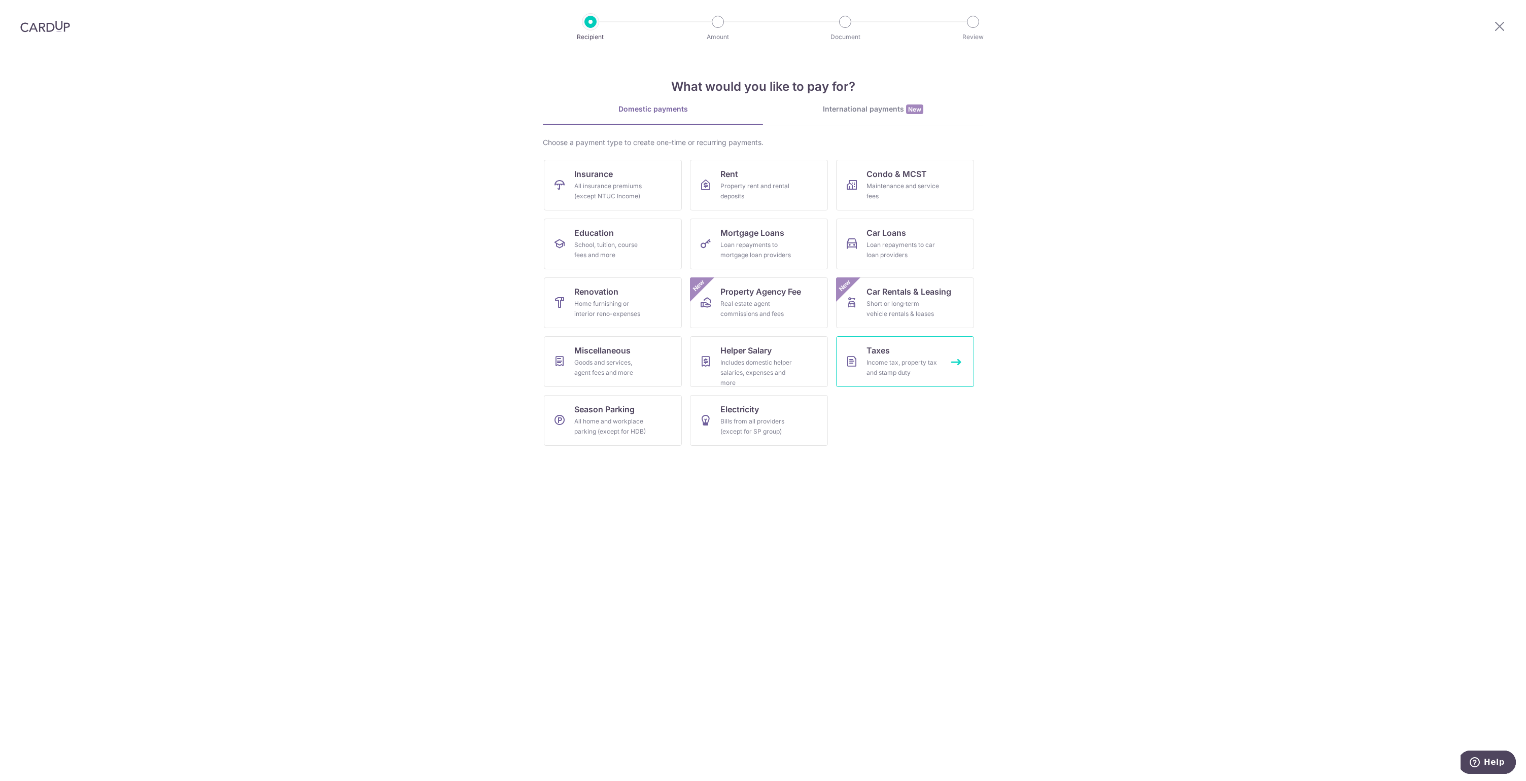
click at [854, 380] on link "Taxes Income tax, property tax and stamp duty" at bounding box center [905, 361] width 138 height 51
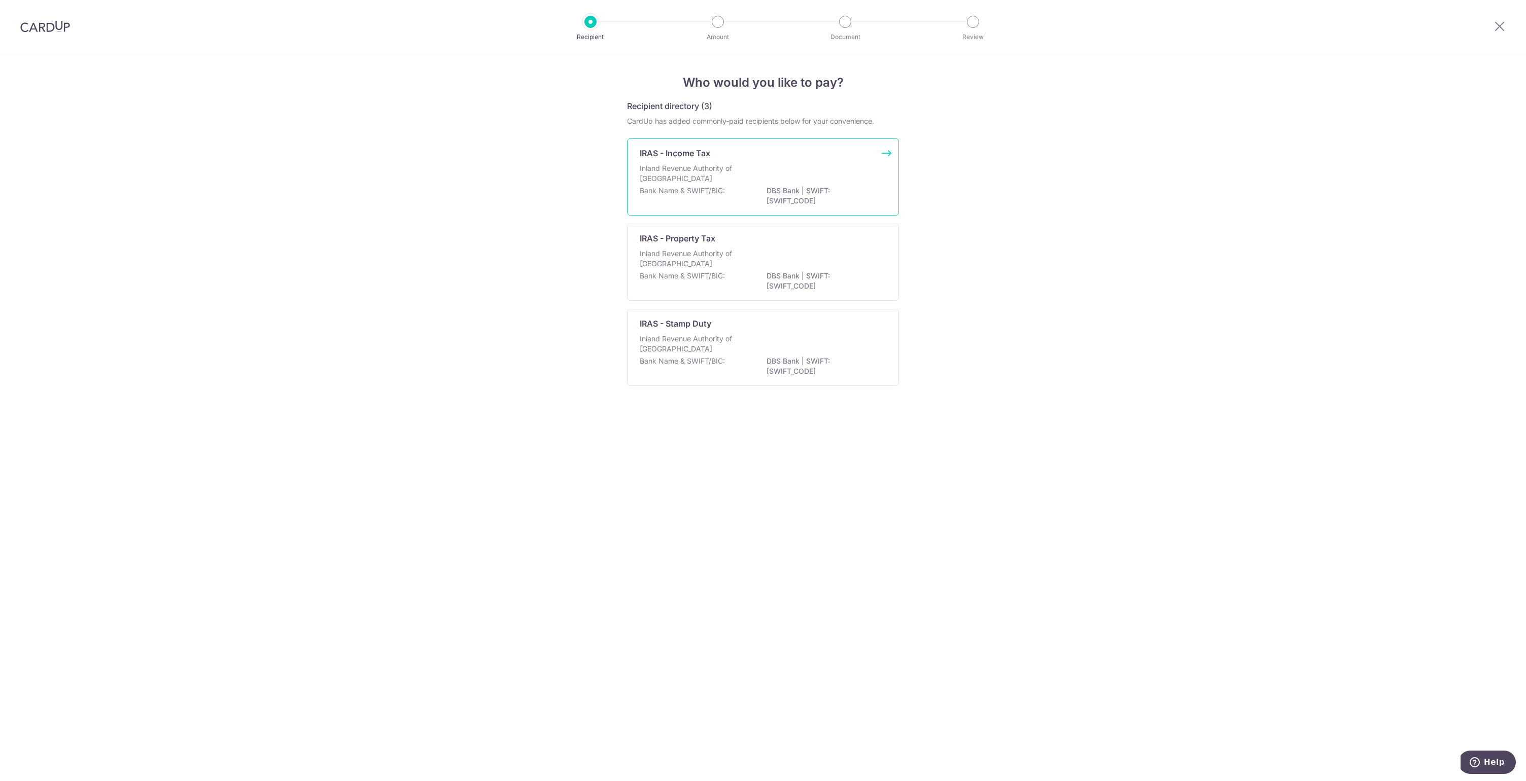
click at [729, 188] on div "Bank Name & SWIFT/BIC: DBS Bank | SWIFT: [SWIFT_CODE]" at bounding box center [763, 196] width 247 height 21
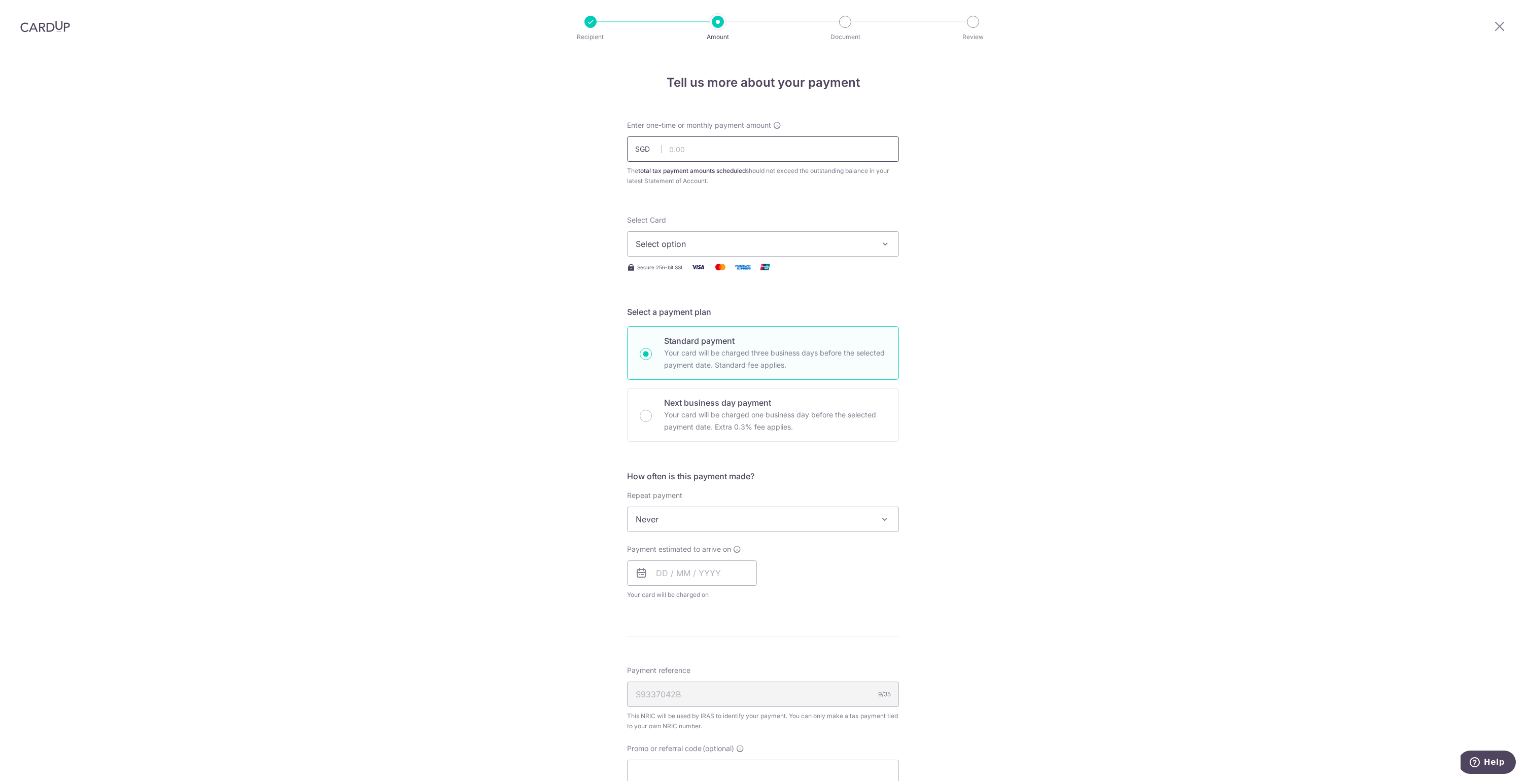
click at [718, 147] on input "text" at bounding box center [763, 148] width 272 height 25
type input "1,004.43"
click at [744, 246] on span "Select option" at bounding box center [754, 244] width 236 height 12
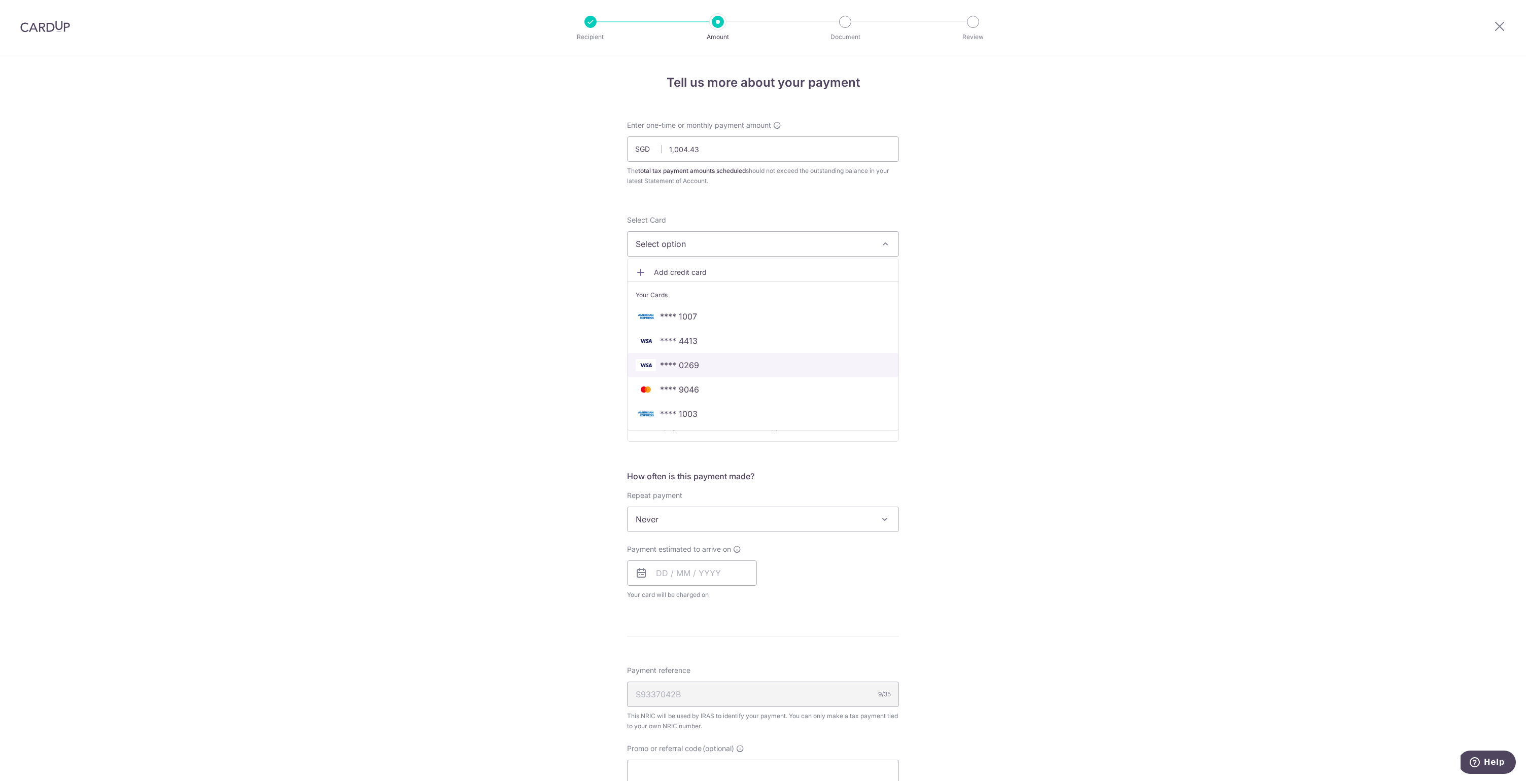
click at [713, 370] on span "**** 0269" at bounding box center [763, 365] width 255 height 12
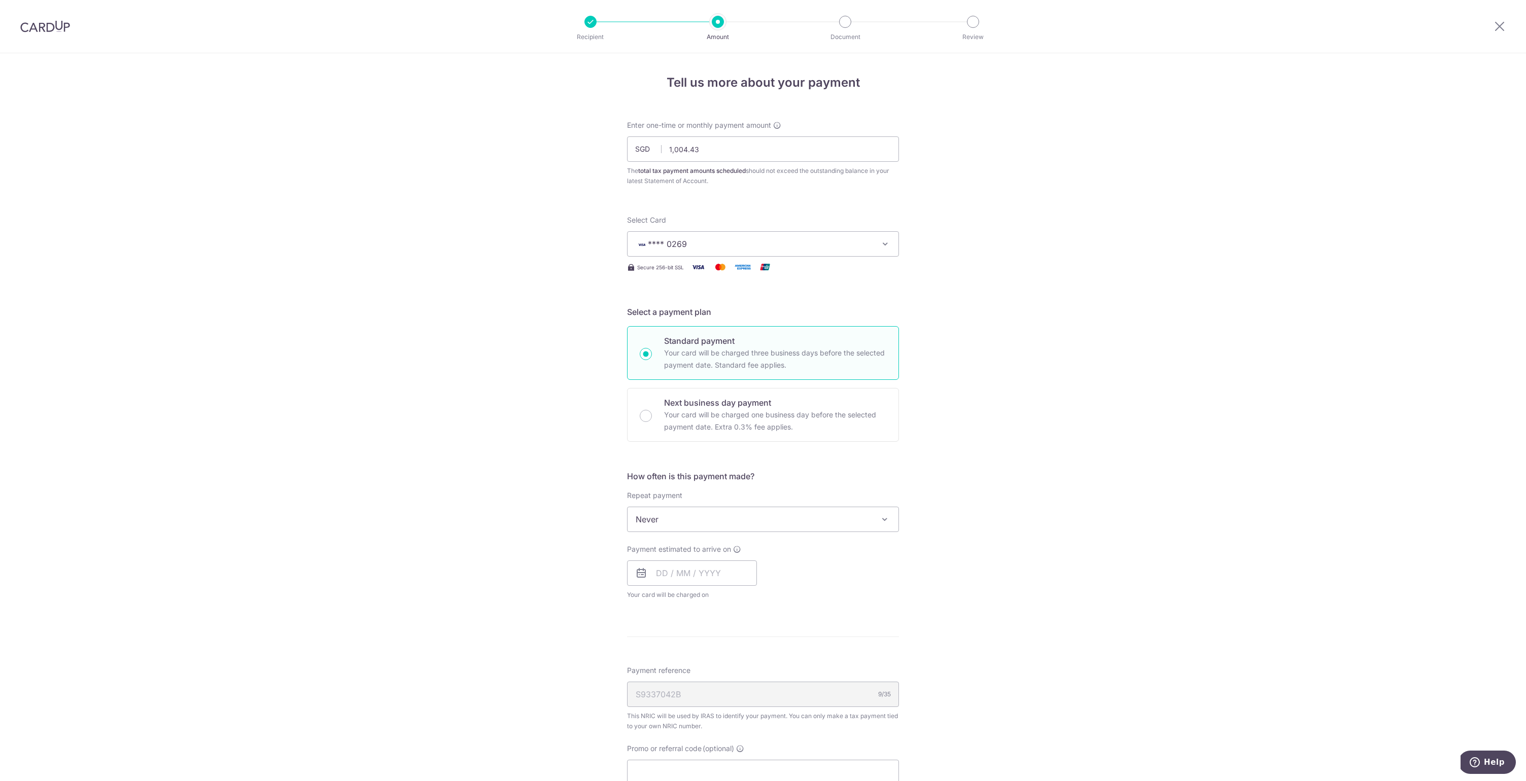
click at [729, 366] on p "Your card will be charged three business days before the selected payment date.…" at bounding box center [775, 359] width 222 height 24
click at [652, 360] on input "Standard payment Your card will be charged three business days before the selec…" at bounding box center [646, 354] width 12 height 12
radio input "true"
click at [967, 374] on div "Tell us more about your payment Enter one-time or monthly payment amount SGD 1,…" at bounding box center [763, 524] width 1526 height 942
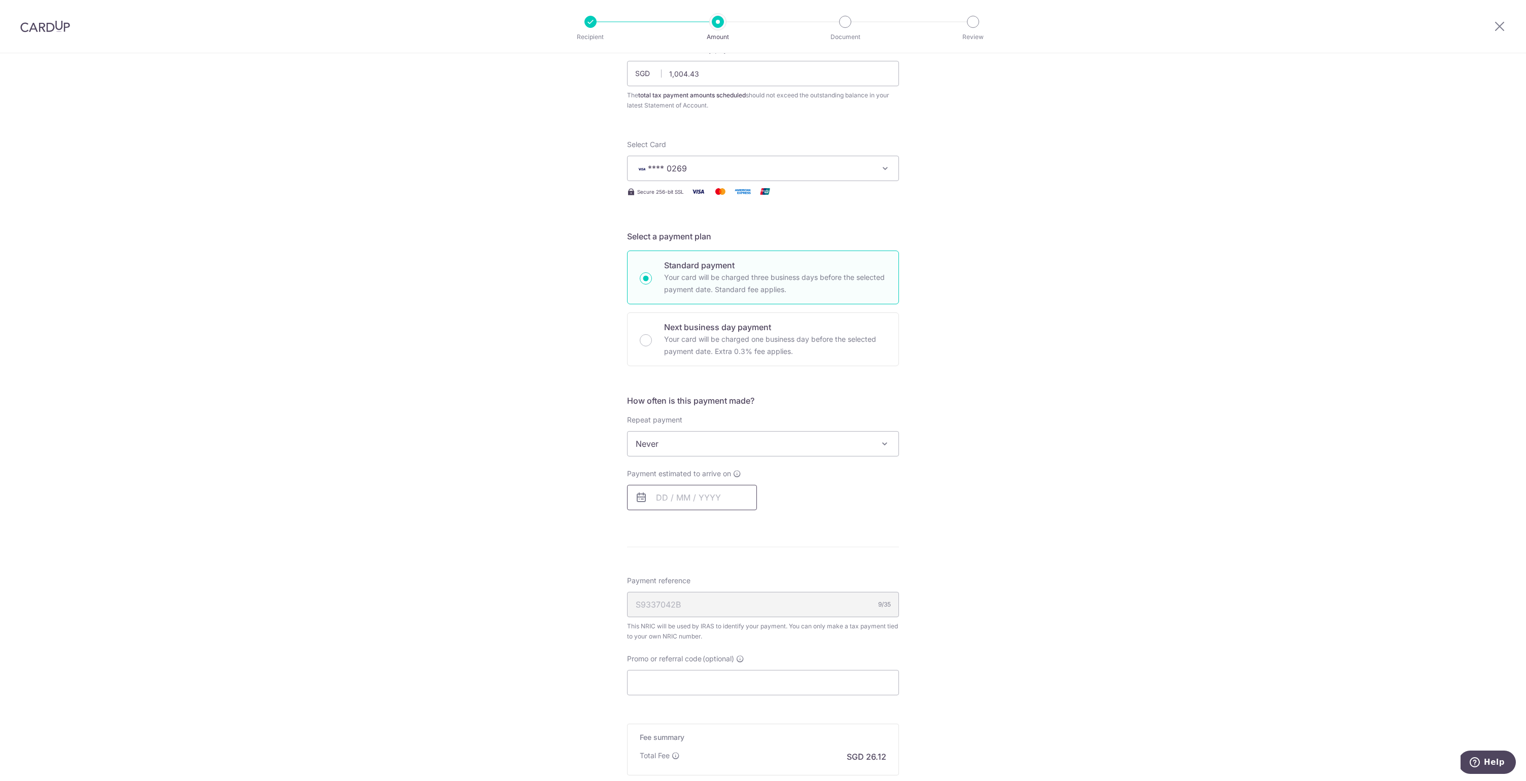
click at [679, 505] on input "text" at bounding box center [692, 497] width 130 height 25
click at [807, 437] on span "Never" at bounding box center [763, 444] width 271 height 24
select select "3"
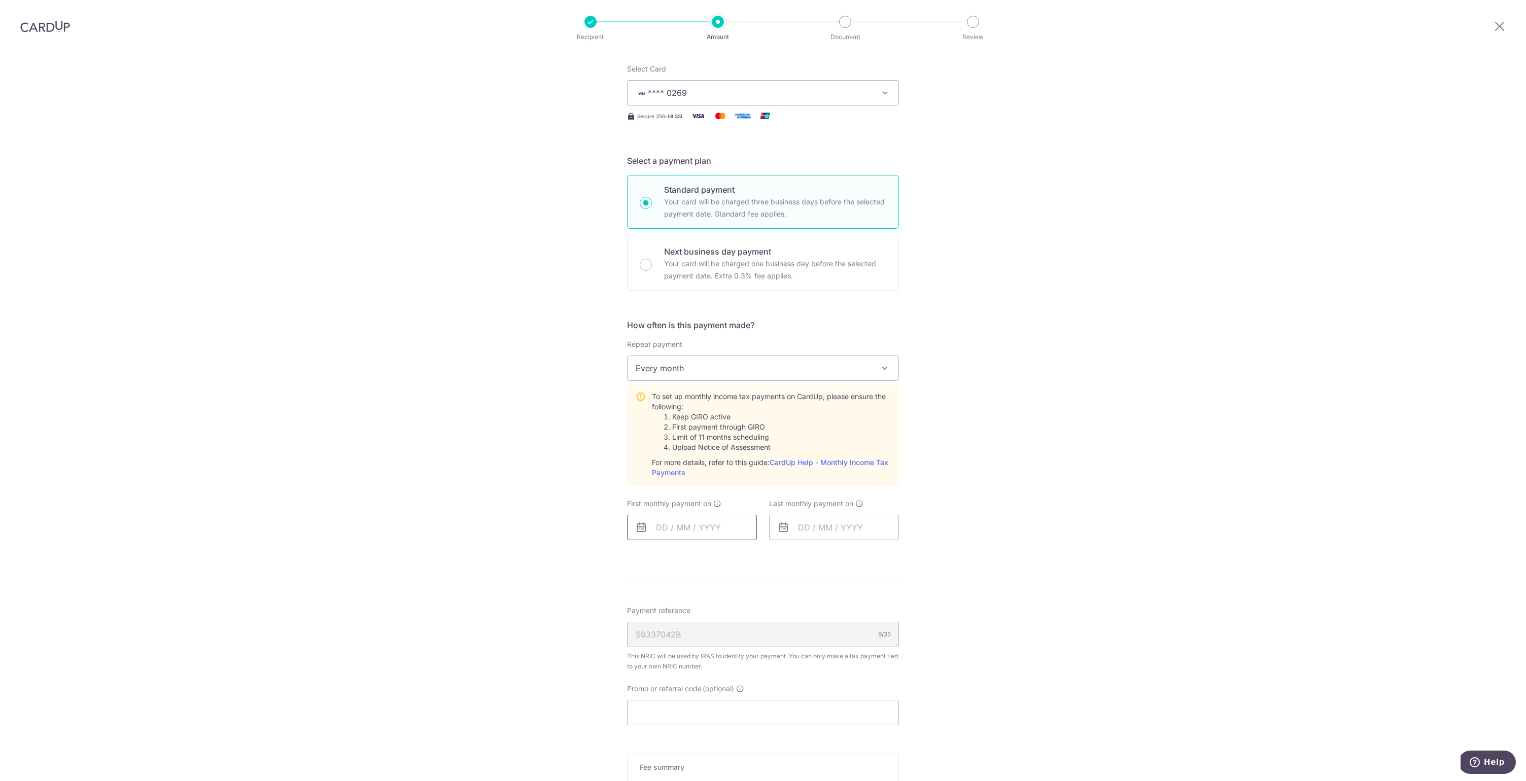
scroll to position [167, 0]
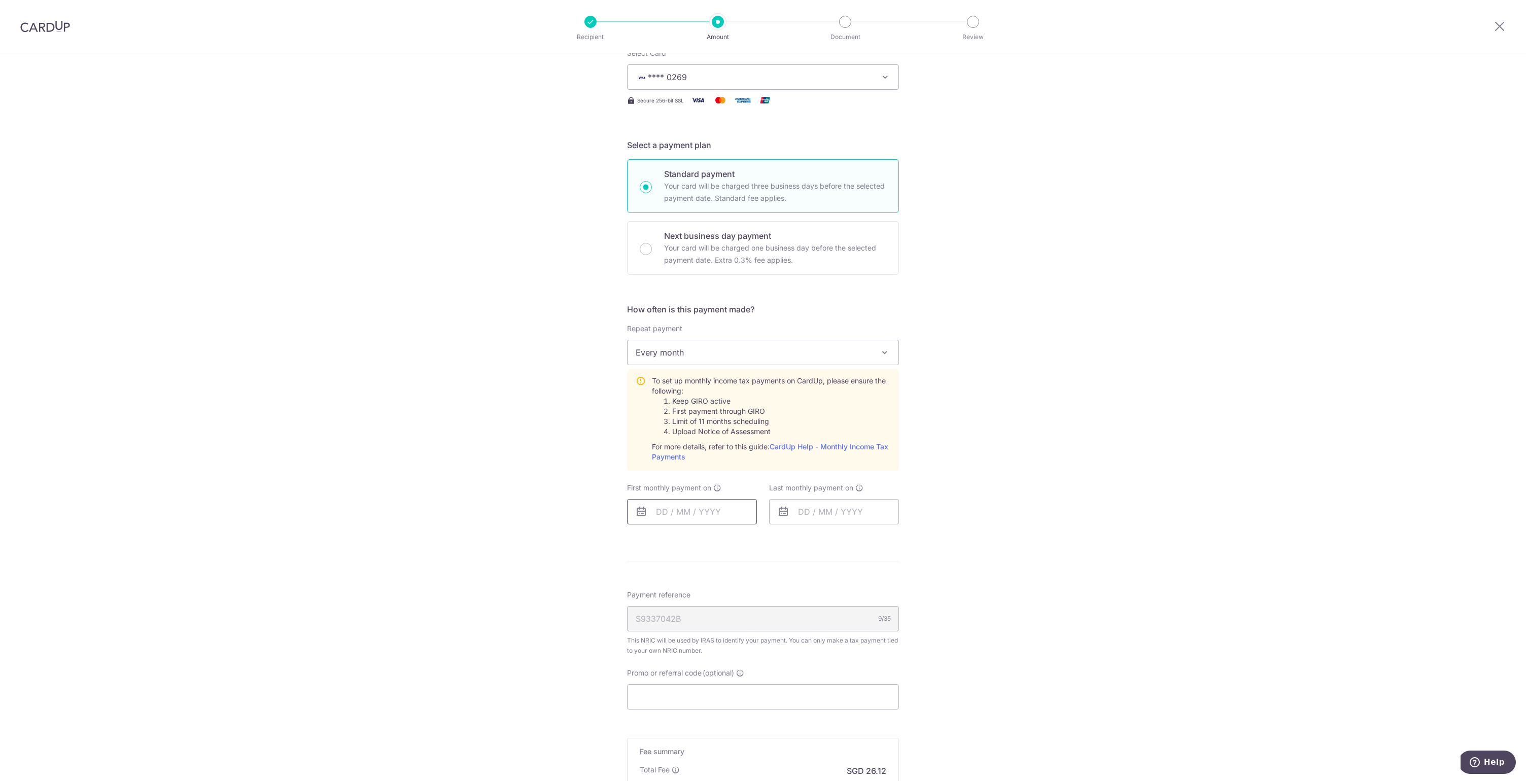
click at [702, 511] on input "text" at bounding box center [692, 511] width 130 height 25
click at [769, 536] on link "Next" at bounding box center [770, 539] width 12 height 12
click at [643, 543] on link "Prev" at bounding box center [646, 539] width 12 height 12
click at [683, 691] on link "Why are some dates not available?" at bounding box center [708, 696] width 137 height 20
click at [744, 606] on link "10" at bounding box center [749, 604] width 16 height 16
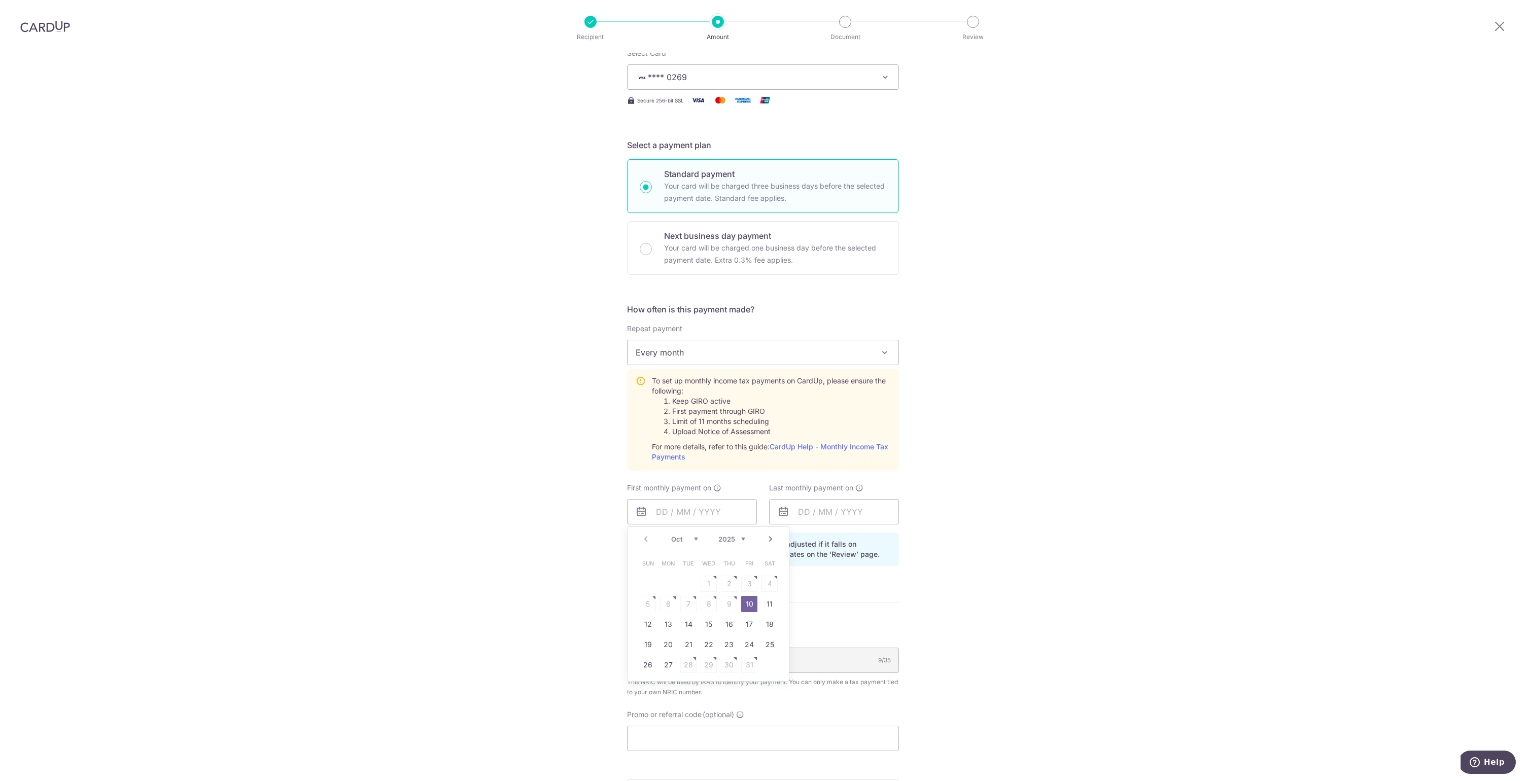
type input "10/10/2025"
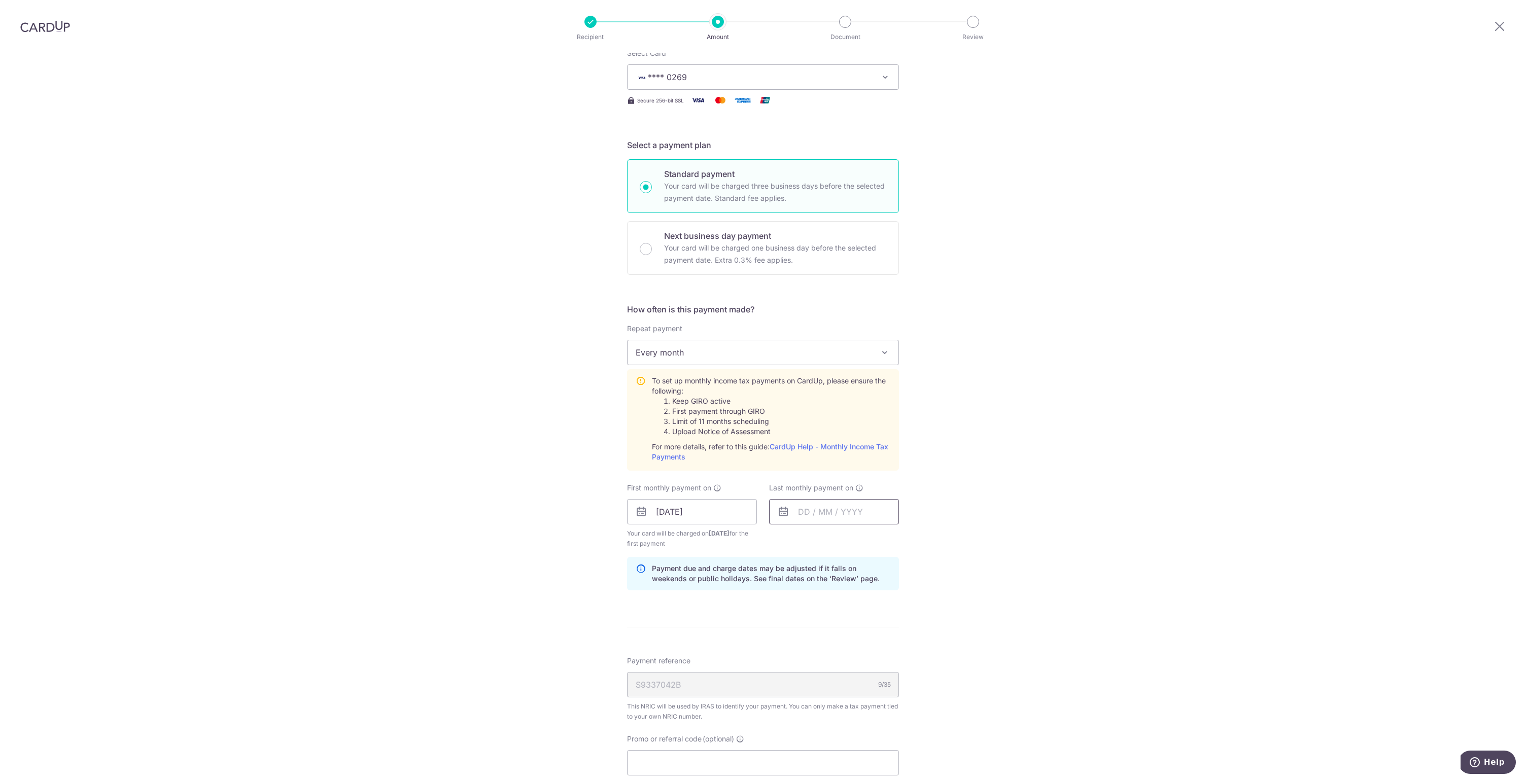
click at [822, 513] on input "text" at bounding box center [834, 511] width 130 height 25
click at [911, 537] on link "Next" at bounding box center [913, 539] width 12 height 12
click at [910, 537] on link "Next" at bounding box center [913, 539] width 12 height 12
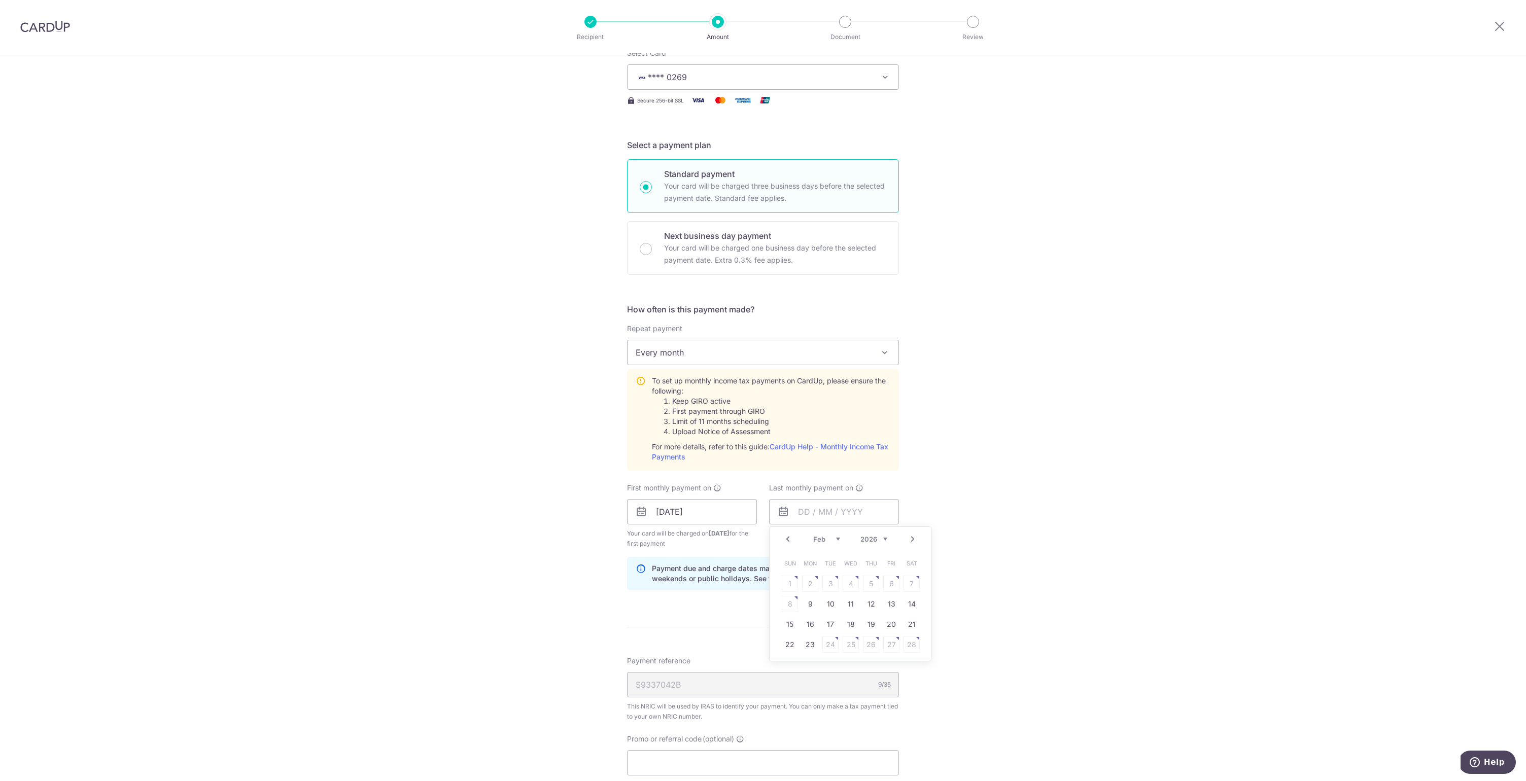
click at [910, 537] on link "Next" at bounding box center [913, 539] width 12 height 12
click at [786, 541] on link "Prev" at bounding box center [788, 539] width 12 height 12
click at [811, 604] on link "9" at bounding box center [810, 604] width 16 height 16
type input "09/03/2026"
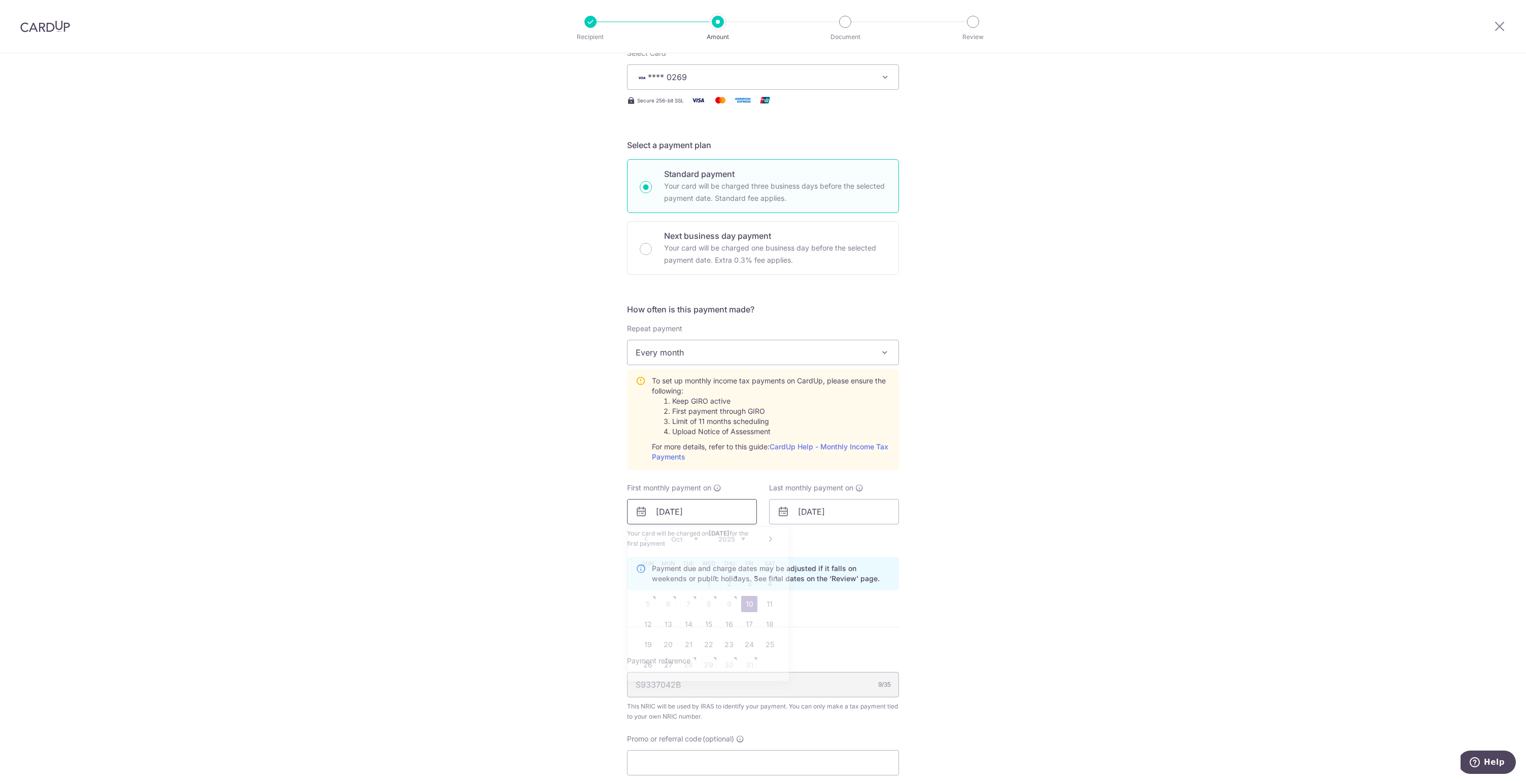
click at [695, 517] on input "10/10/2025" at bounding box center [692, 511] width 130 height 25
click at [669, 664] on link "27" at bounding box center [668, 665] width 16 height 16
type input "27/10/2025"
click at [819, 511] on input "text" at bounding box center [834, 511] width 130 height 25
click at [909, 539] on link "Next" at bounding box center [913, 539] width 12 height 12
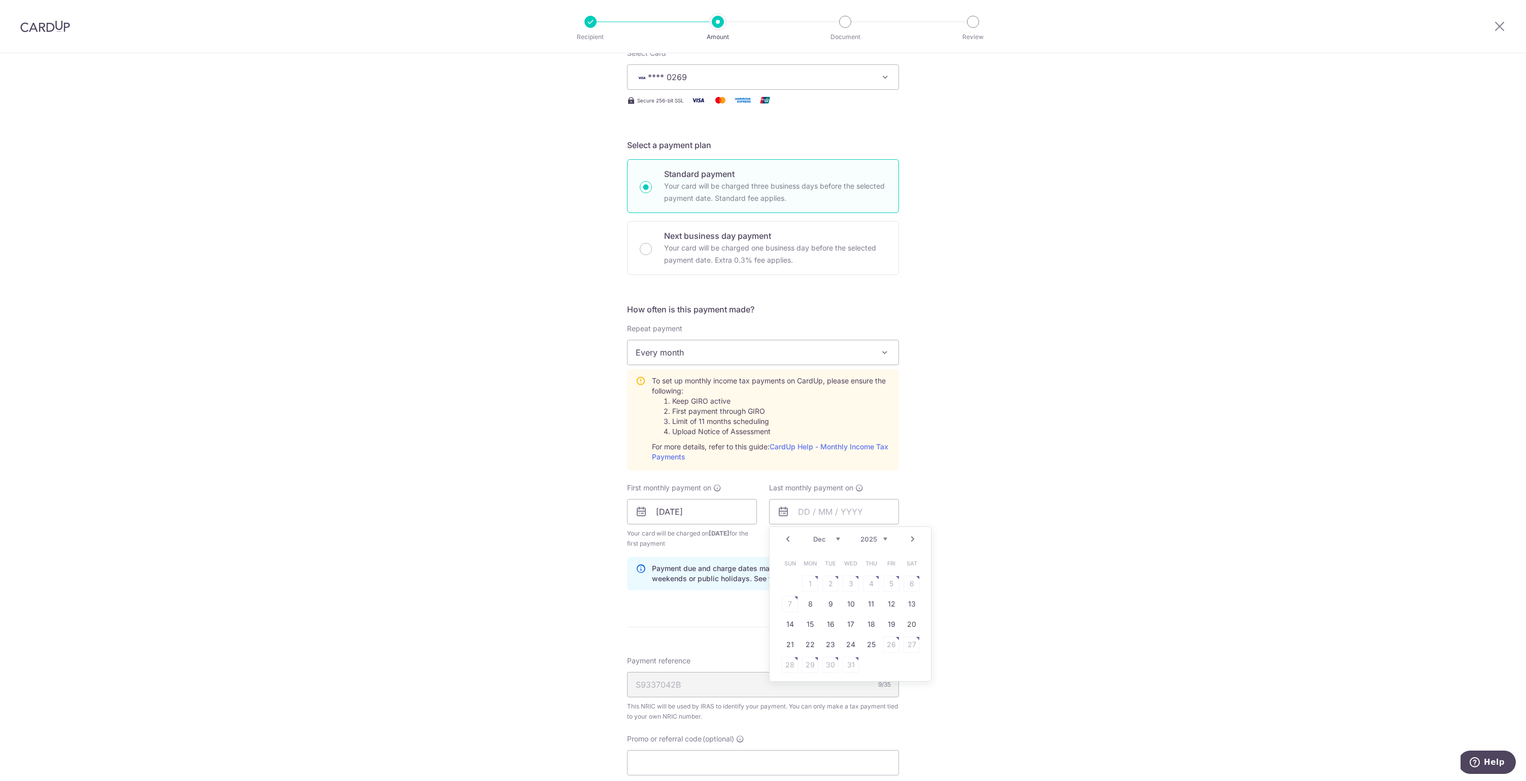
click at [909, 539] on link "Next" at bounding box center [913, 539] width 12 height 12
click at [782, 541] on link "Prev" at bounding box center [788, 539] width 12 height 12
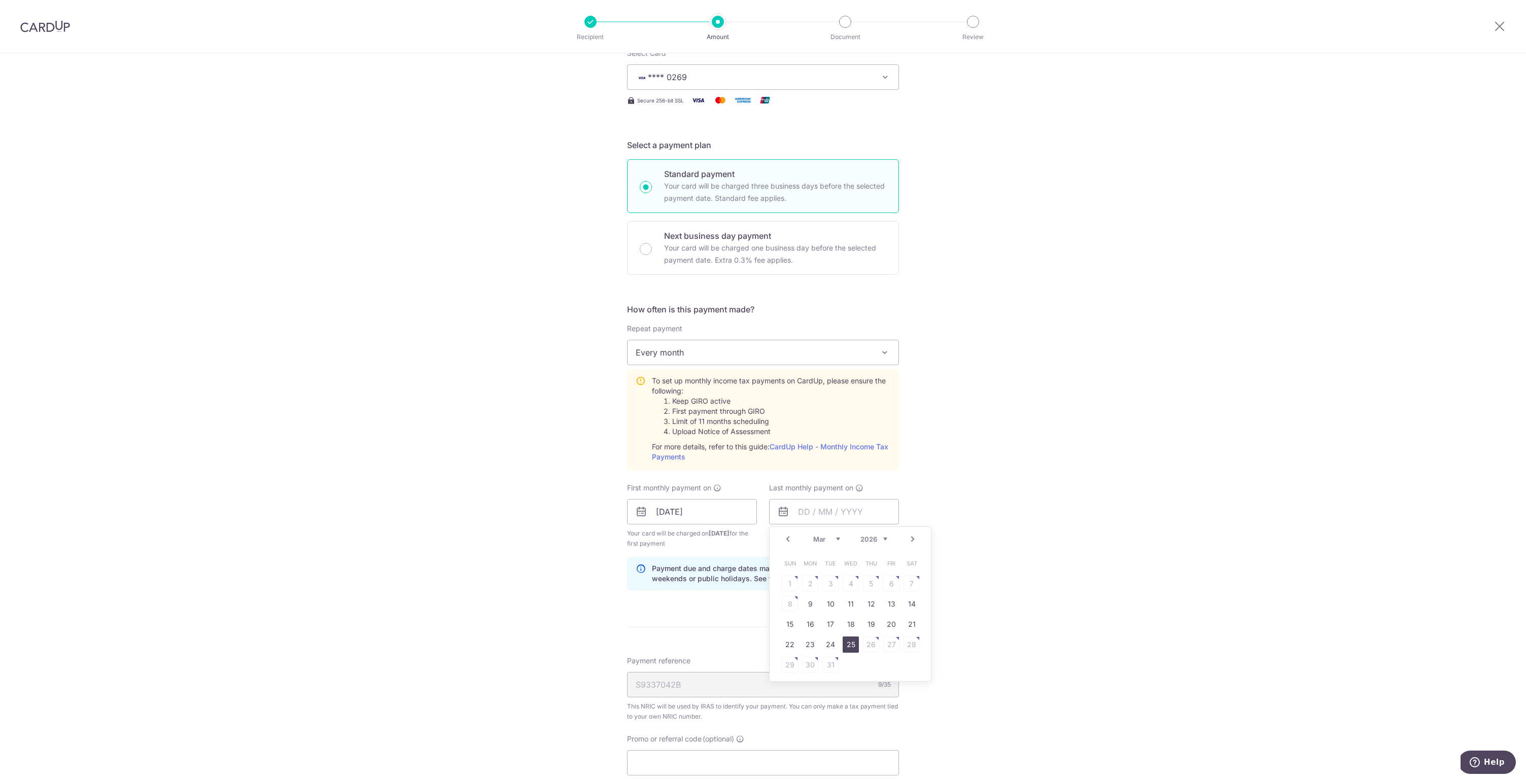
click at [846, 647] on link "25" at bounding box center [851, 645] width 16 height 16
type input "25/03/2026"
click at [969, 548] on div "Tell us more about your payment Enter one-time or monthly payment amount SGD 1,…" at bounding box center [763, 435] width 1526 height 1099
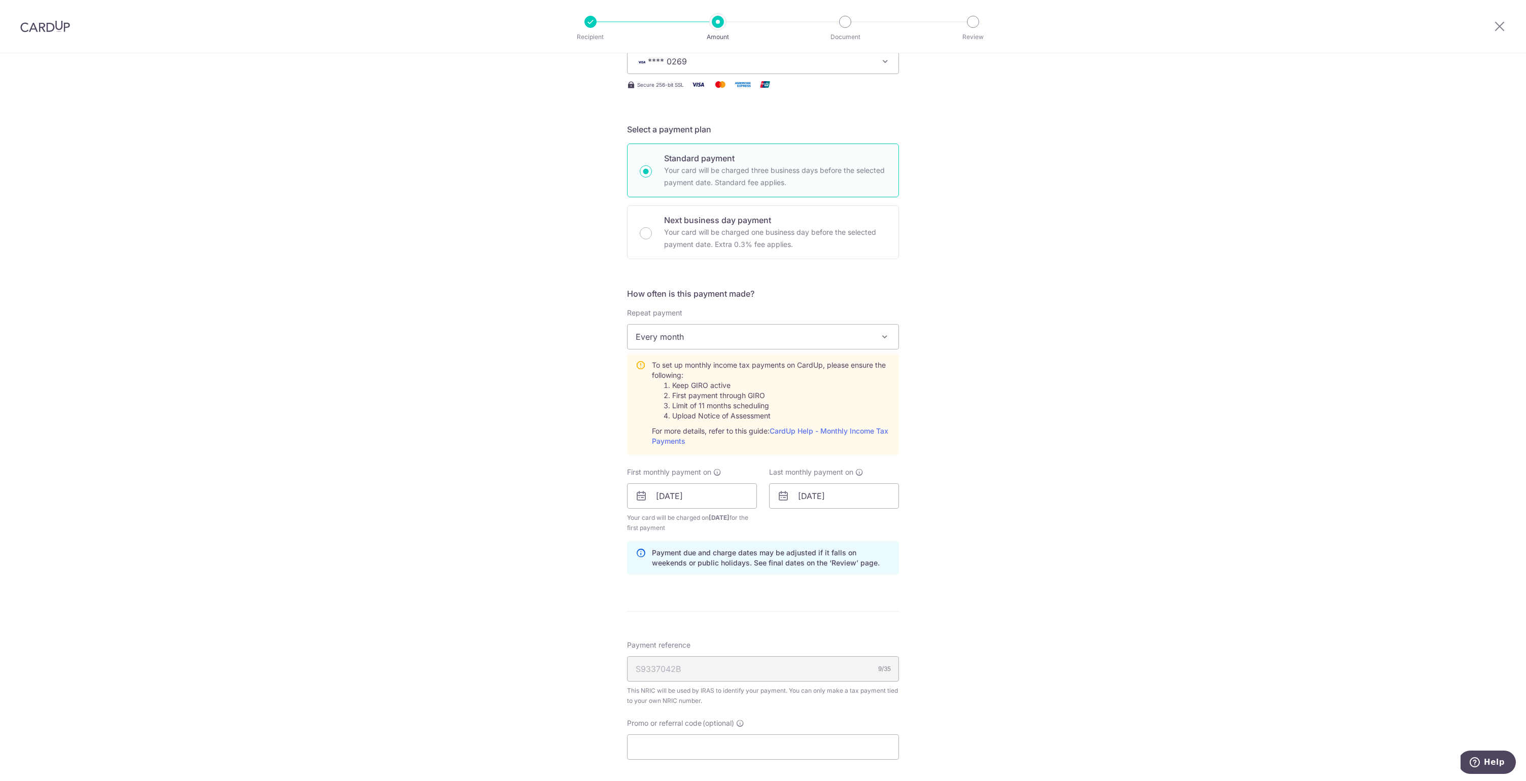
scroll to position [371, 0]
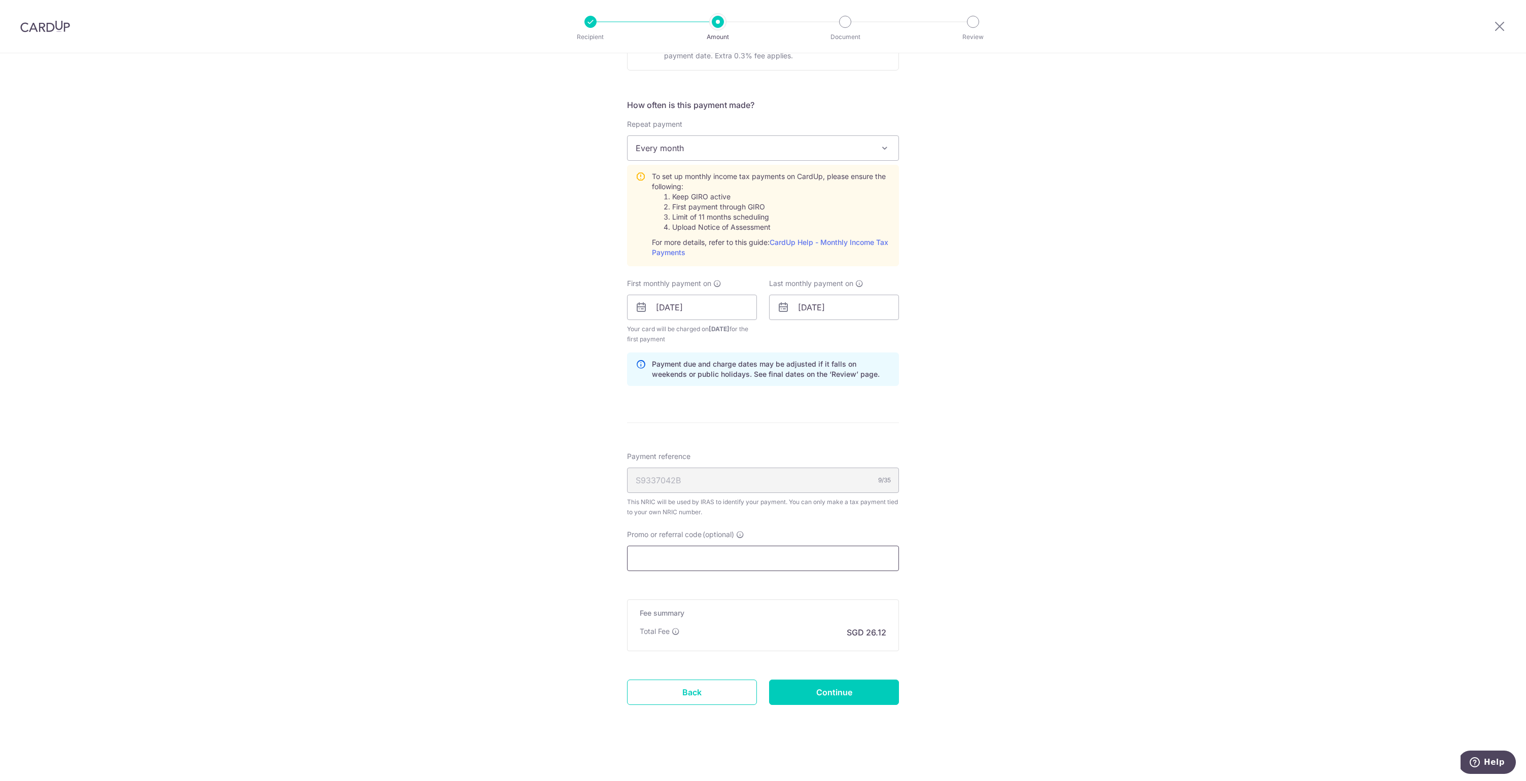
click at [792, 563] on input "Promo or referral code (optional)" at bounding box center [763, 558] width 272 height 25
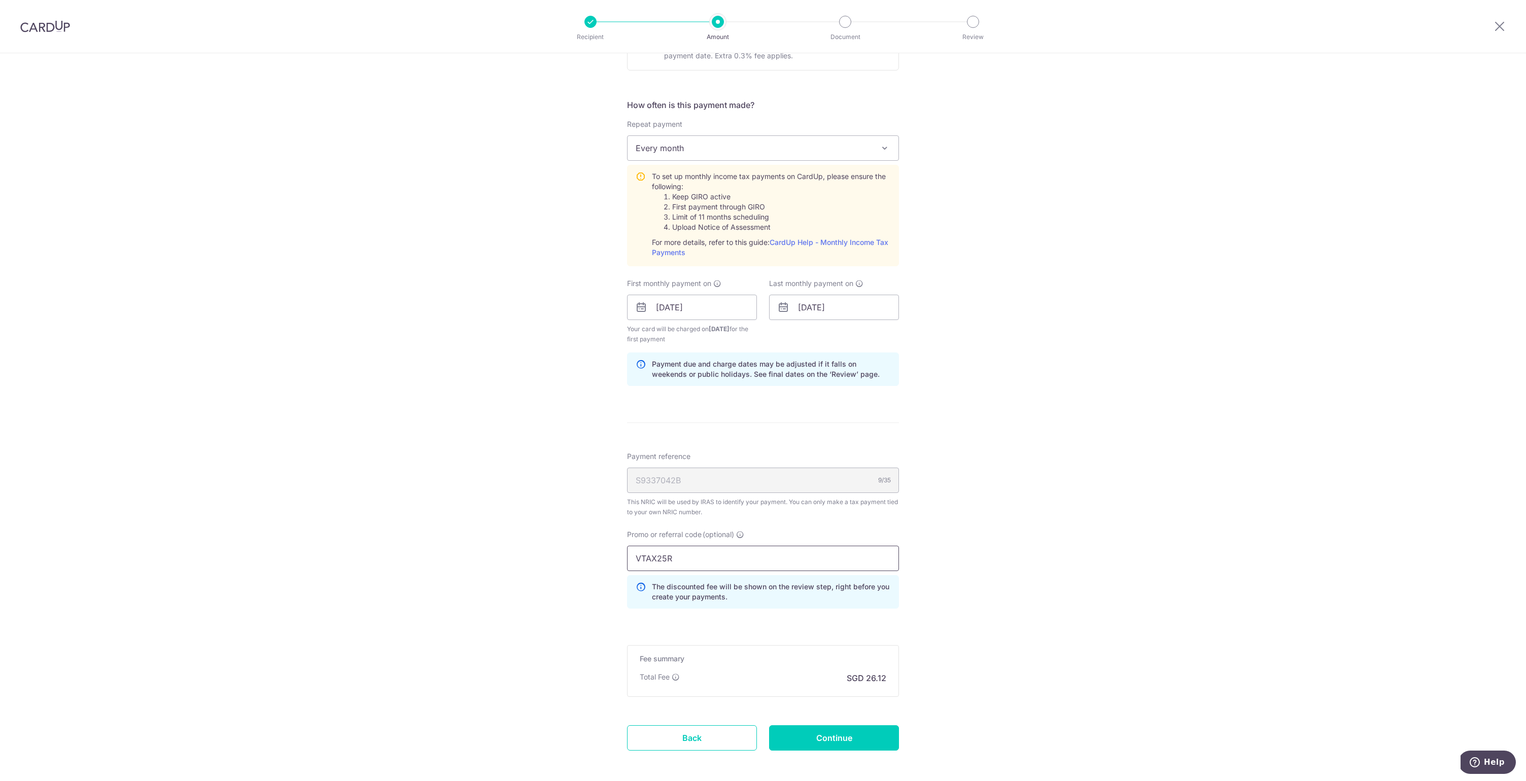
type input "VTAX25R"
drag, startPoint x: 885, startPoint y: 512, endPoint x: 893, endPoint y: 519, distance: 11.2
click at [885, 512] on div "This NRIC will be used by IRAS to identify your payment. You can only make a ta…" at bounding box center [763, 507] width 272 height 20
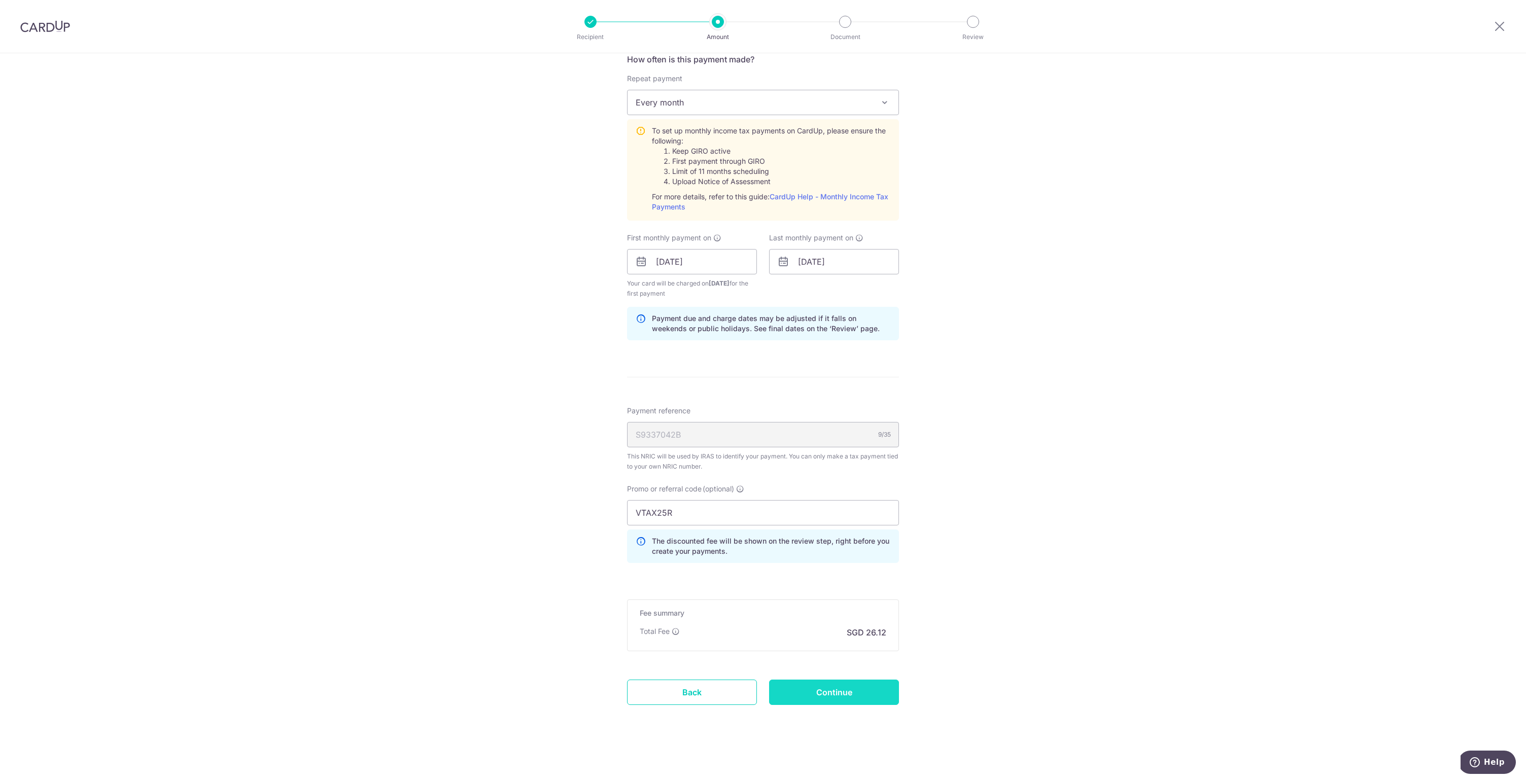
click at [804, 700] on input "Continue" at bounding box center [834, 692] width 130 height 25
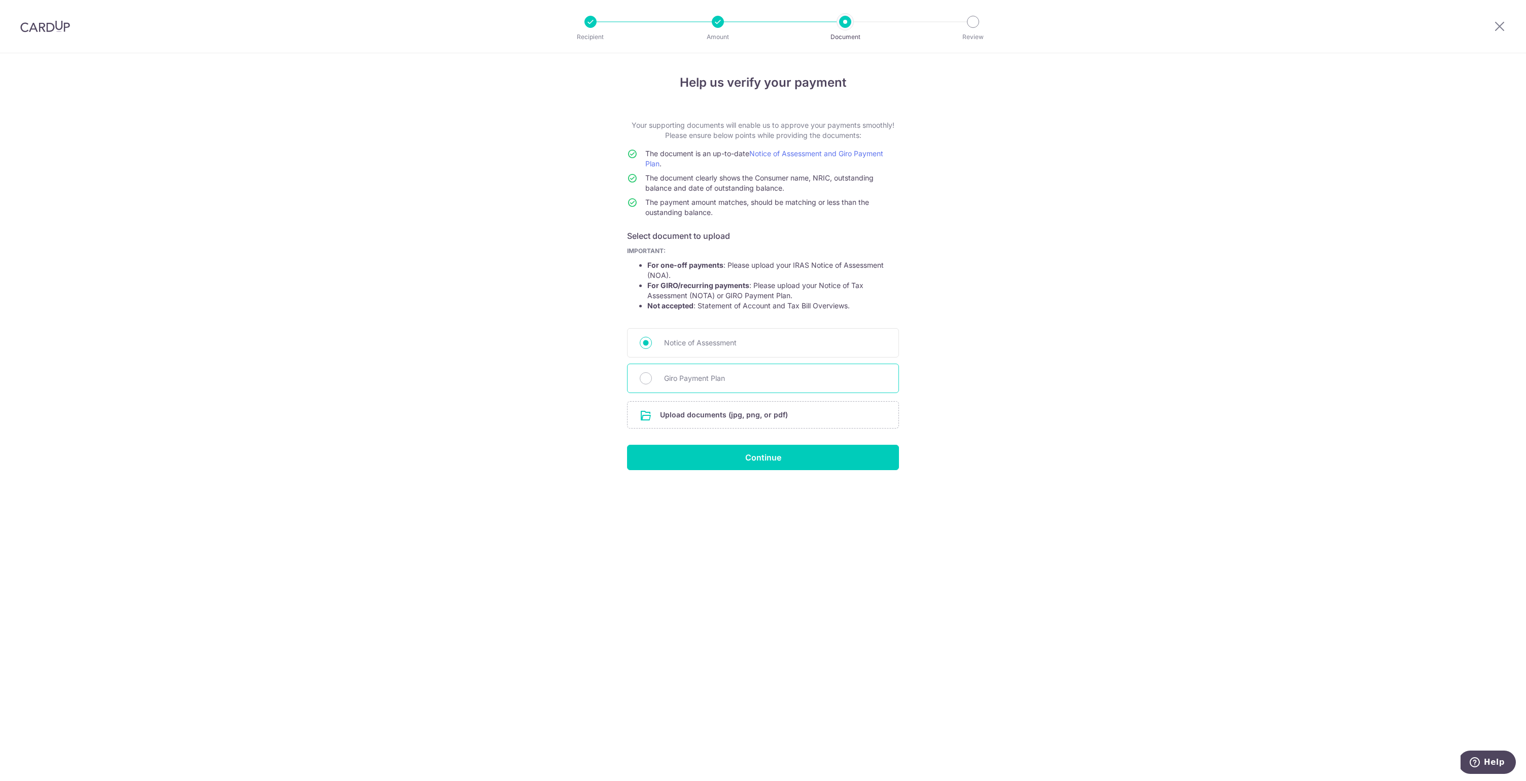
click at [779, 379] on span "Giro Payment Plan" at bounding box center [775, 378] width 222 height 12
click at [652, 379] on input "Giro Payment Plan" at bounding box center [646, 378] width 12 height 12
radio input "true"
click at [742, 411] on input "file" at bounding box center [763, 415] width 271 height 26
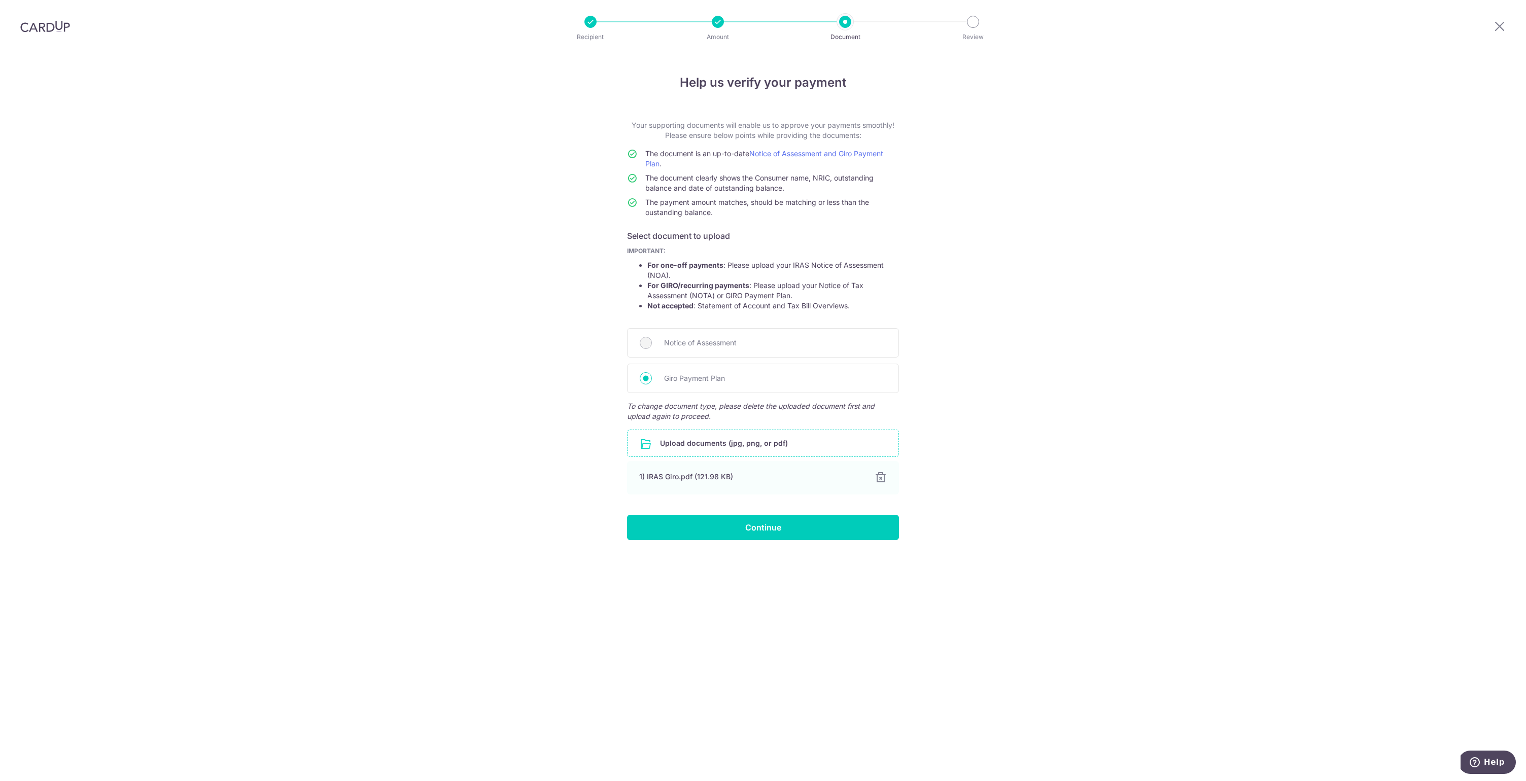
click at [831, 454] on input "file" at bounding box center [763, 443] width 271 height 26
click at [809, 536] on input "Continue" at bounding box center [763, 527] width 272 height 25
click at [557, 715] on div "Help us verify your payment Your supporting documents will enable us to approve…" at bounding box center [763, 417] width 1526 height 728
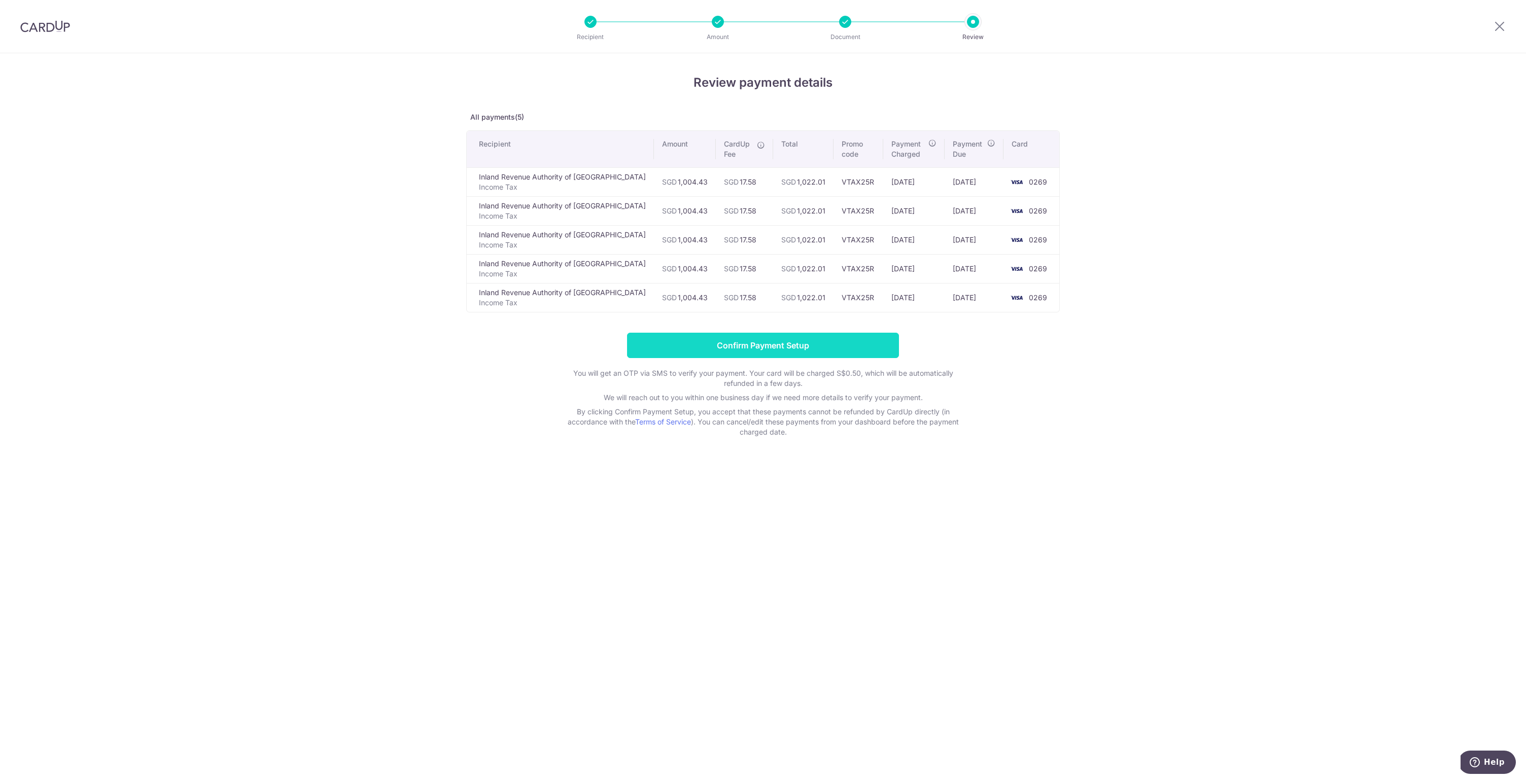
click at [824, 346] on input "Confirm Payment Setup" at bounding box center [763, 345] width 272 height 25
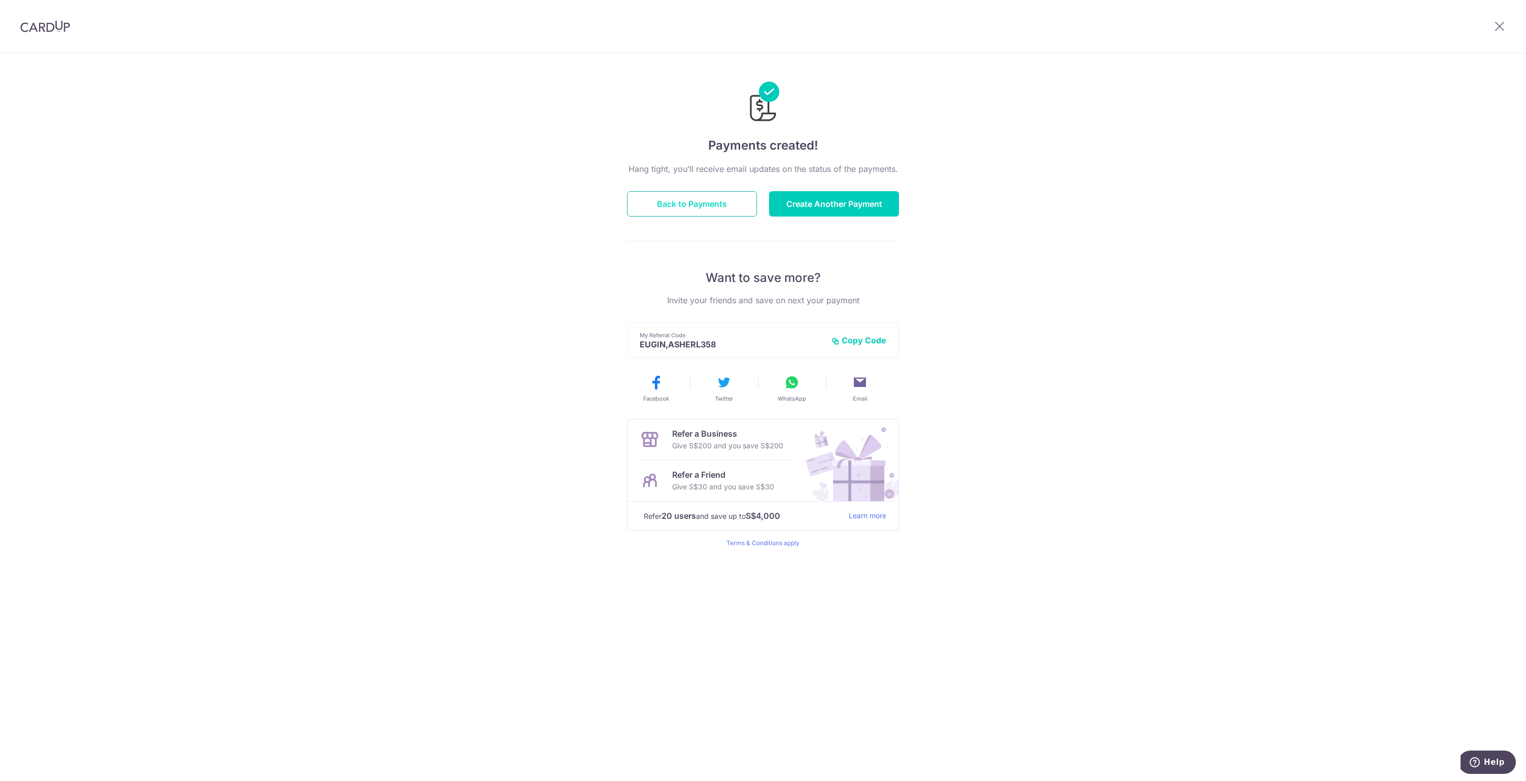
click at [720, 206] on button "Back to Payments" at bounding box center [692, 203] width 130 height 25
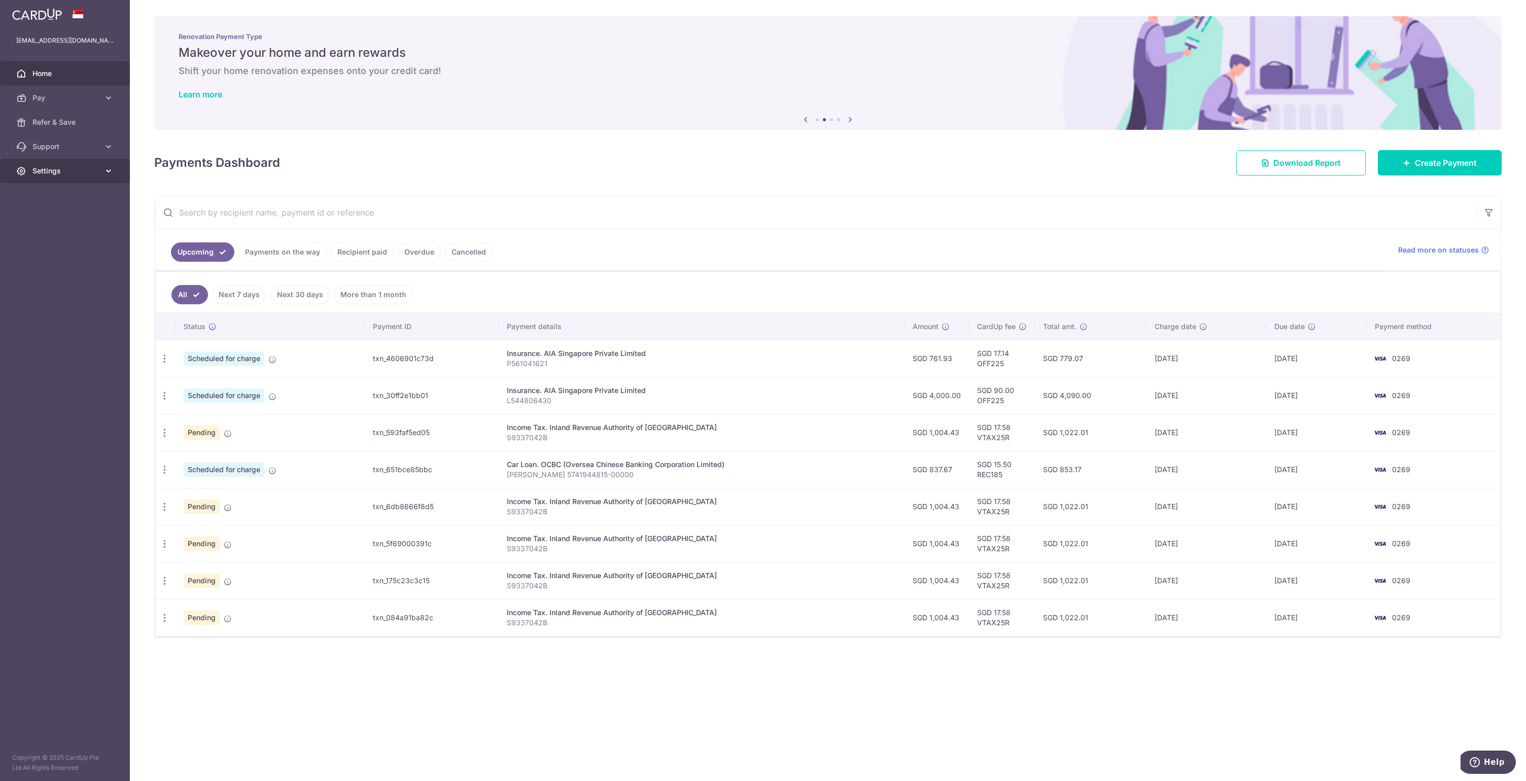
click at [80, 178] on link "Settings" at bounding box center [65, 171] width 130 height 24
click at [32, 218] on link "Logout" at bounding box center [65, 219] width 130 height 24
